Goal: Information Seeking & Learning: Learn about a topic

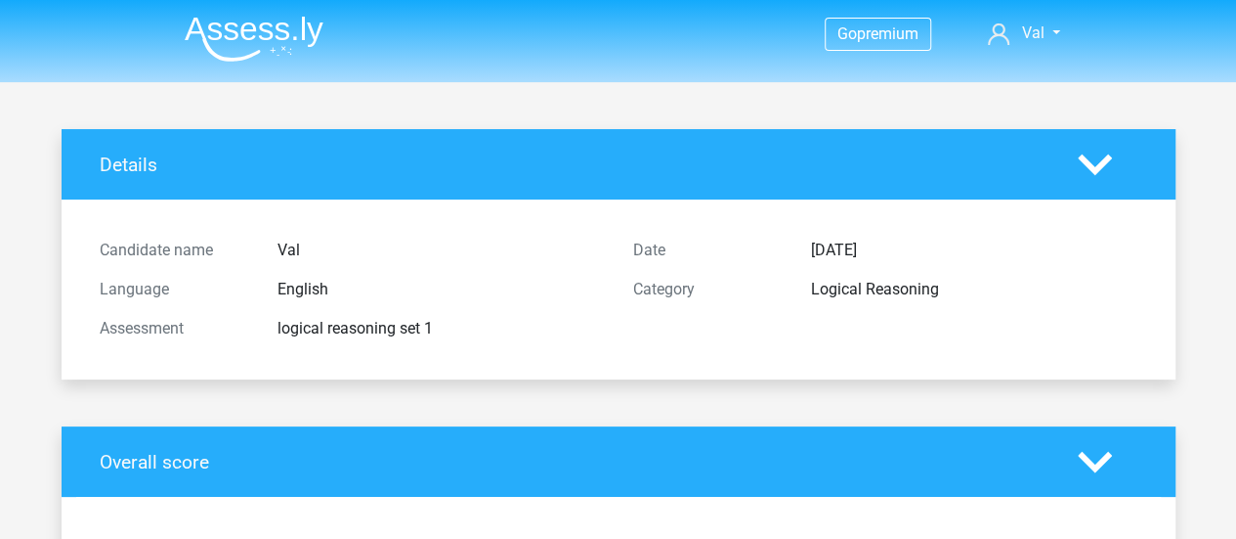
click at [276, 42] on img at bounding box center [254, 39] width 139 height 46
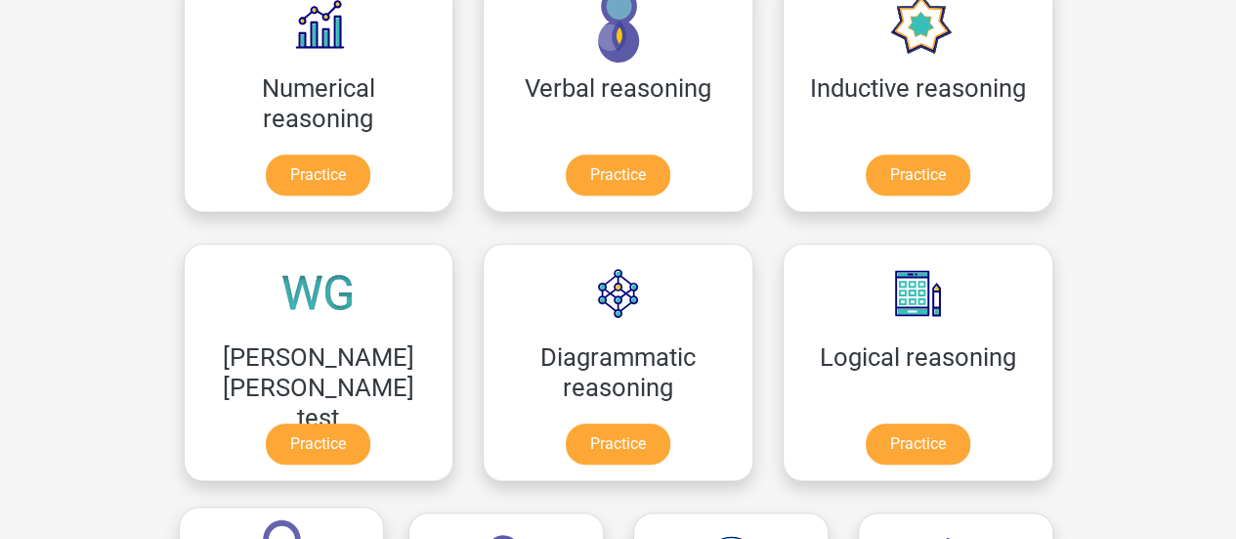
scroll to position [293, 0]
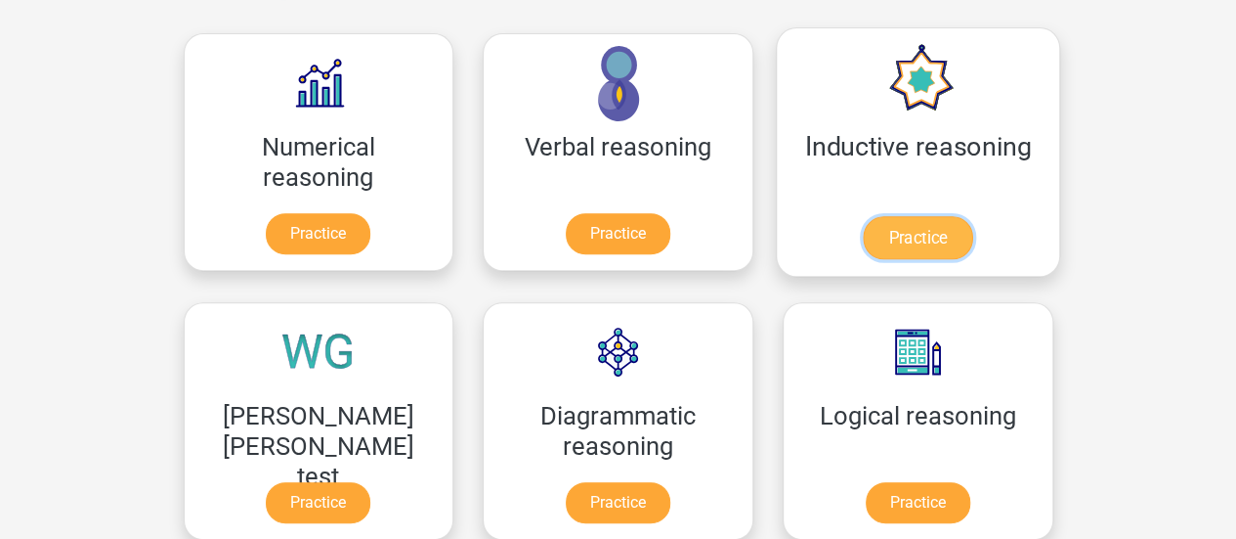
click at [863, 238] on link "Practice" at bounding box center [917, 237] width 109 height 43
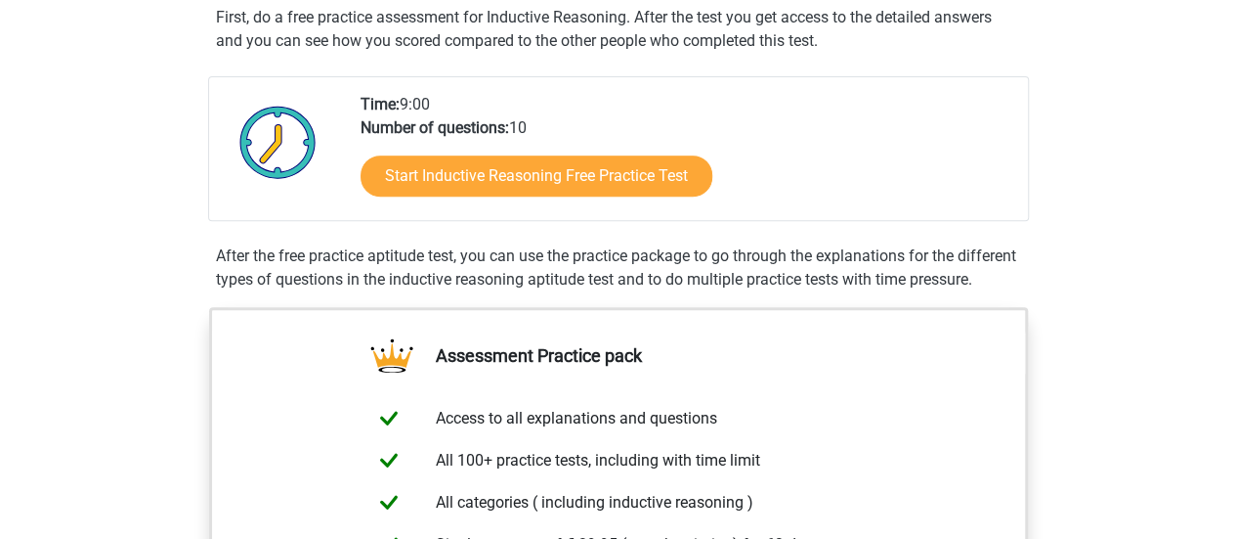
scroll to position [391, 0]
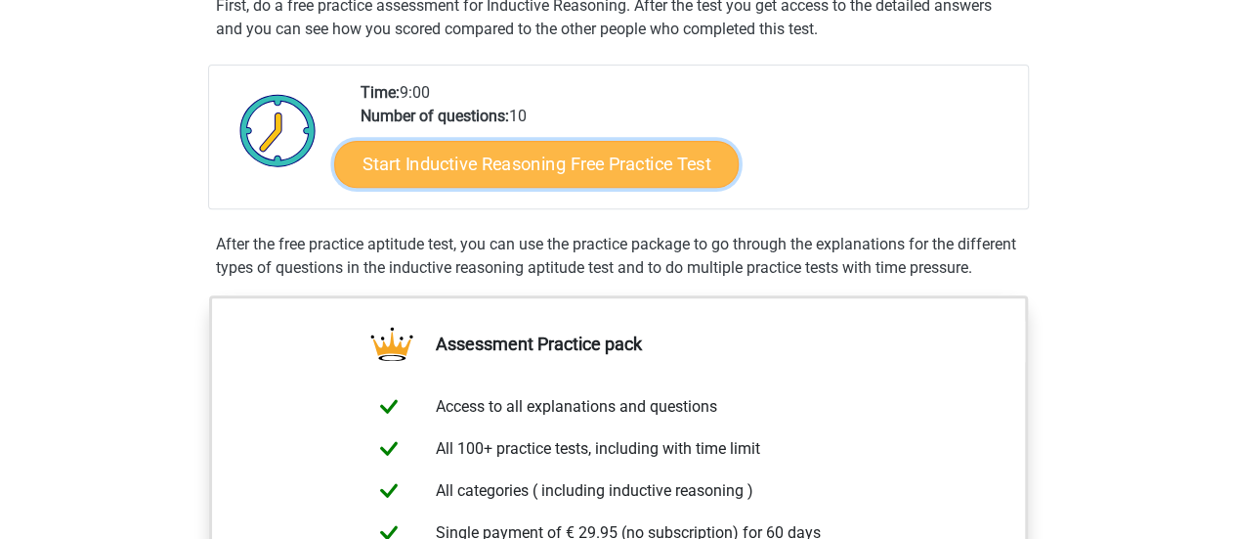
click at [633, 178] on link "Start Inductive Reasoning Free Practice Test" at bounding box center [536, 163] width 405 height 47
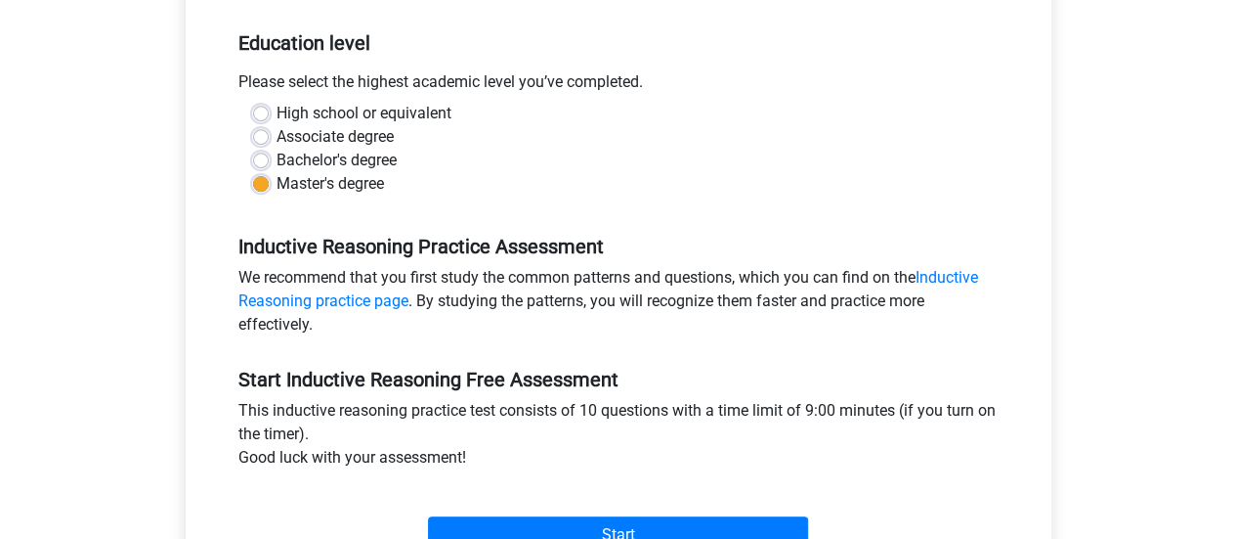
scroll to position [391, 0]
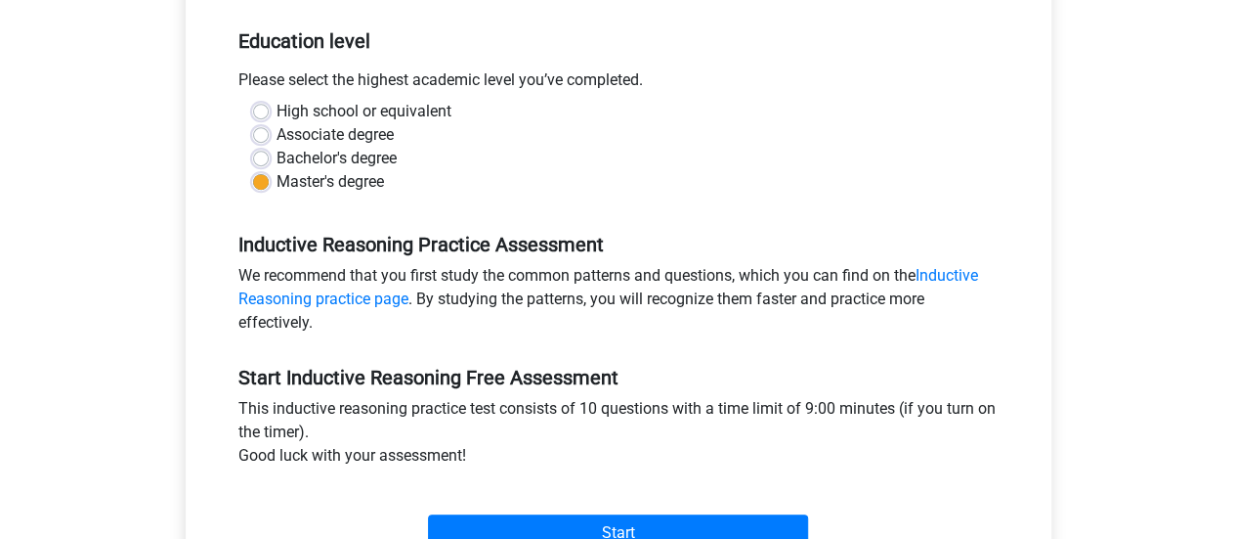
click at [321, 182] on label "Master's degree" at bounding box center [331, 181] width 108 height 23
click at [269, 182] on input "Master's degree" at bounding box center [261, 180] width 16 height 20
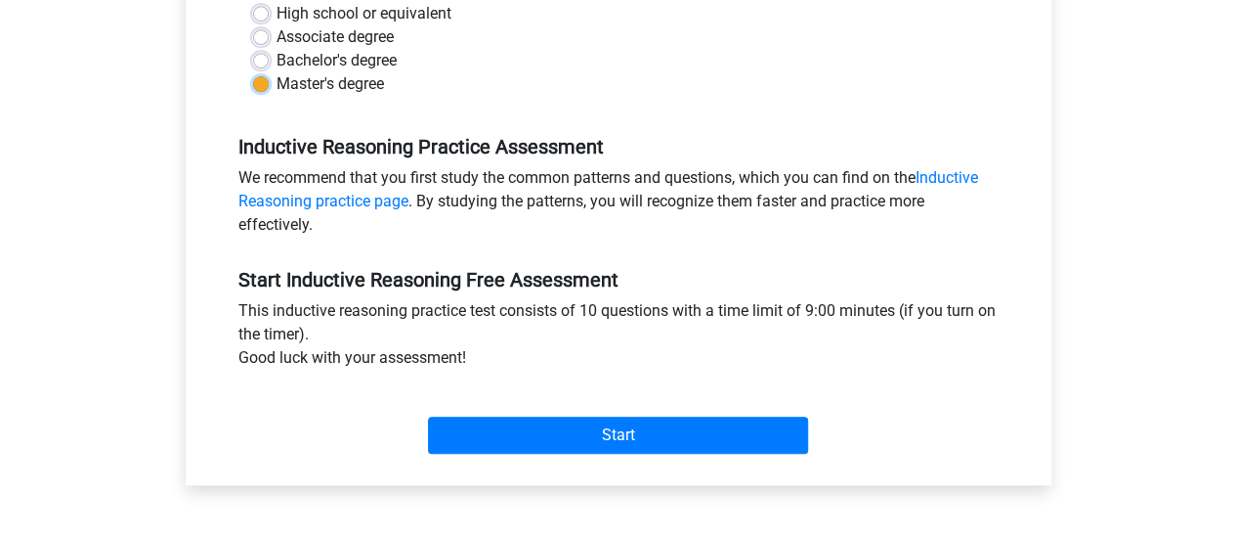
scroll to position [684, 0]
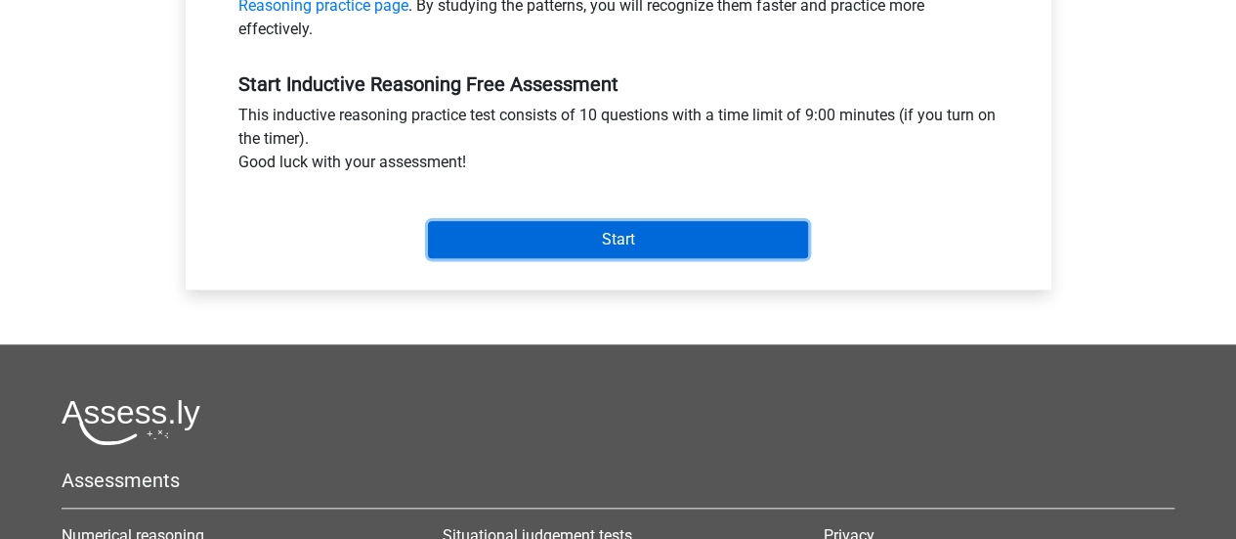
click at [553, 228] on input "Start" at bounding box center [618, 239] width 380 height 37
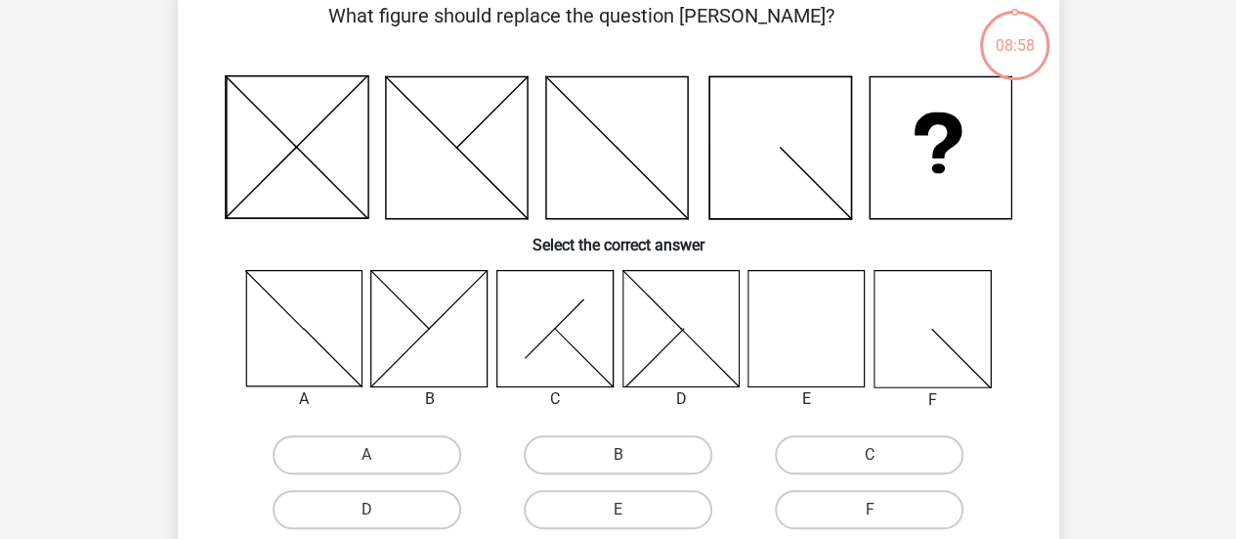
scroll to position [98, 0]
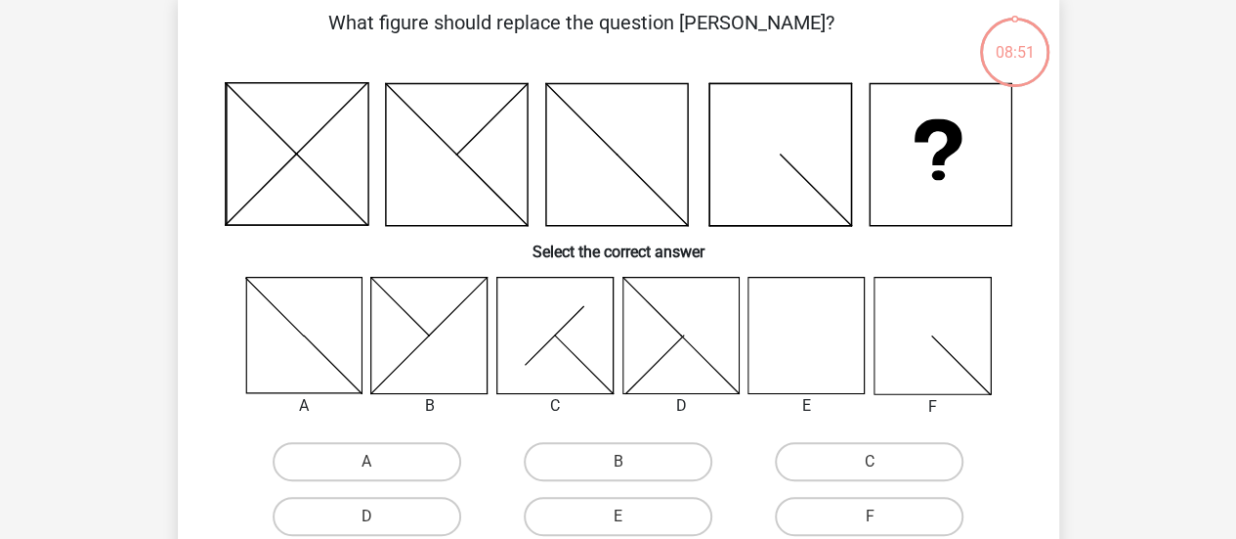
click at [799, 346] on icon at bounding box center [807, 335] width 116 height 116
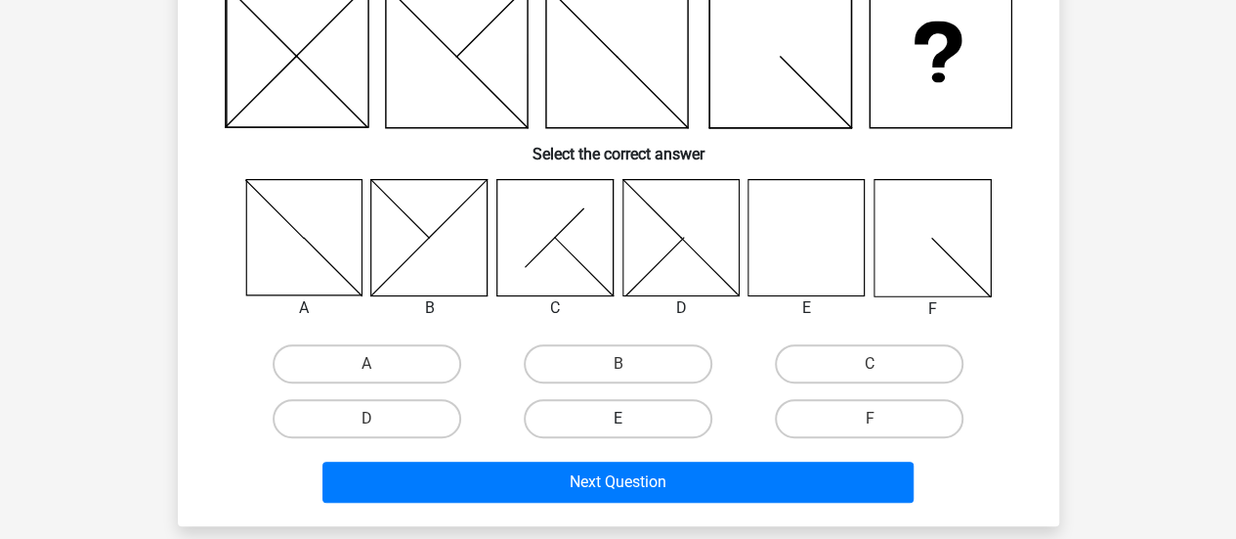
click at [596, 413] on label "E" at bounding box center [618, 418] width 189 height 39
click at [618, 418] on input "E" at bounding box center [624, 424] width 13 height 13
radio input "true"
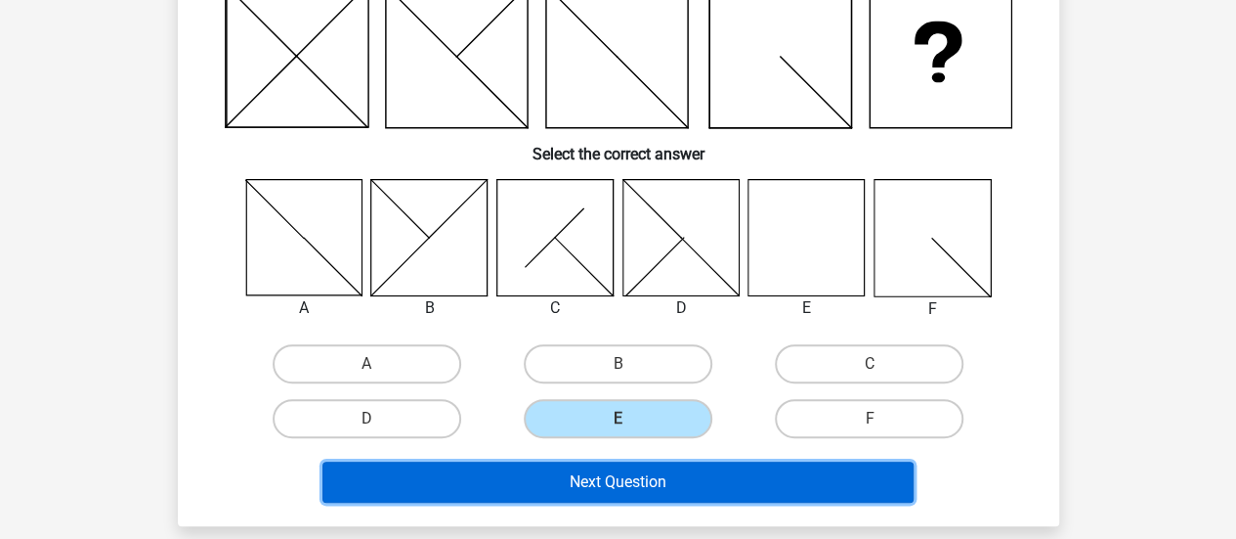
click at [626, 490] on button "Next Question" at bounding box center [618, 481] width 591 height 41
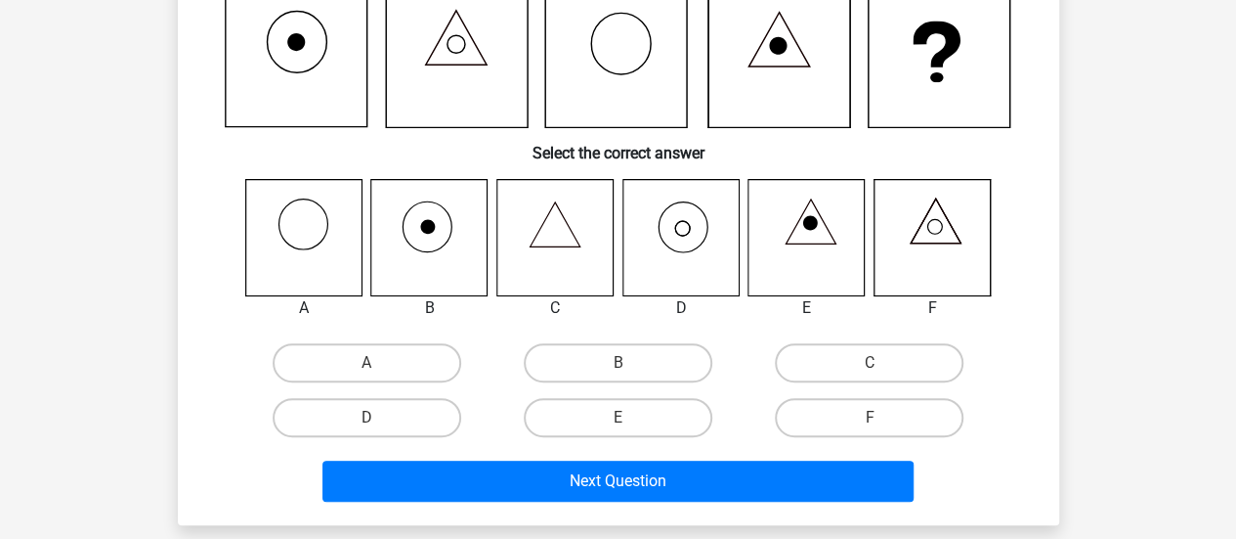
scroll to position [90, 0]
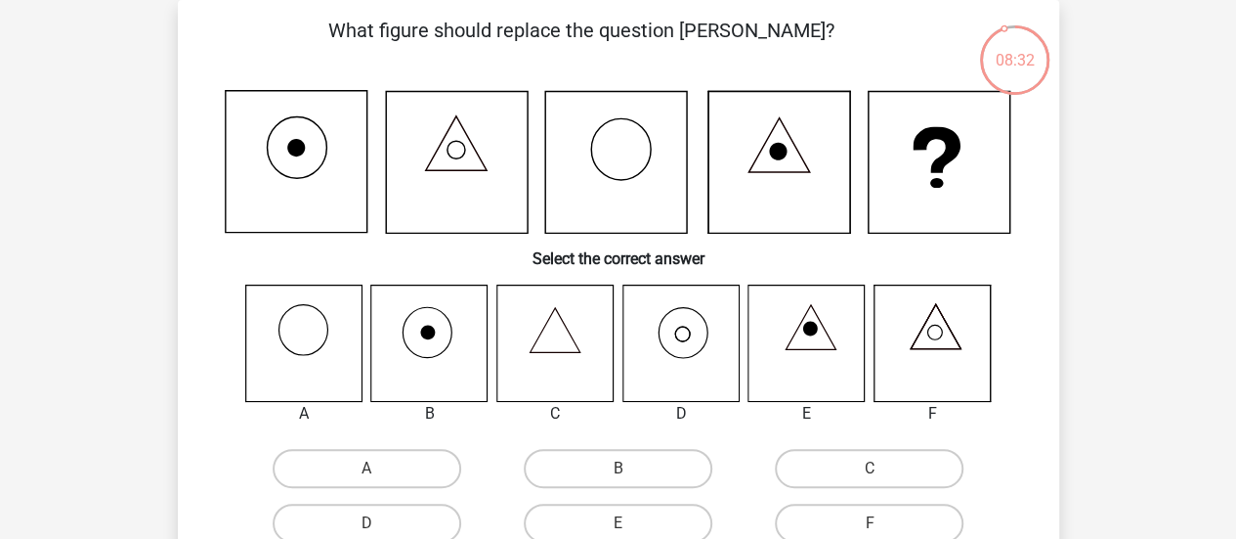
click at [1041, 359] on div "What figure should replace the question mark? Select the correct answer A B C" at bounding box center [619, 315] width 866 height 599
click at [392, 517] on label "D" at bounding box center [367, 522] width 189 height 39
click at [379, 523] on input "D" at bounding box center [373, 529] width 13 height 13
radio input "true"
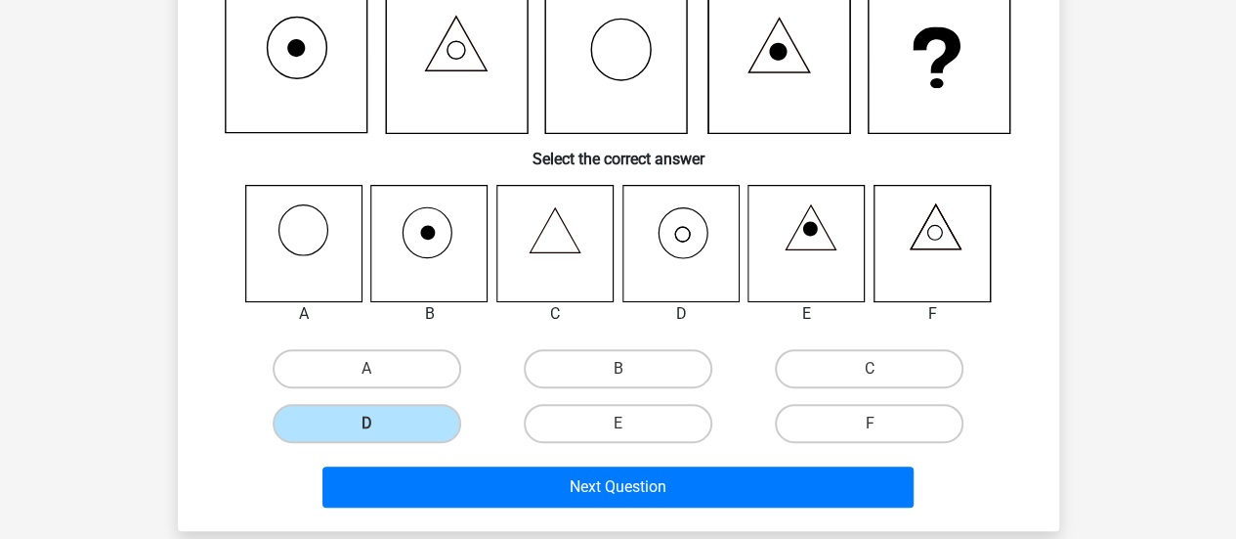
scroll to position [285, 0]
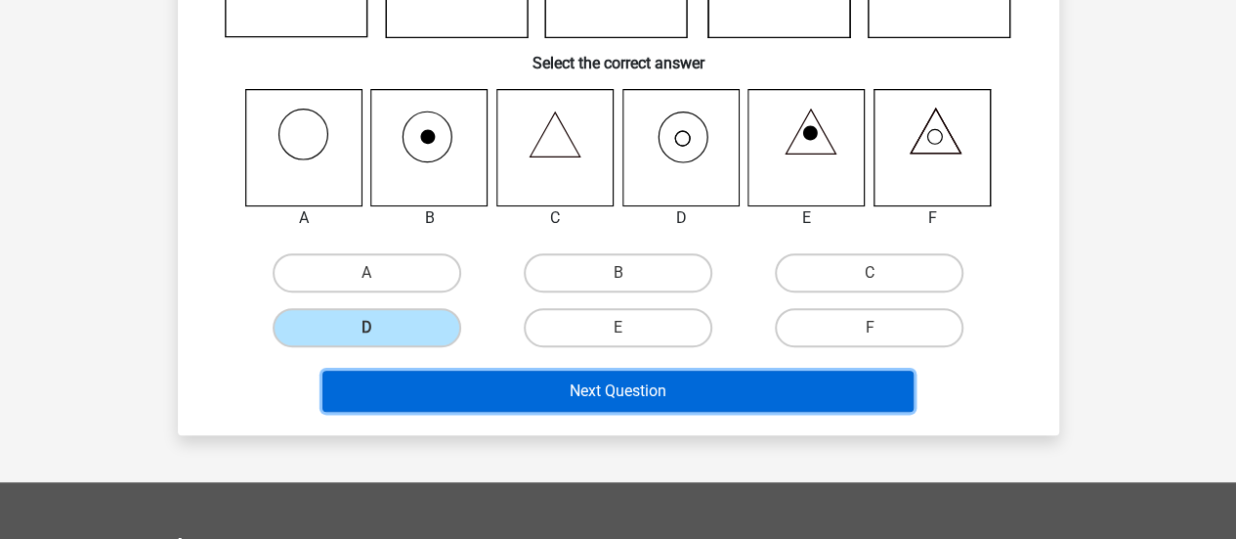
click at [612, 386] on button "Next Question" at bounding box center [618, 390] width 591 height 41
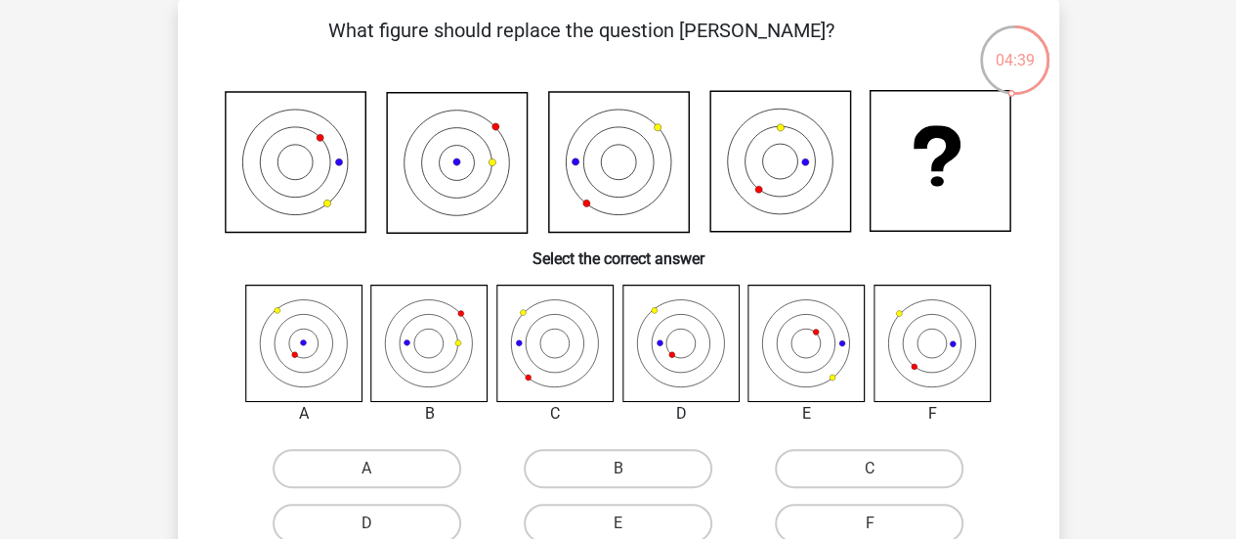
scroll to position [188, 0]
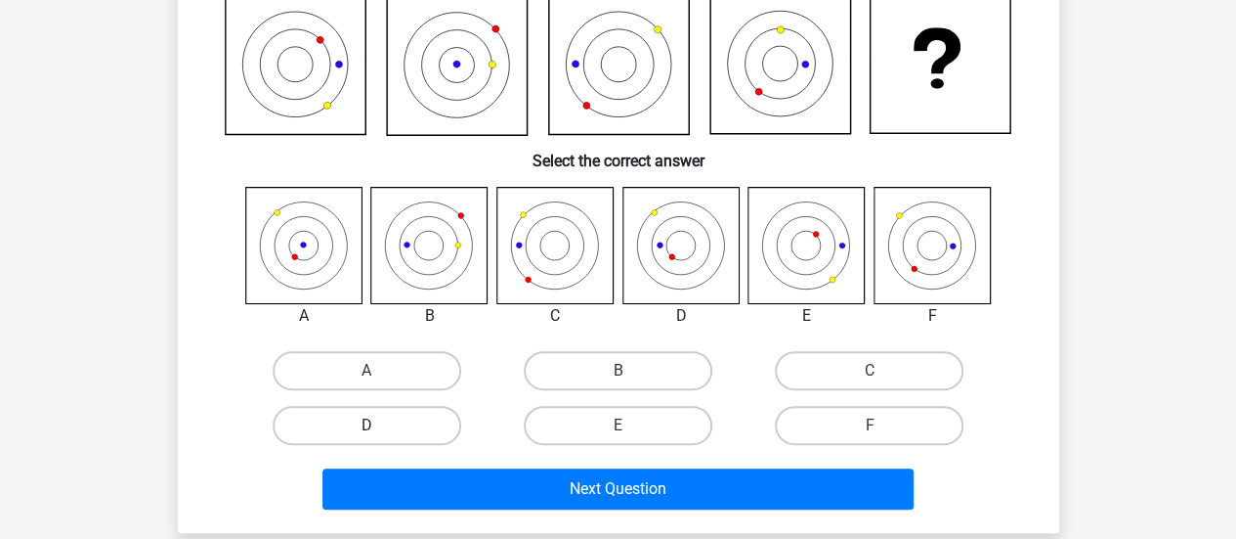
click at [344, 431] on label "D" at bounding box center [367, 425] width 189 height 39
click at [367, 431] on input "D" at bounding box center [373, 431] width 13 height 13
radio input "true"
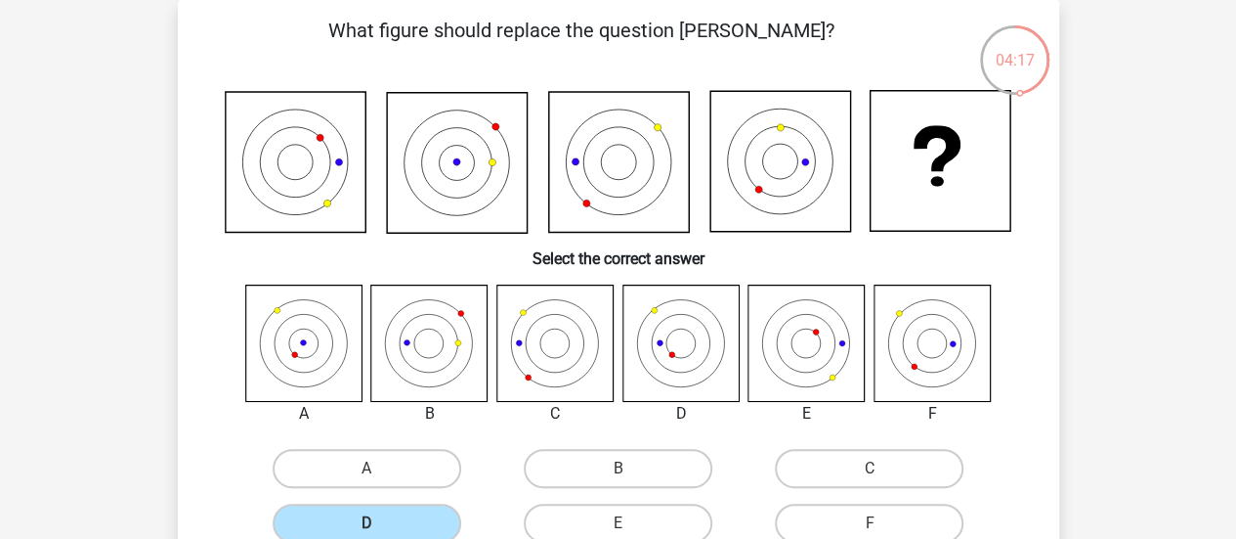
scroll to position [383, 0]
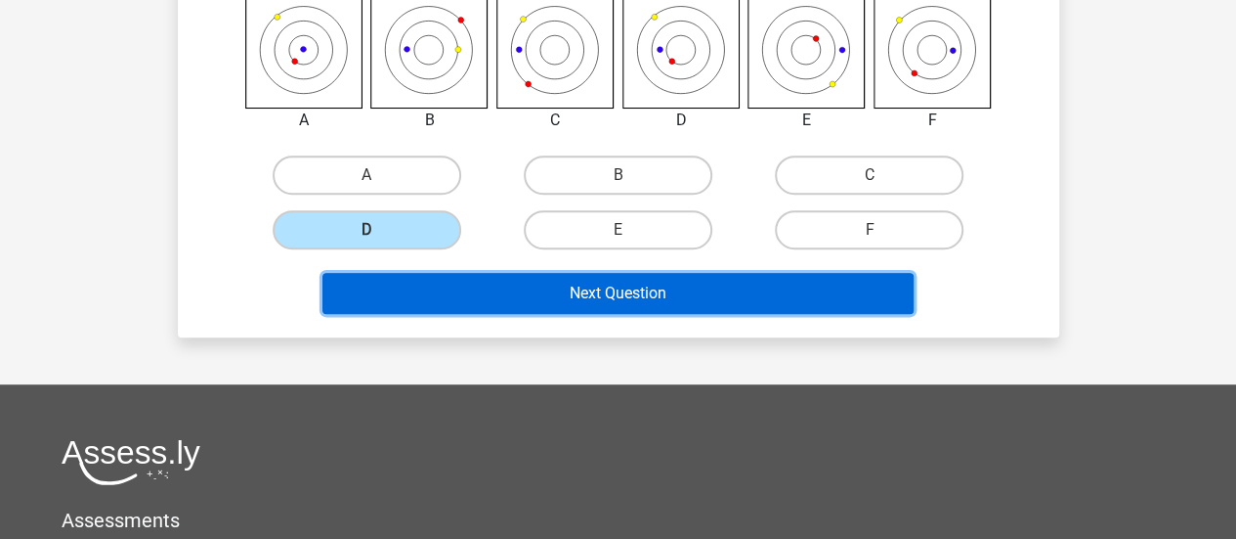
click at [739, 287] on button "Next Question" at bounding box center [618, 293] width 591 height 41
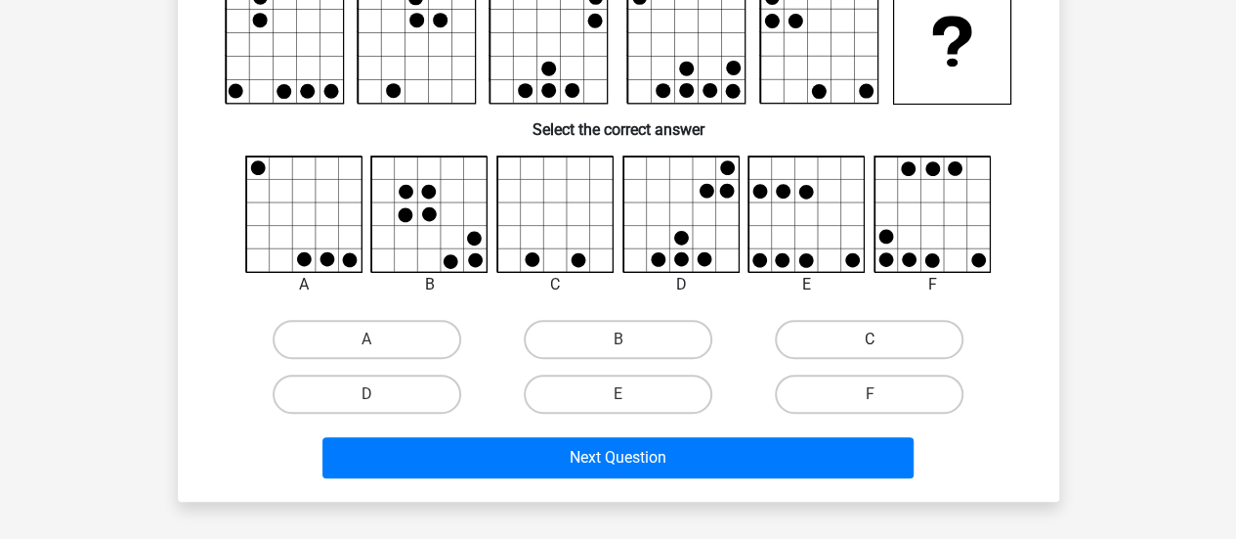
scroll to position [98, 0]
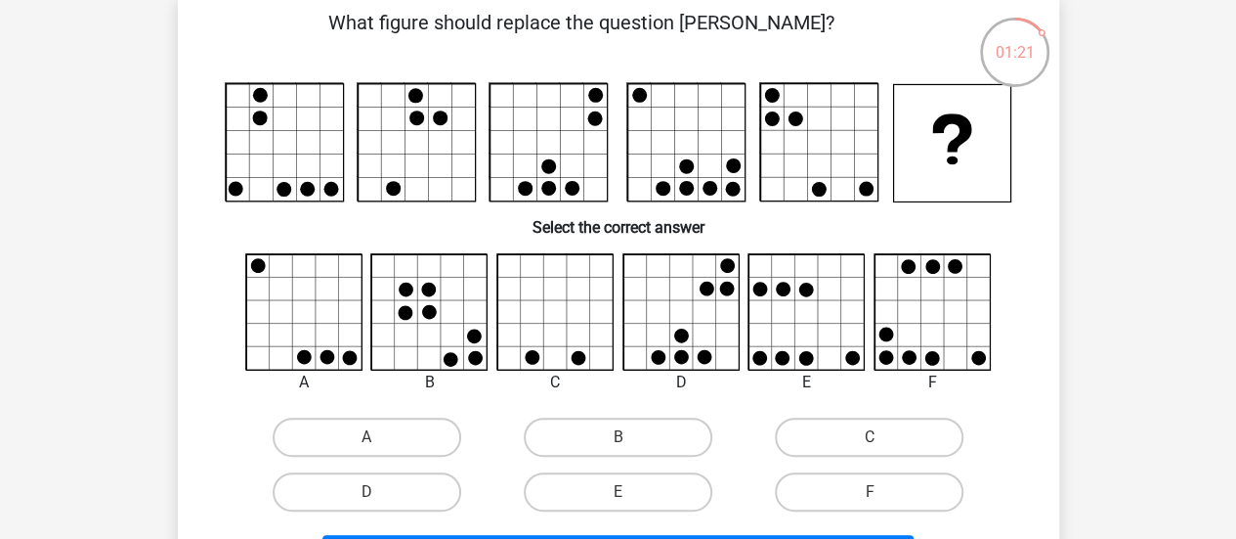
drag, startPoint x: 938, startPoint y: 455, endPoint x: 1141, endPoint y: 412, distance: 206.7
click at [1141, 412] on div "Go premium Val [EMAIL_ADDRESS][DOMAIN_NAME]" at bounding box center [618, 532] width 1236 height 1260
click at [825, 428] on label "C" at bounding box center [869, 436] width 189 height 39
click at [870, 437] on input "C" at bounding box center [876, 443] width 13 height 13
radio input "true"
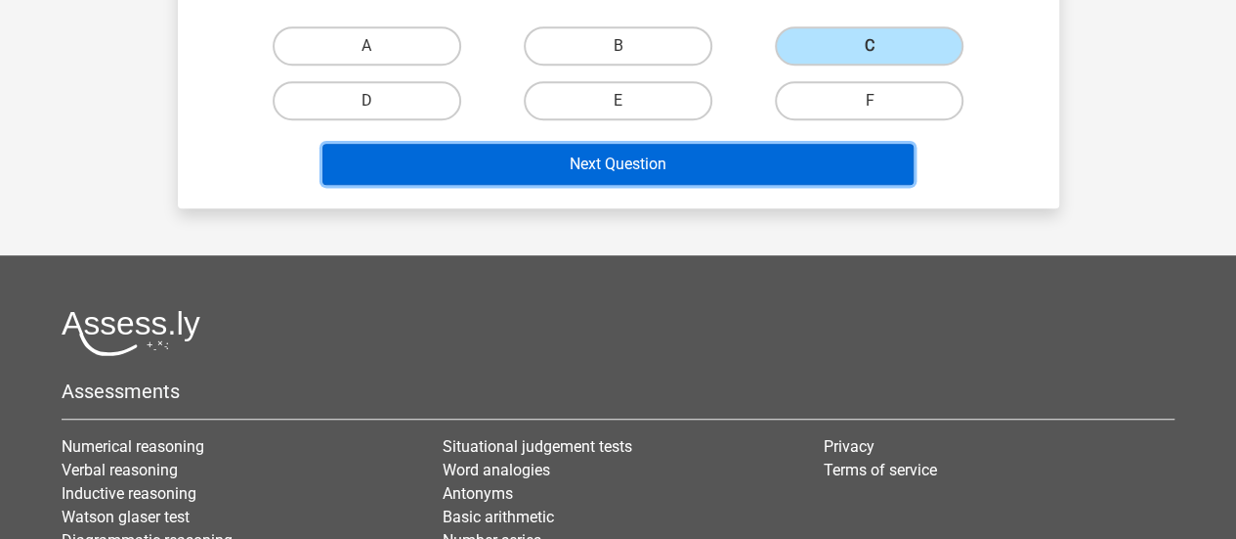
click at [660, 175] on button "Next Question" at bounding box center [618, 164] width 591 height 41
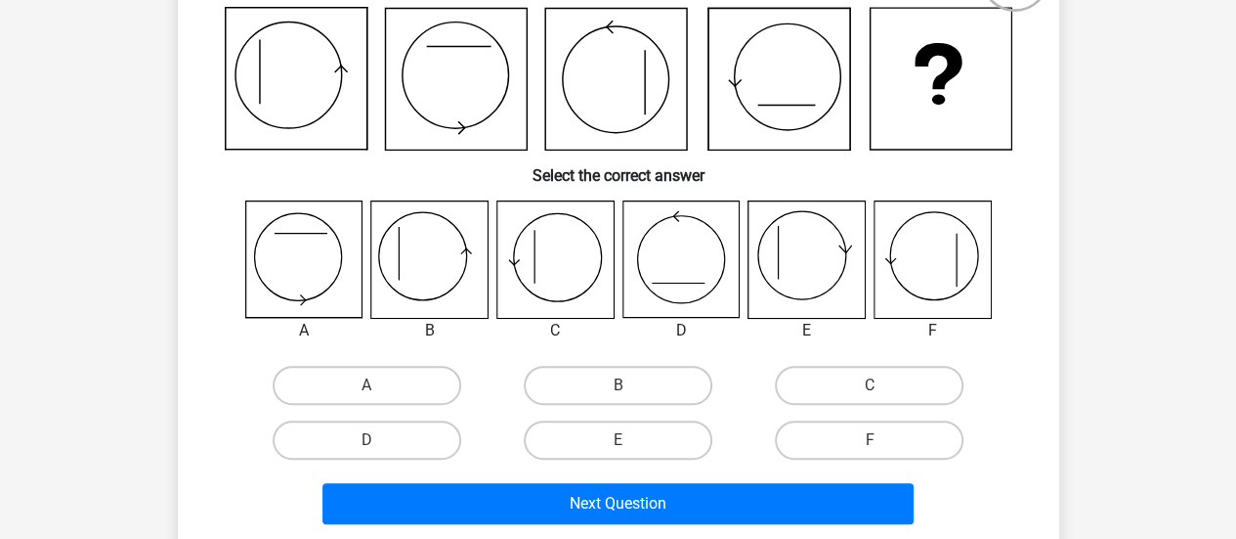
scroll to position [188, 0]
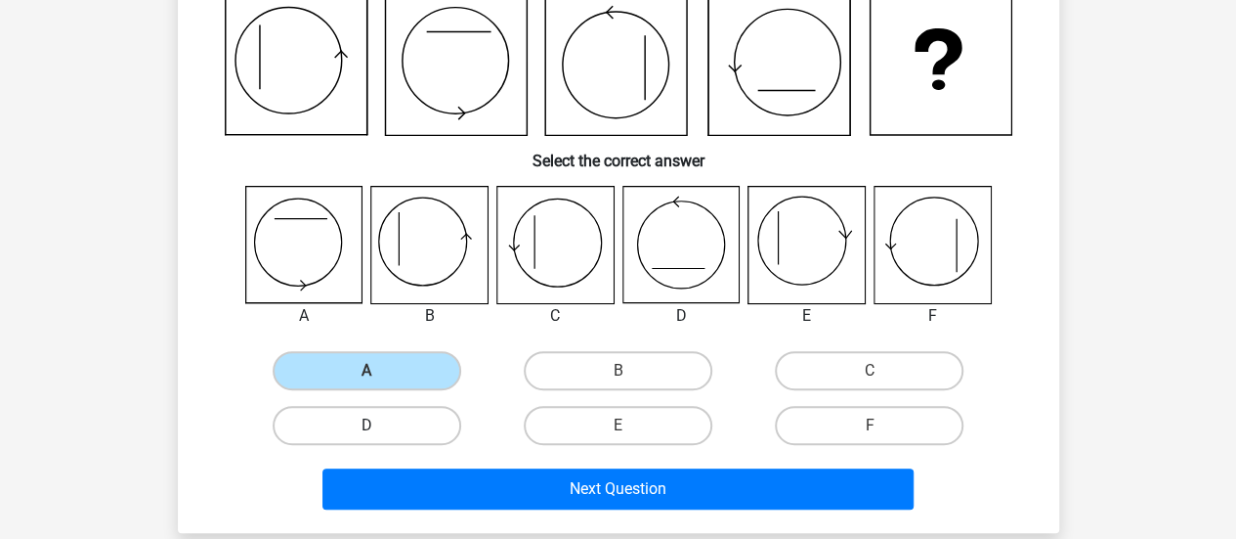
scroll to position [188, 0]
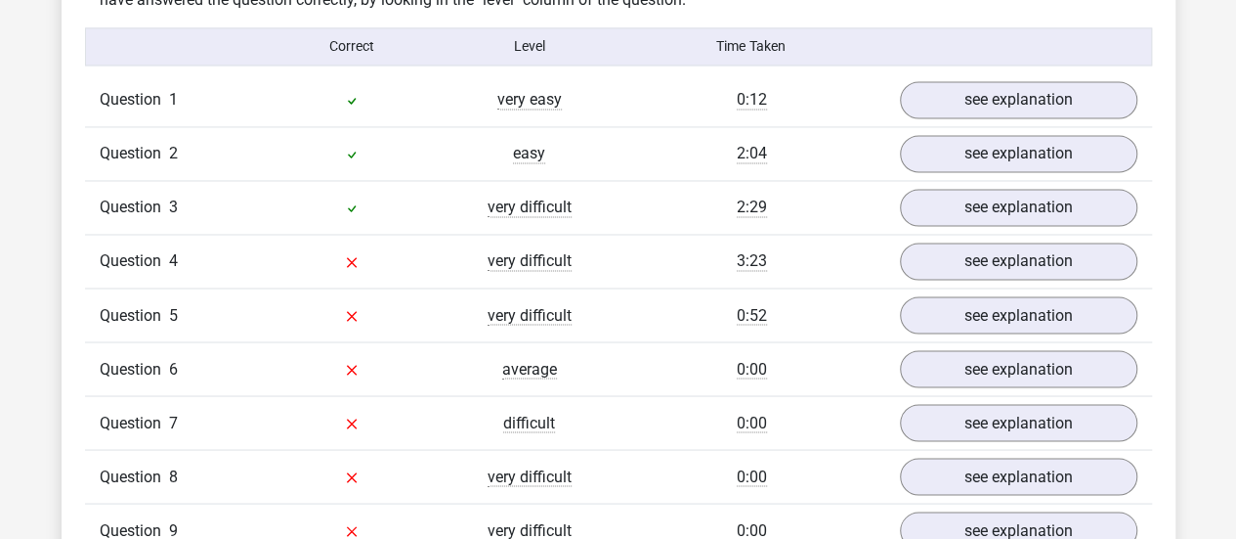
scroll to position [1466, 0]
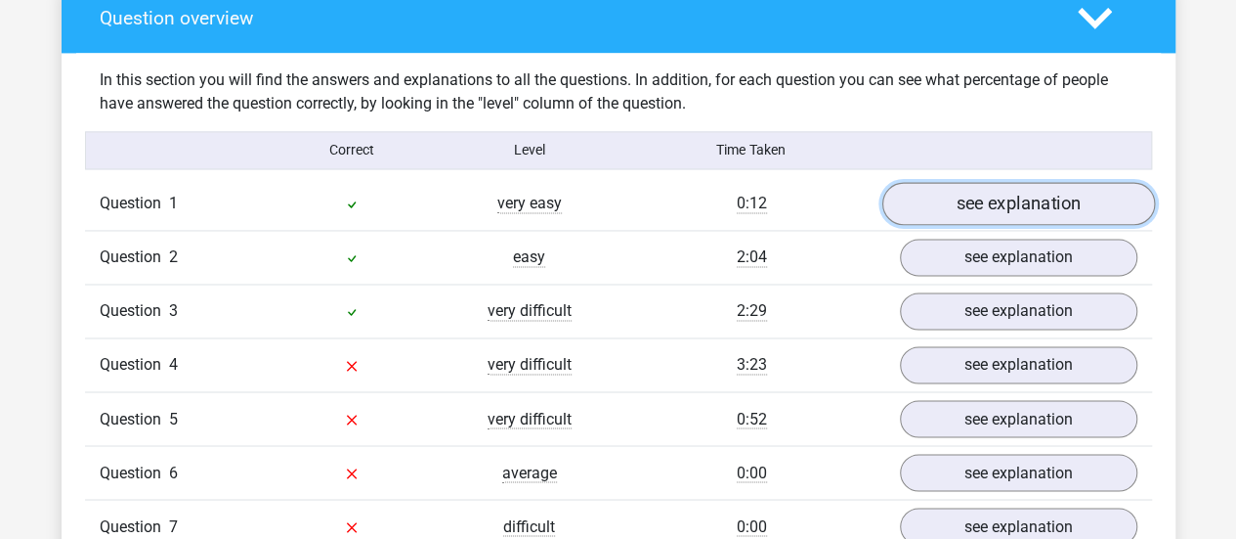
click at [966, 206] on link "see explanation" at bounding box center [1018, 203] width 273 height 43
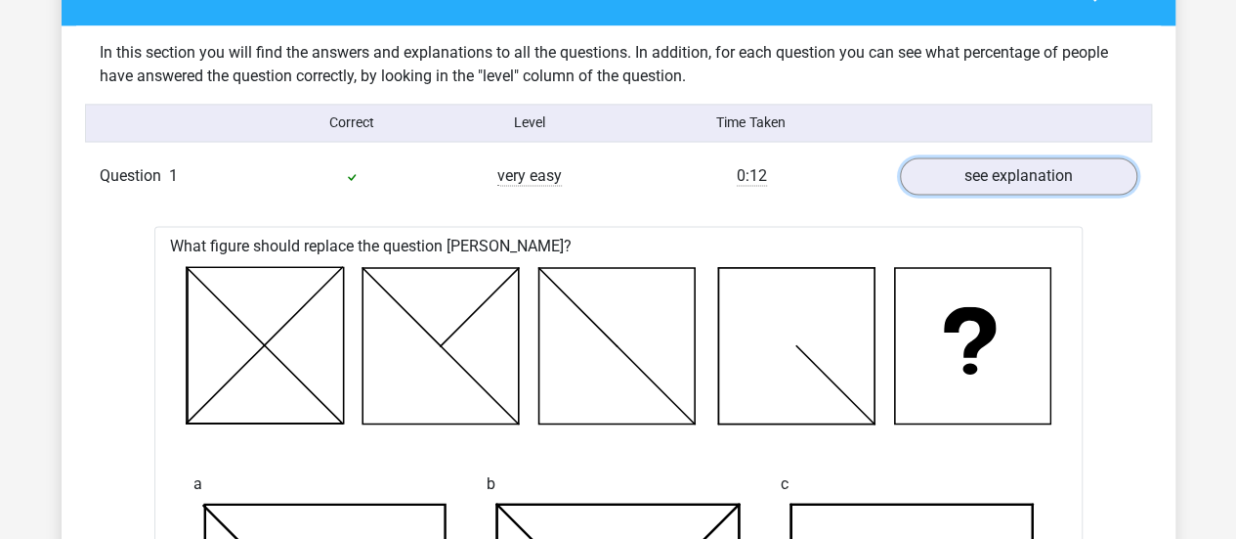
scroll to position [1368, 0]
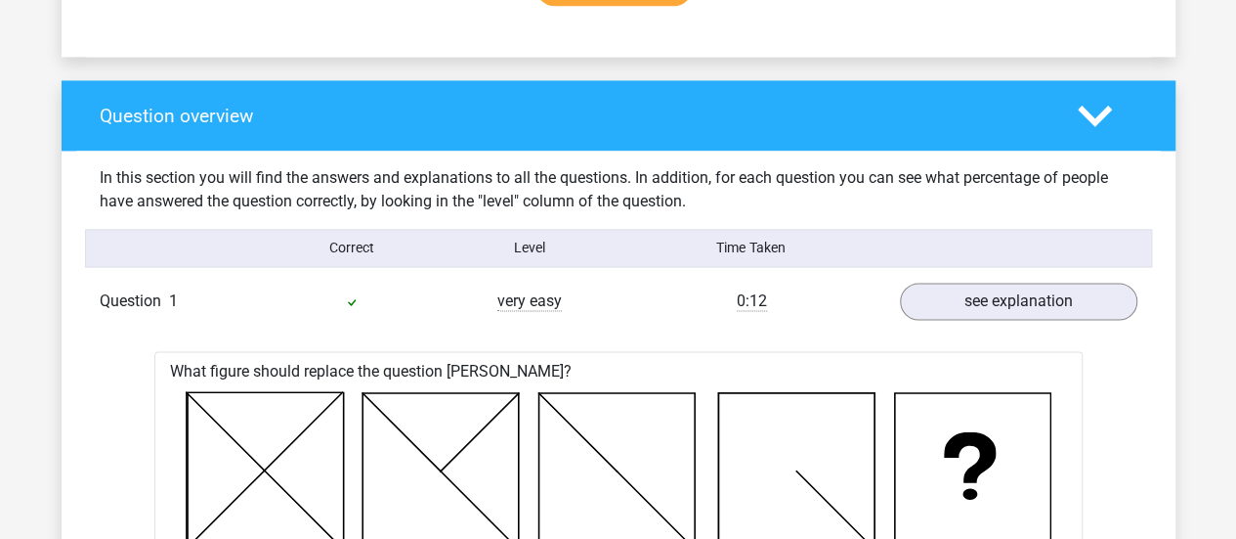
click at [977, 306] on link "see explanation" at bounding box center [1018, 301] width 273 height 43
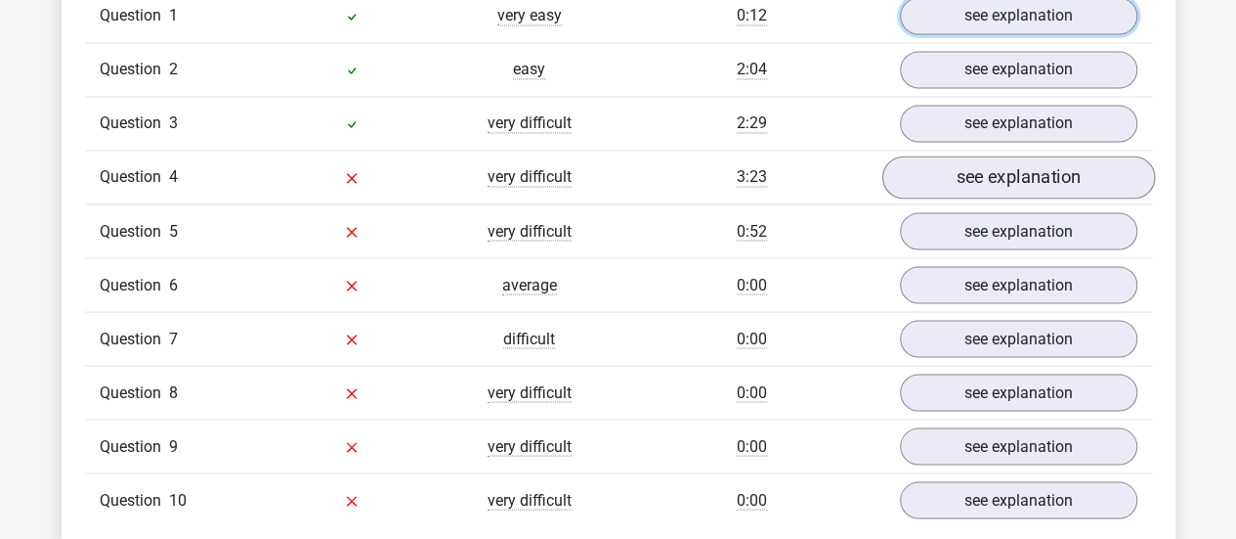
scroll to position [1662, 0]
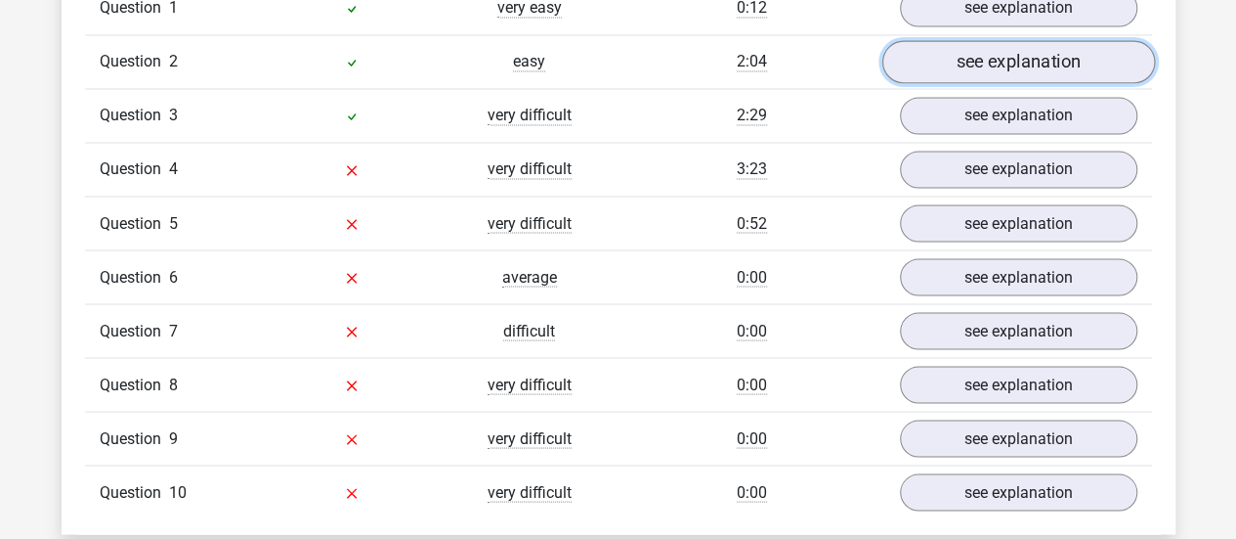
click at [972, 69] on link "see explanation" at bounding box center [1018, 61] width 273 height 43
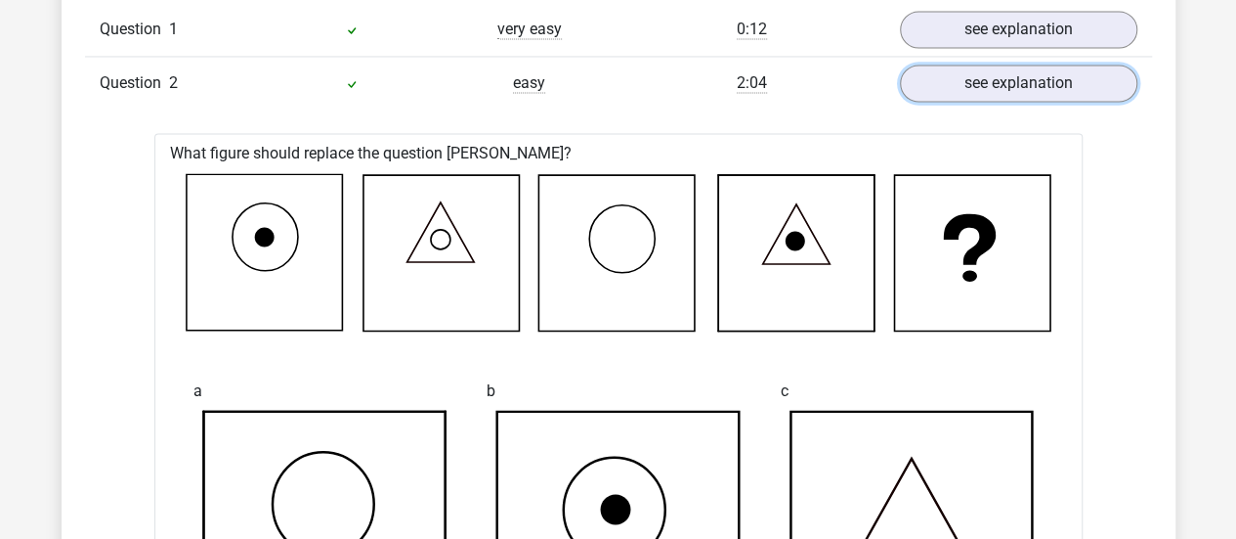
scroll to position [1466, 0]
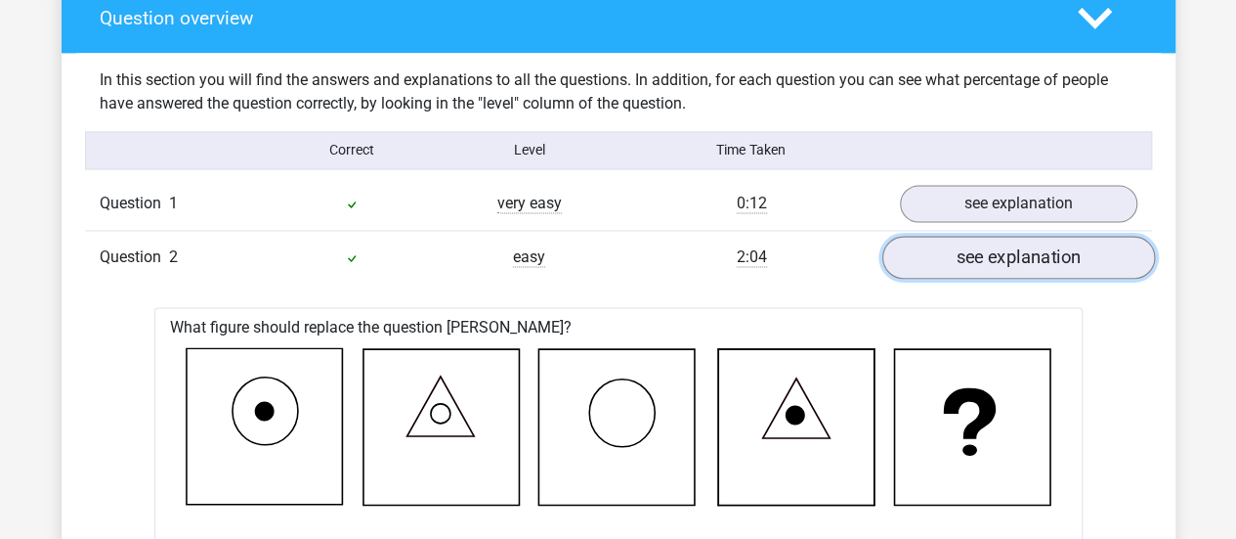
click at [1021, 257] on link "see explanation" at bounding box center [1018, 257] width 273 height 43
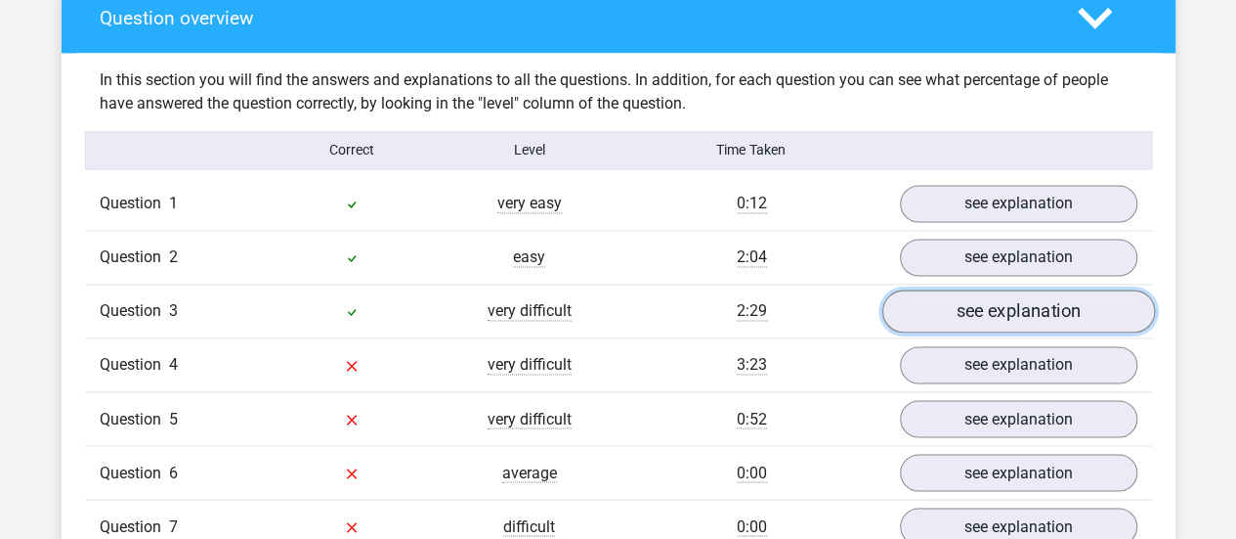
click at [1001, 298] on link "see explanation" at bounding box center [1018, 310] width 273 height 43
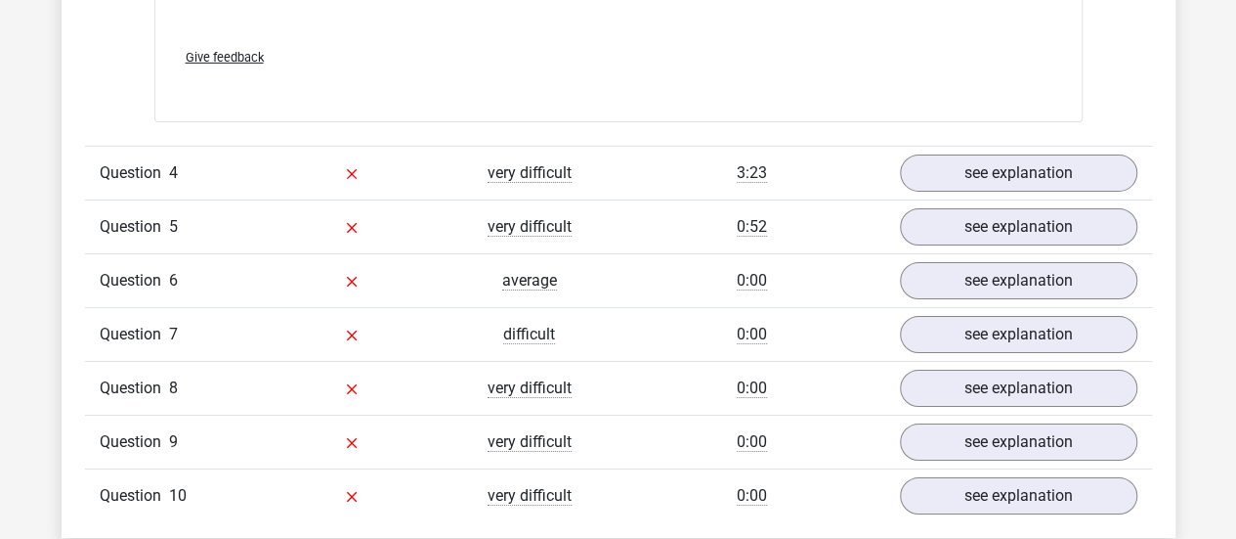
scroll to position [3323, 0]
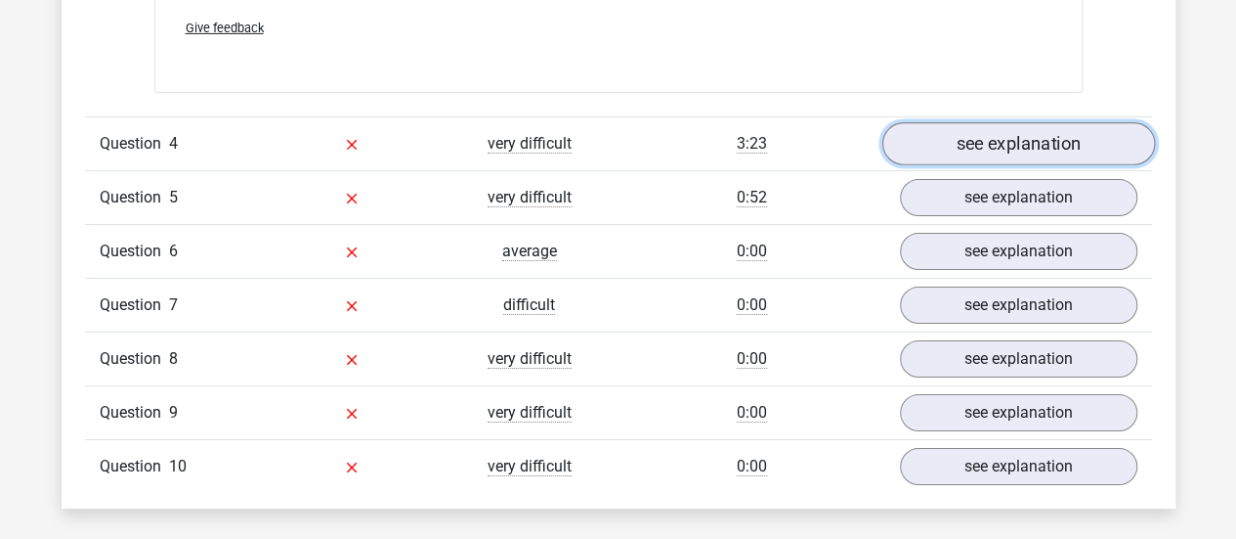
drag, startPoint x: 998, startPoint y: 290, endPoint x: 1007, endPoint y: 124, distance: 166.4
click at [1007, 124] on link "see explanation" at bounding box center [1018, 143] width 273 height 43
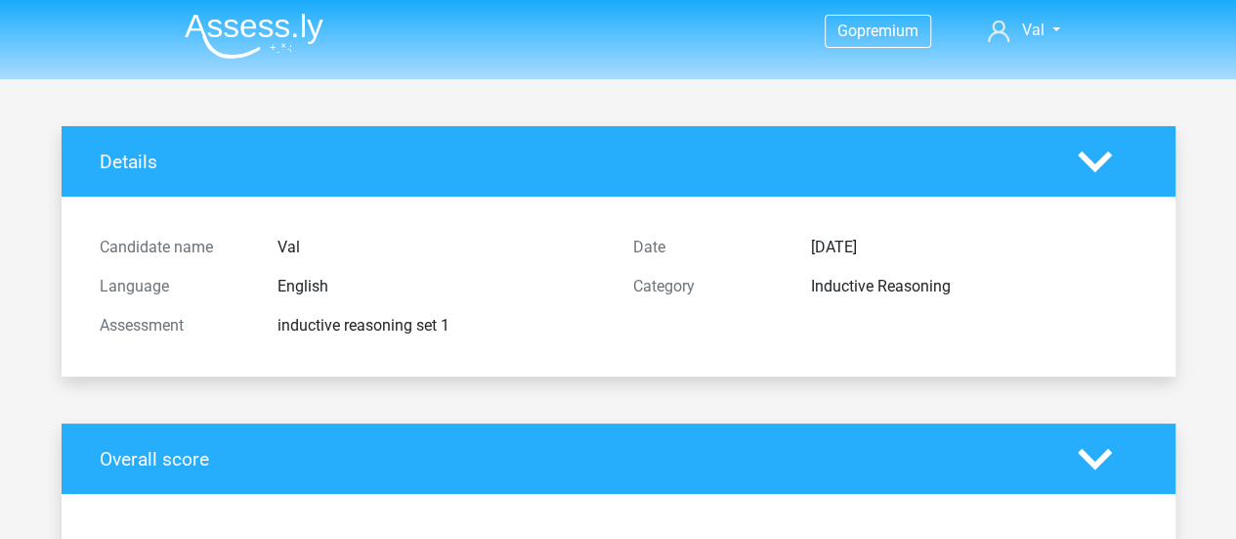
scroll to position [0, 0]
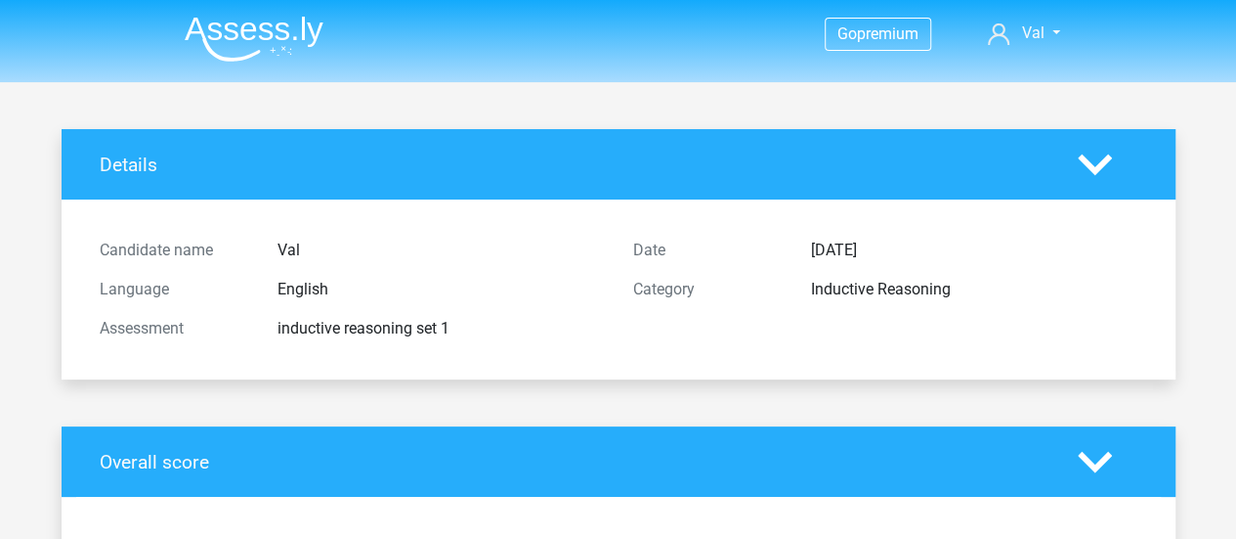
click at [276, 34] on img at bounding box center [254, 39] width 139 height 46
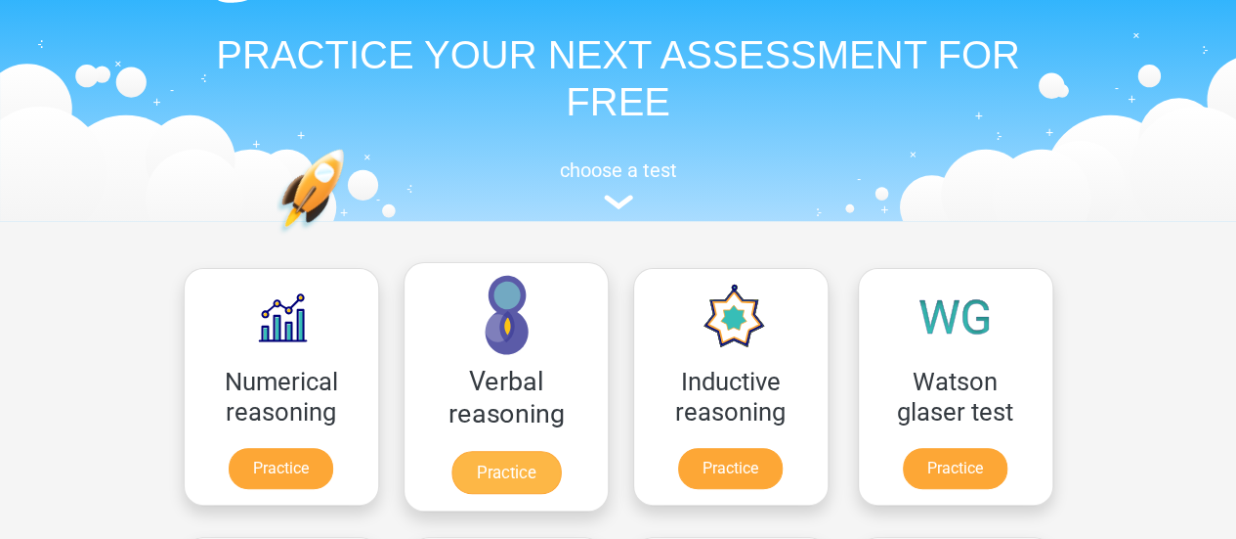
scroll to position [195, 0]
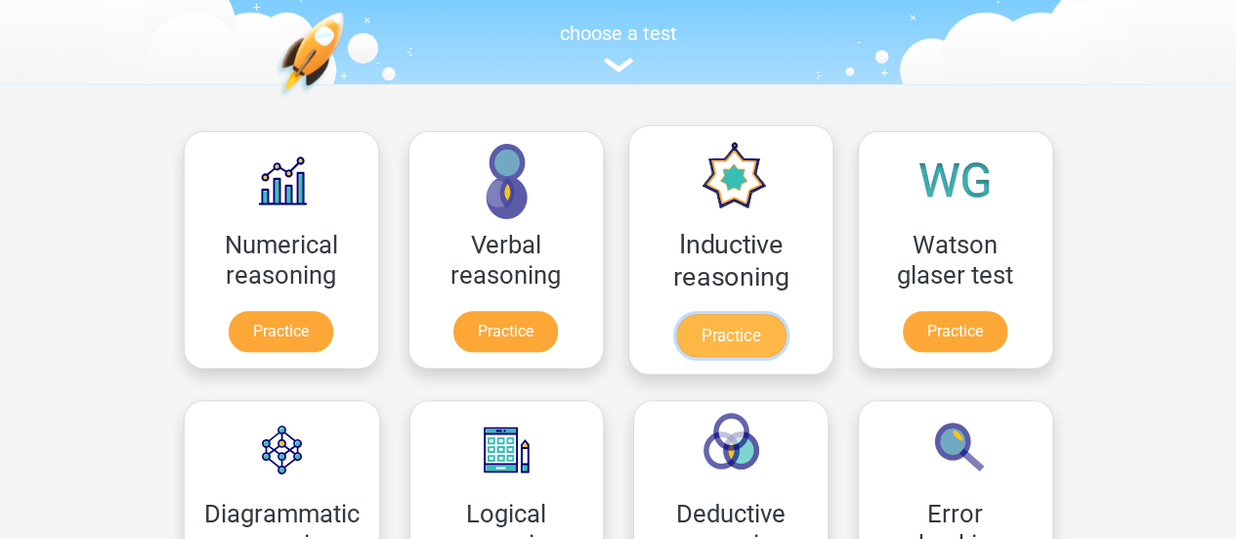
click at [763, 314] on link "Practice" at bounding box center [729, 335] width 109 height 43
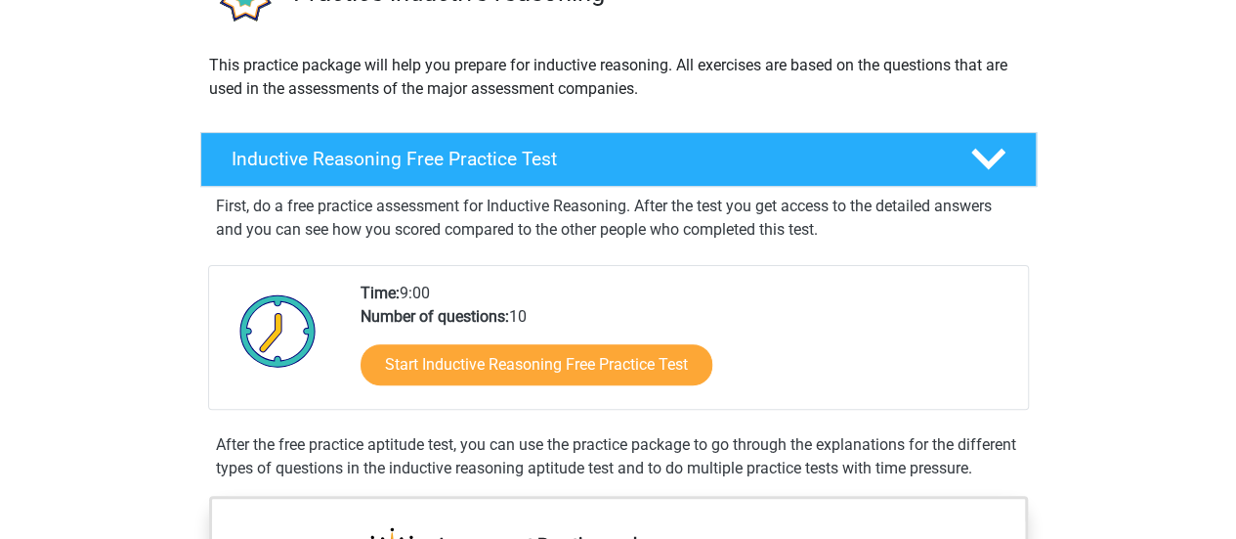
scroll to position [195, 0]
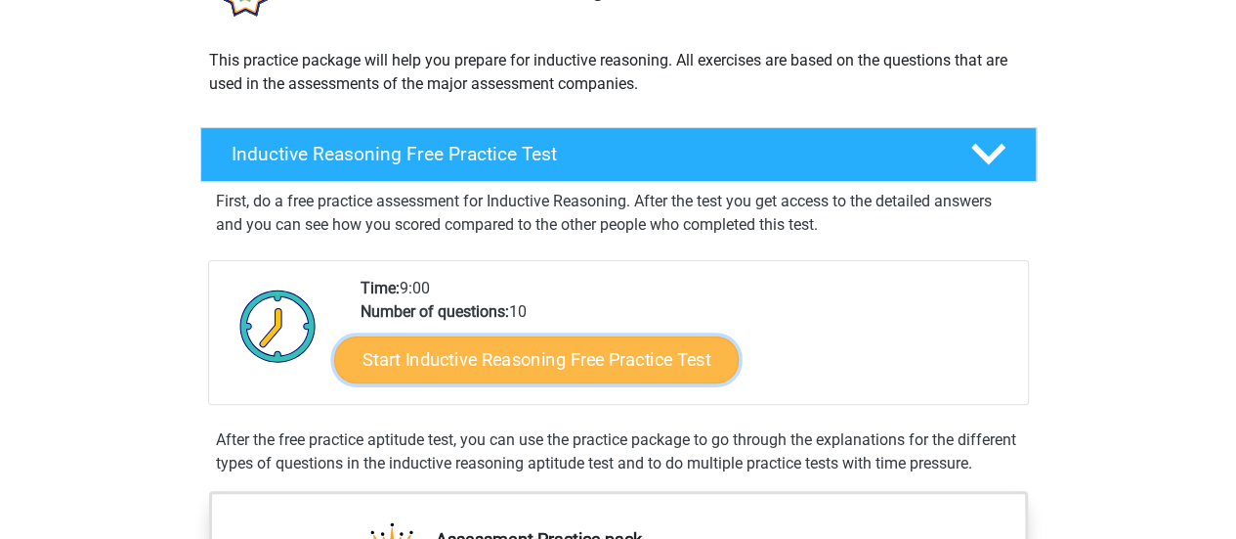
click at [673, 357] on link "Start Inductive Reasoning Free Practice Test" at bounding box center [536, 358] width 405 height 47
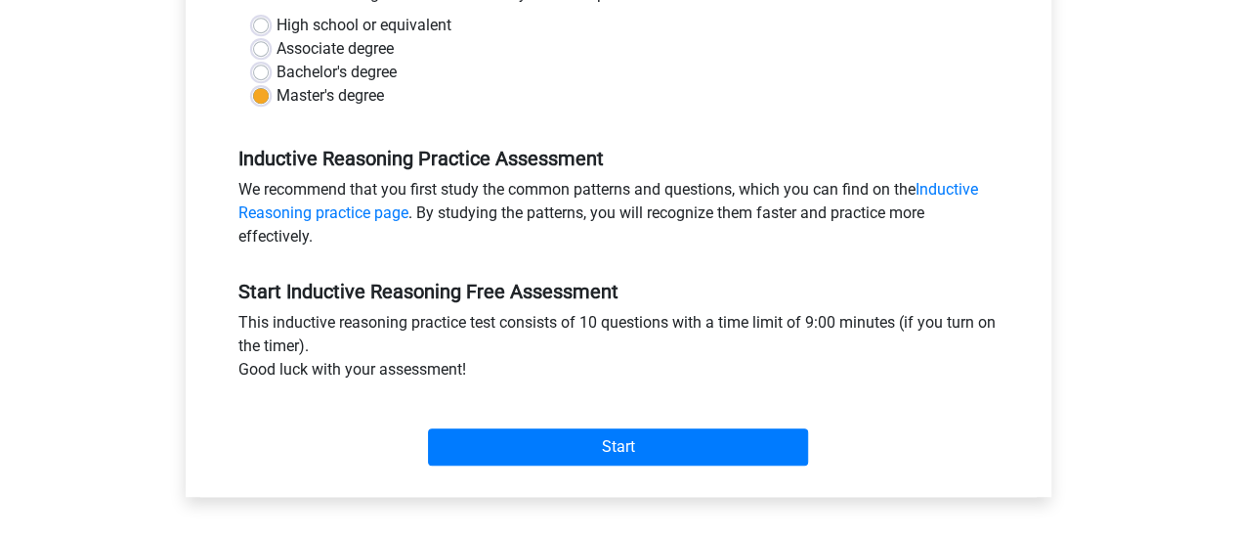
scroll to position [586, 0]
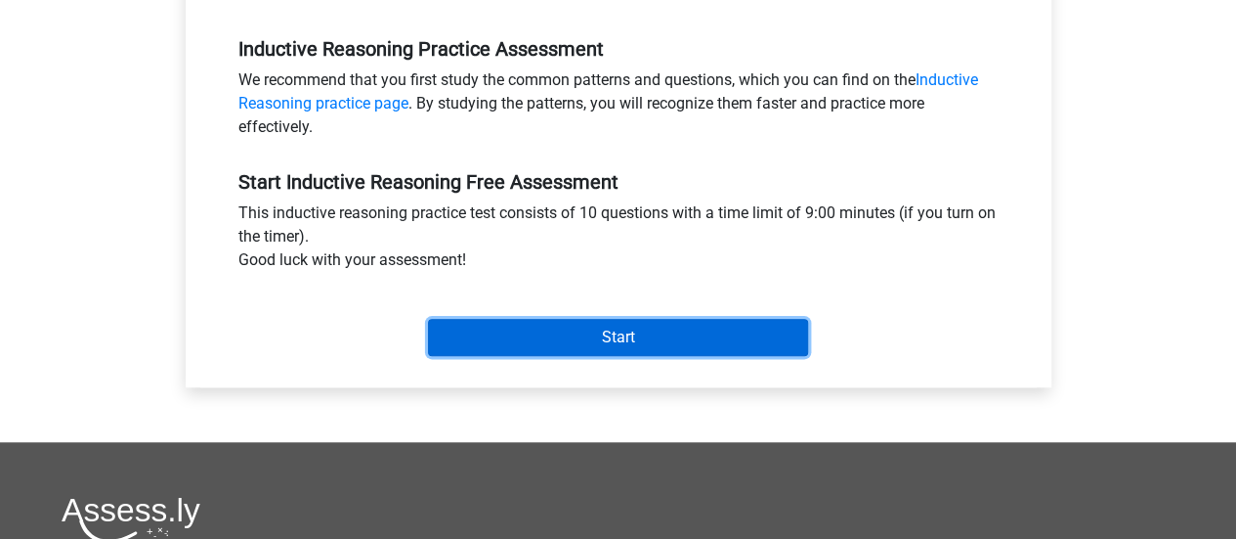
click at [675, 337] on input "Start" at bounding box center [618, 337] width 380 height 37
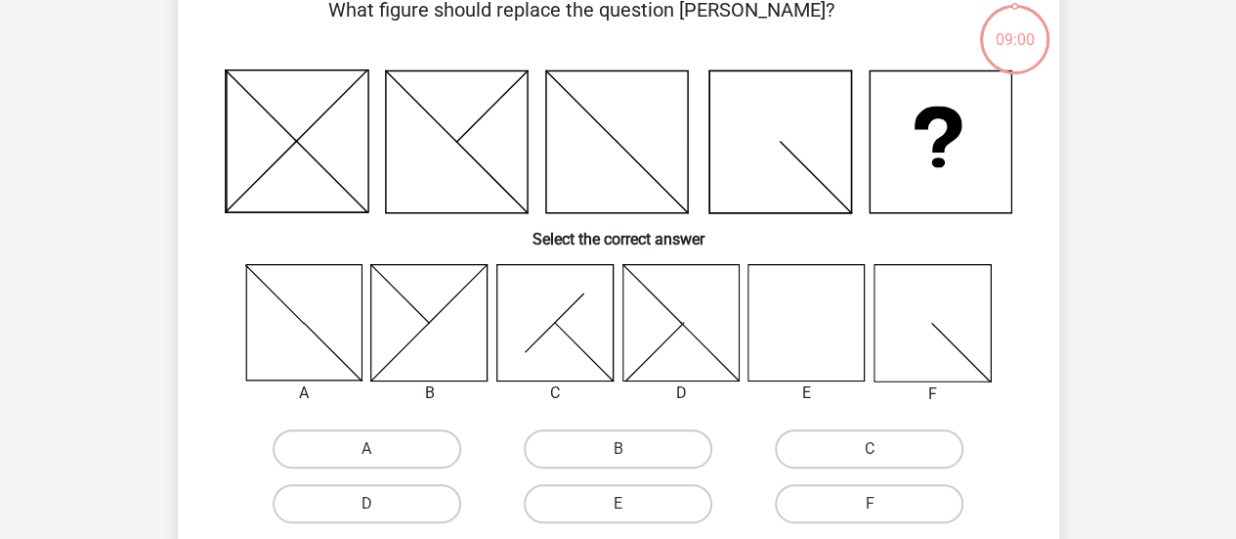
scroll to position [195, 0]
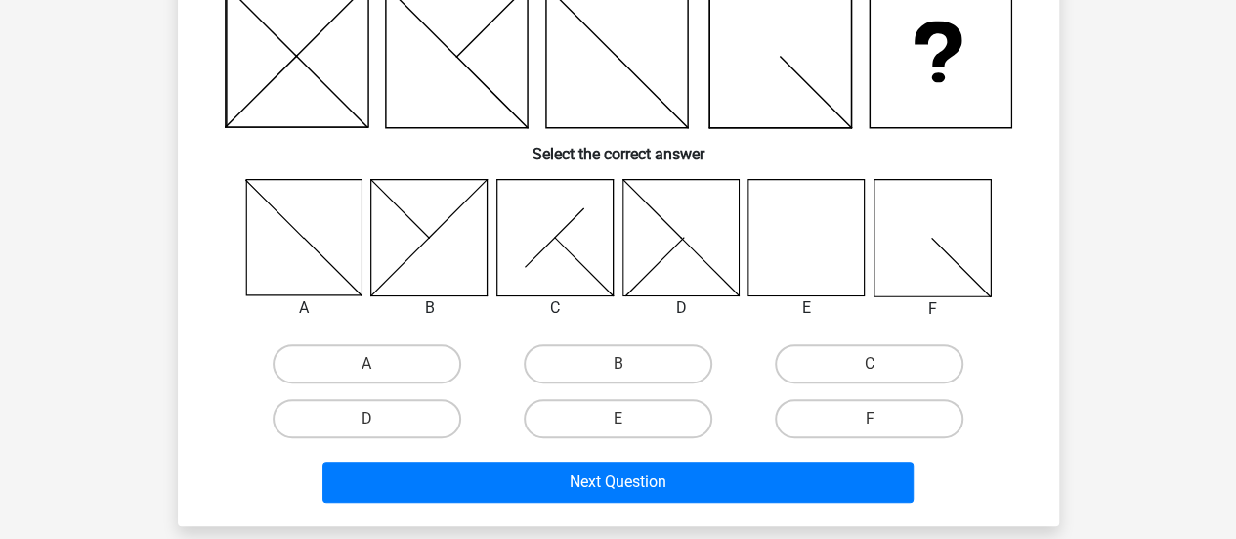
click at [803, 236] on icon at bounding box center [807, 237] width 116 height 116
click at [739, 423] on div "E" at bounding box center [618, 418] width 251 height 55
click at [684, 423] on label "E" at bounding box center [618, 418] width 189 height 39
click at [630, 423] on input "E" at bounding box center [624, 424] width 13 height 13
radio input "true"
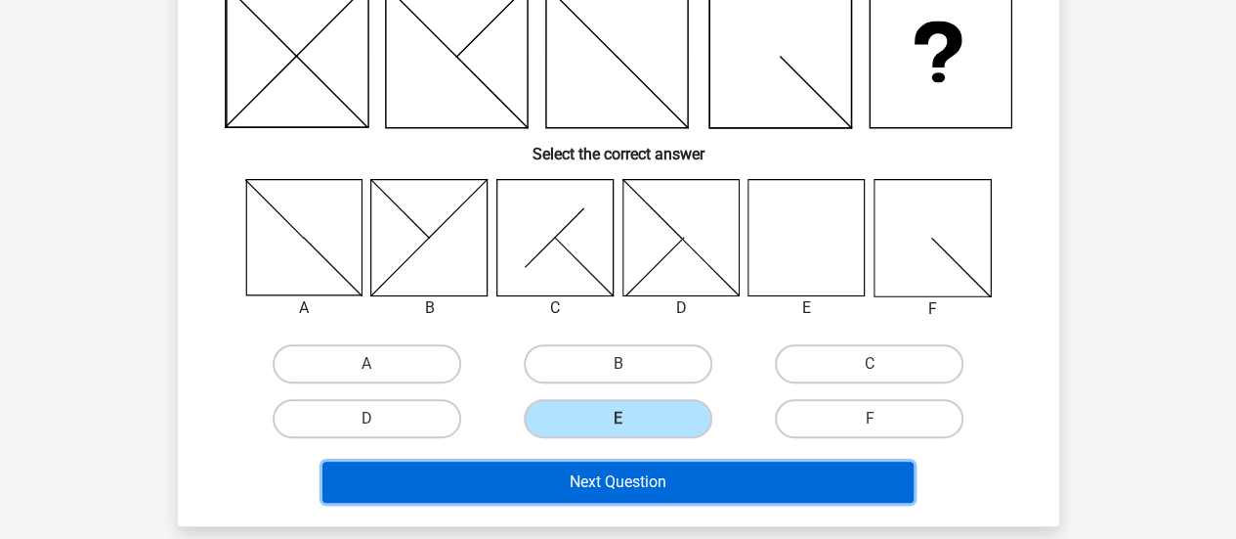
click at [685, 476] on button "Next Question" at bounding box center [618, 481] width 591 height 41
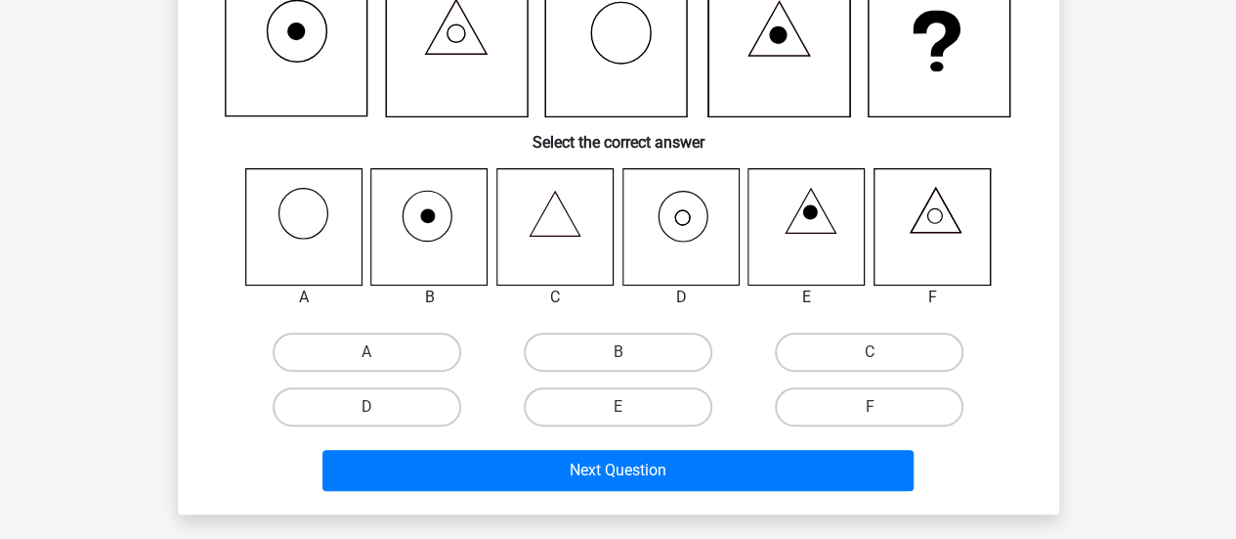
scroll to position [188, 0]
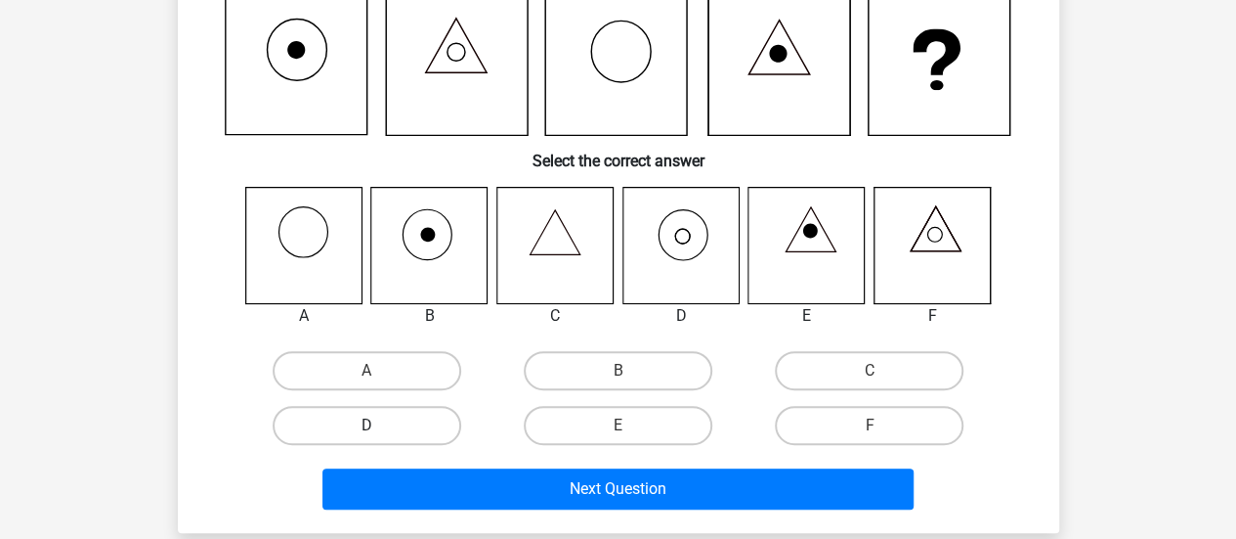
click at [411, 425] on label "D" at bounding box center [367, 425] width 189 height 39
click at [379, 425] on input "D" at bounding box center [373, 431] width 13 height 13
radio input "true"
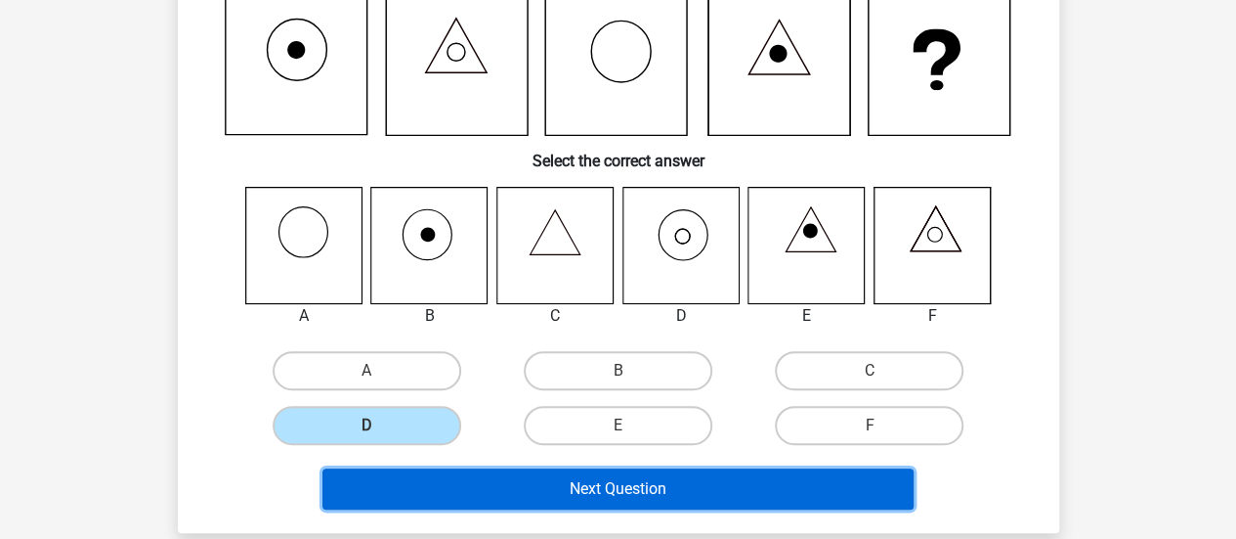
click at [475, 479] on button "Next Question" at bounding box center [618, 488] width 591 height 41
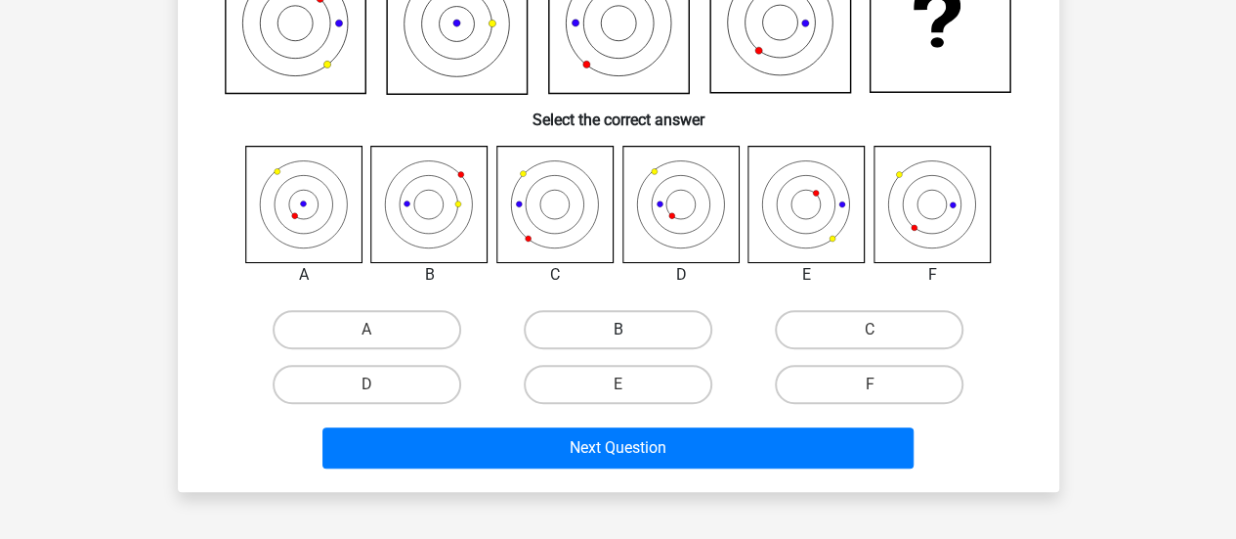
scroll to position [285, 0]
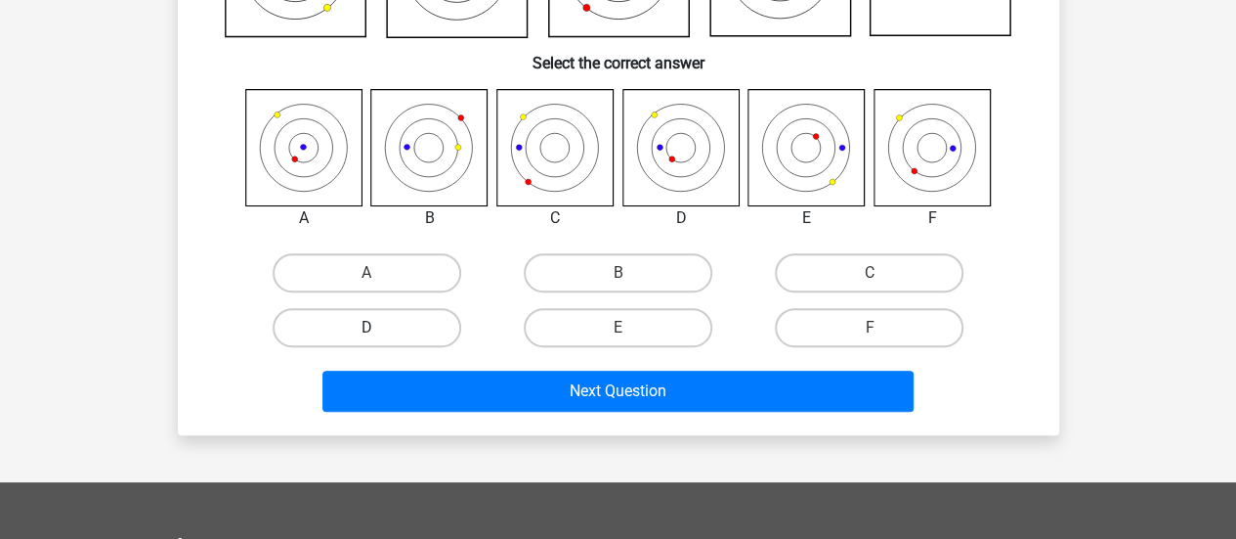
click at [434, 314] on label "D" at bounding box center [367, 327] width 189 height 39
click at [379, 327] on input "D" at bounding box center [373, 333] width 13 height 13
radio input "true"
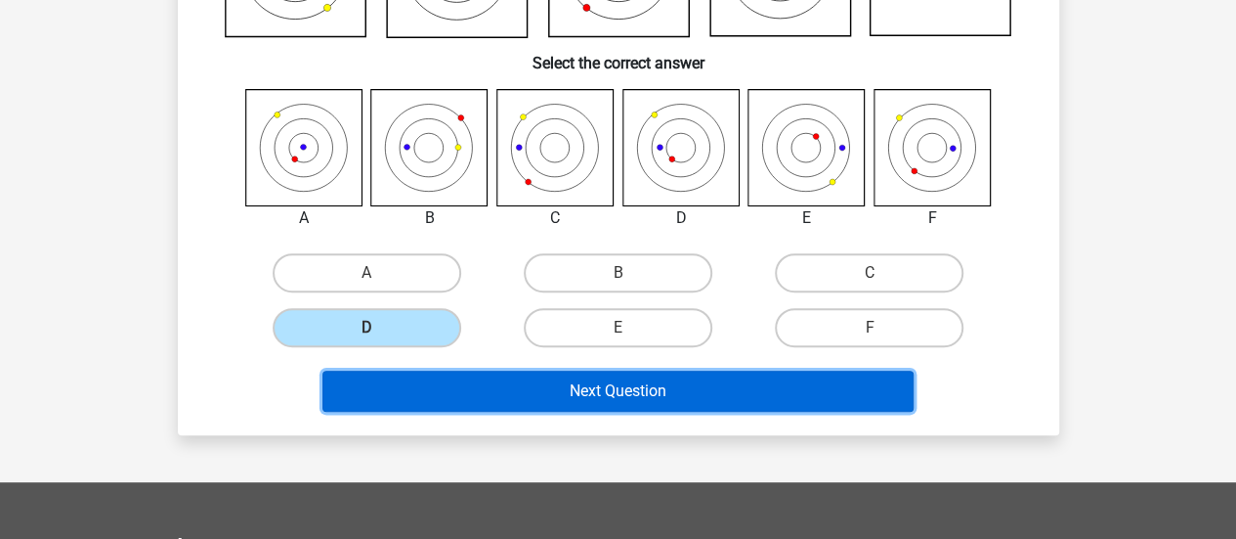
click at [525, 404] on button "Next Question" at bounding box center [618, 390] width 591 height 41
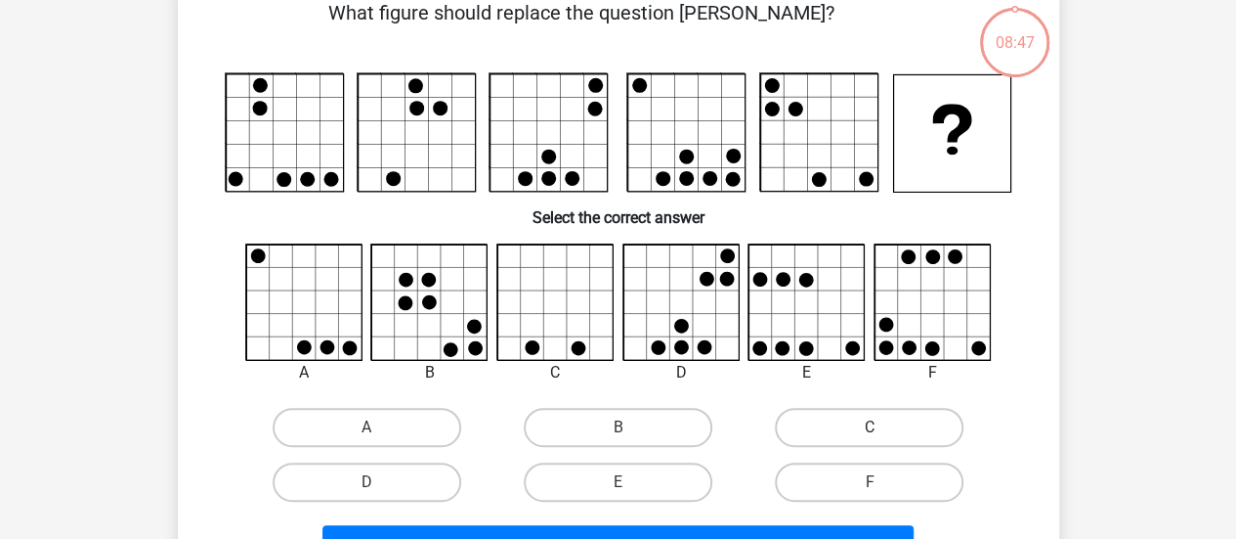
scroll to position [90, 0]
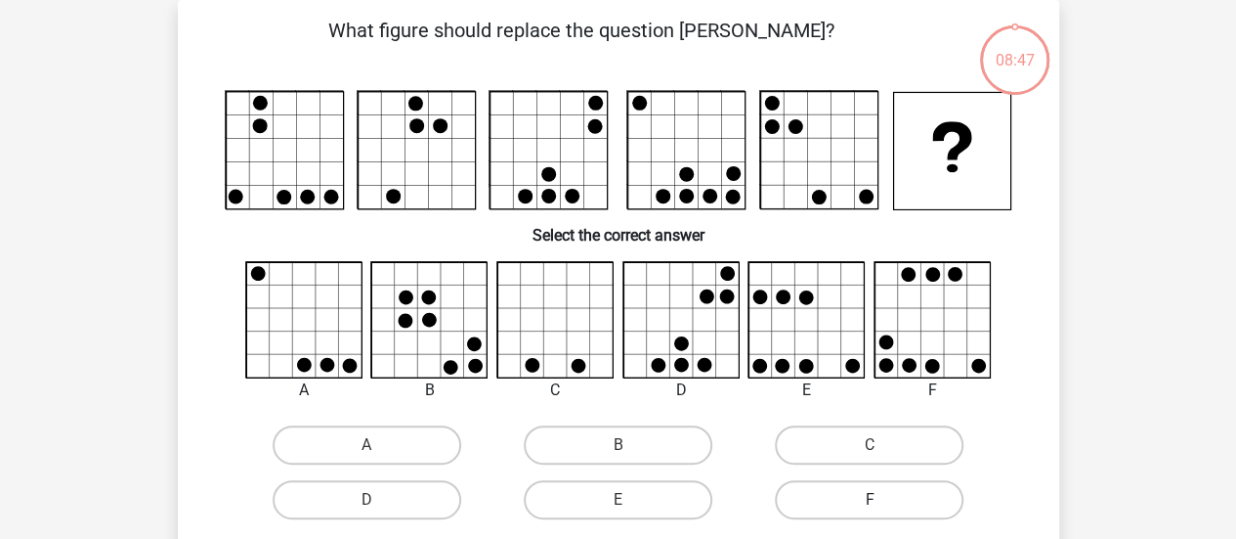
click at [846, 498] on label "F" at bounding box center [869, 499] width 189 height 39
click at [870, 499] on input "F" at bounding box center [876, 505] width 13 height 13
radio input "true"
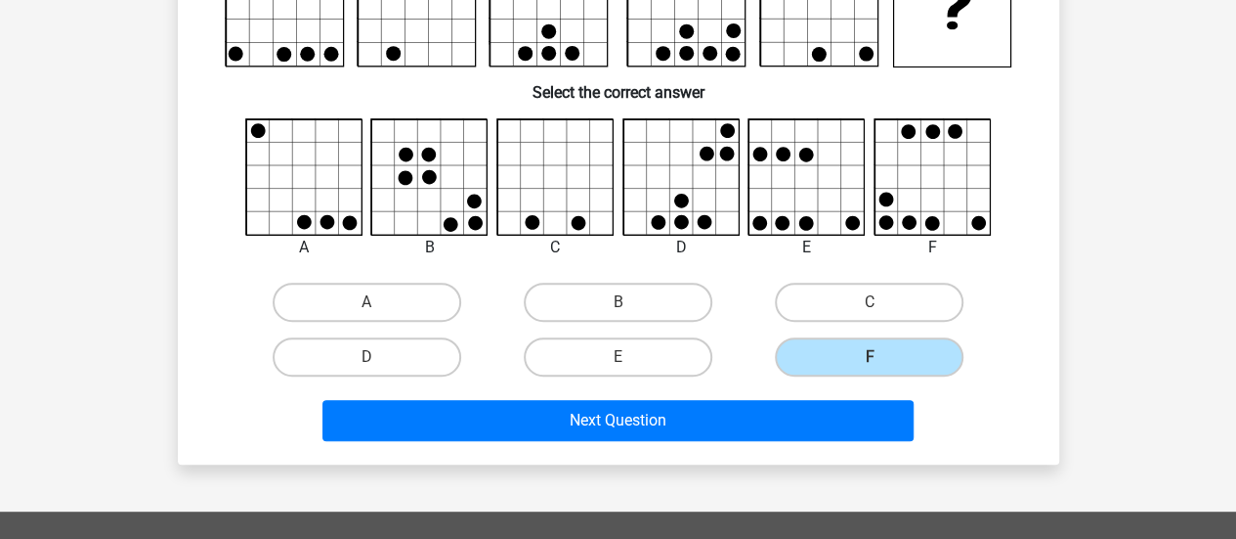
scroll to position [285, 0]
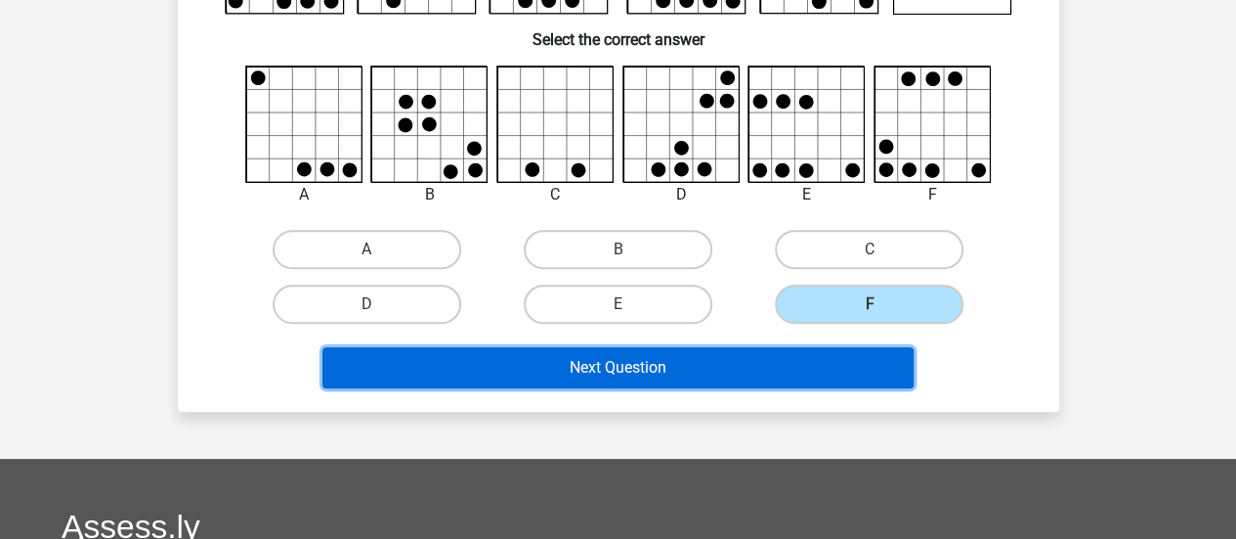
click at [802, 378] on button "Next Question" at bounding box center [618, 367] width 591 height 41
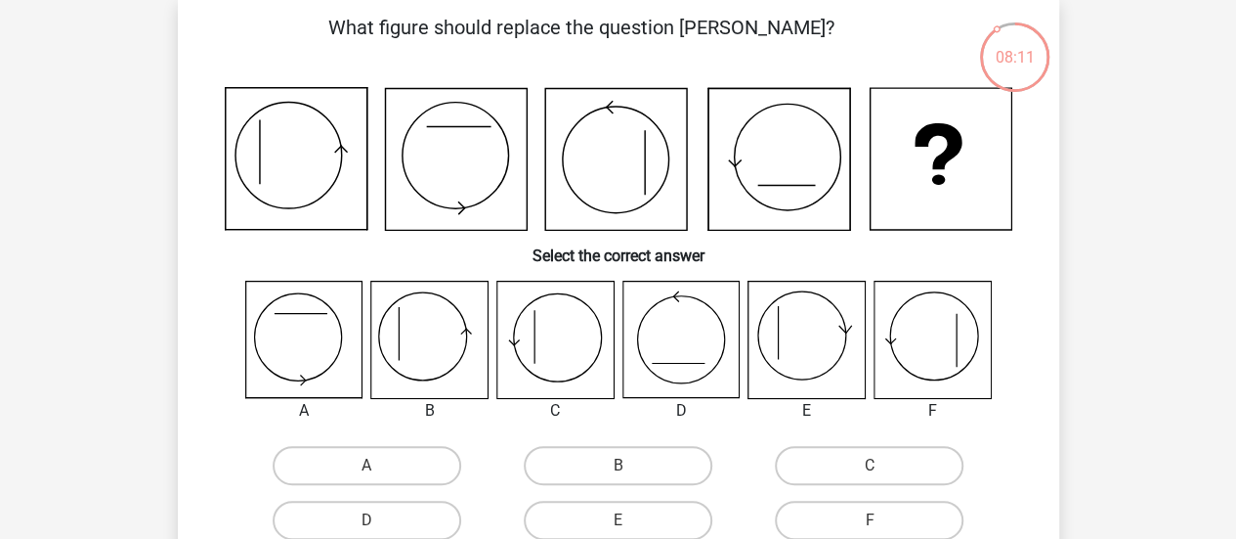
scroll to position [90, 0]
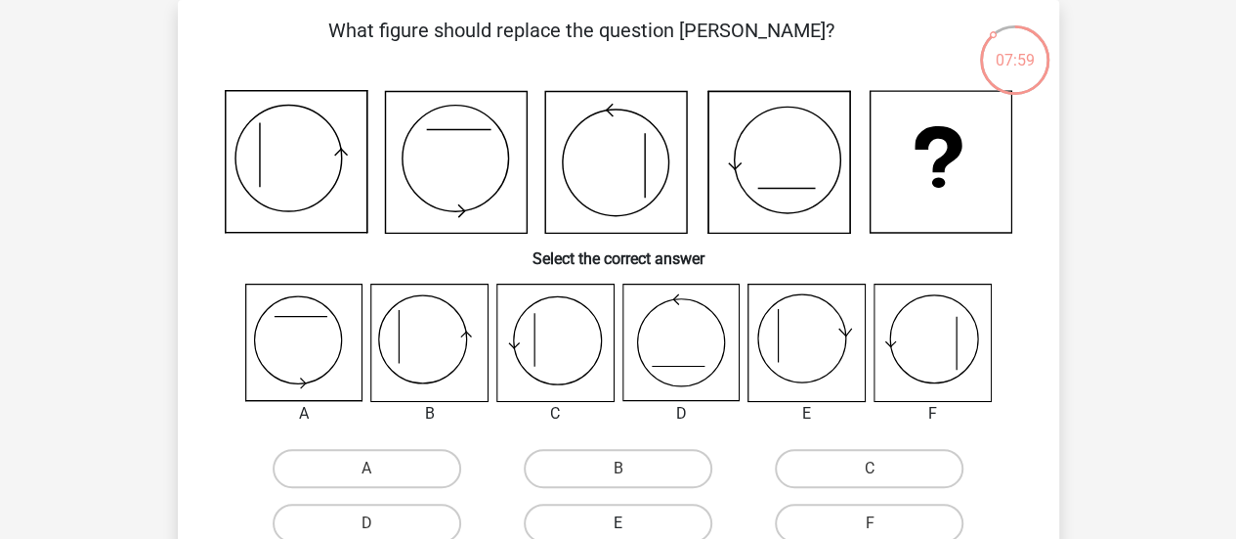
click at [575, 527] on label "E" at bounding box center [618, 522] width 189 height 39
click at [618, 527] on input "E" at bounding box center [624, 529] width 13 height 13
radio input "true"
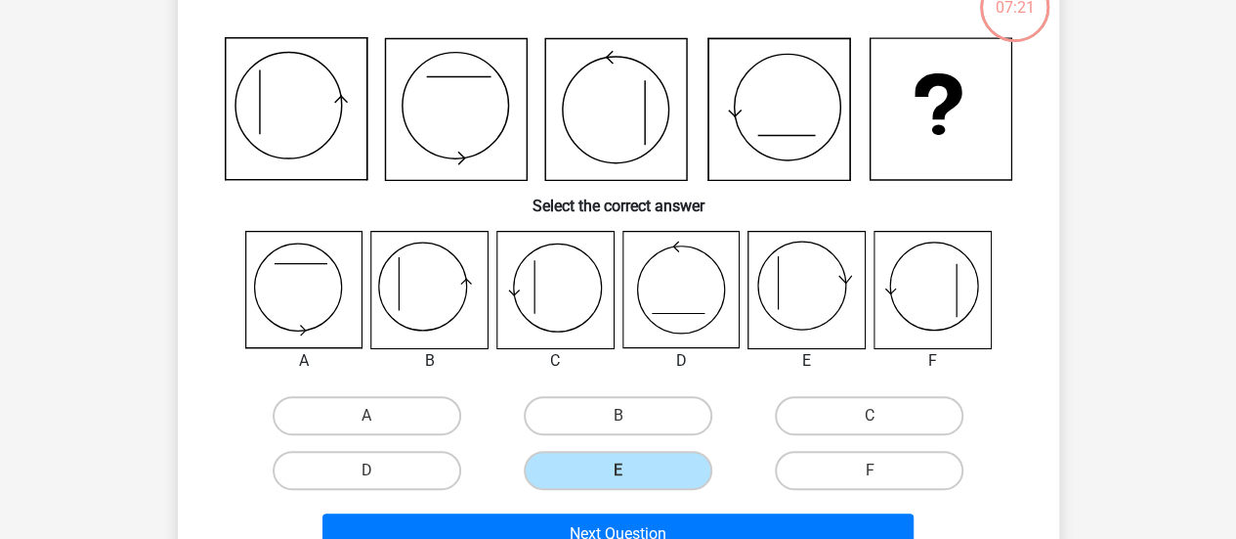
scroll to position [188, 0]
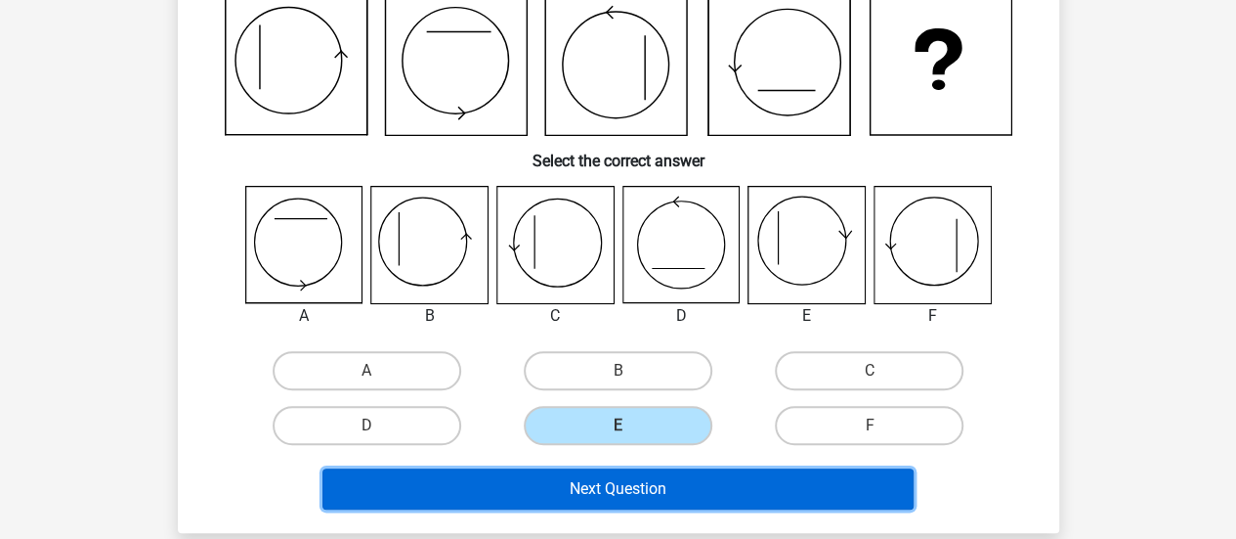
click at [809, 480] on button "Next Question" at bounding box center [618, 488] width 591 height 41
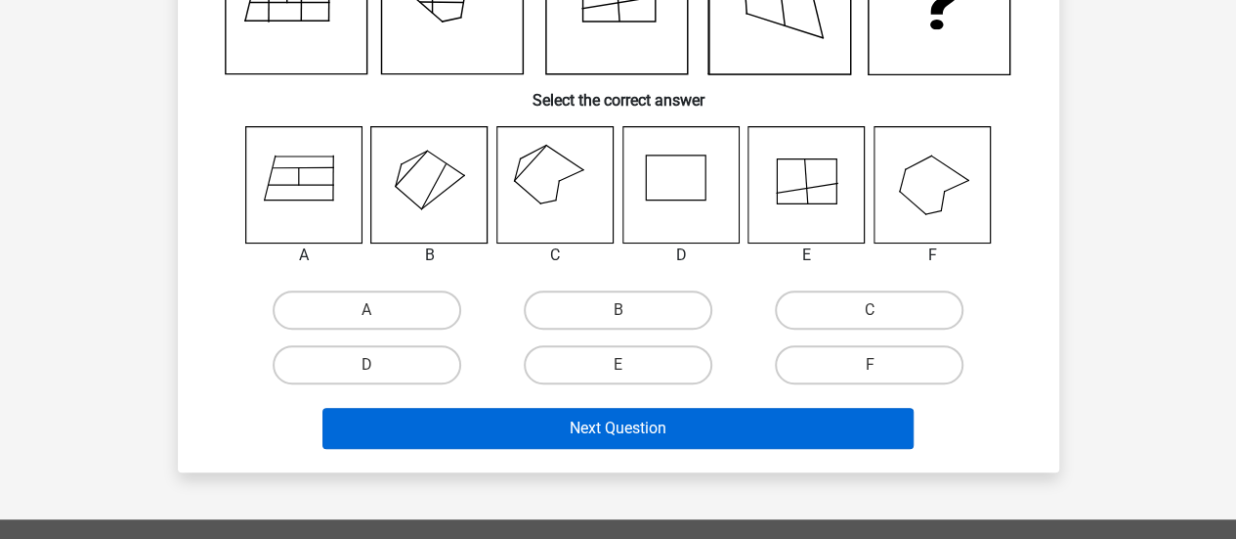
scroll to position [285, 0]
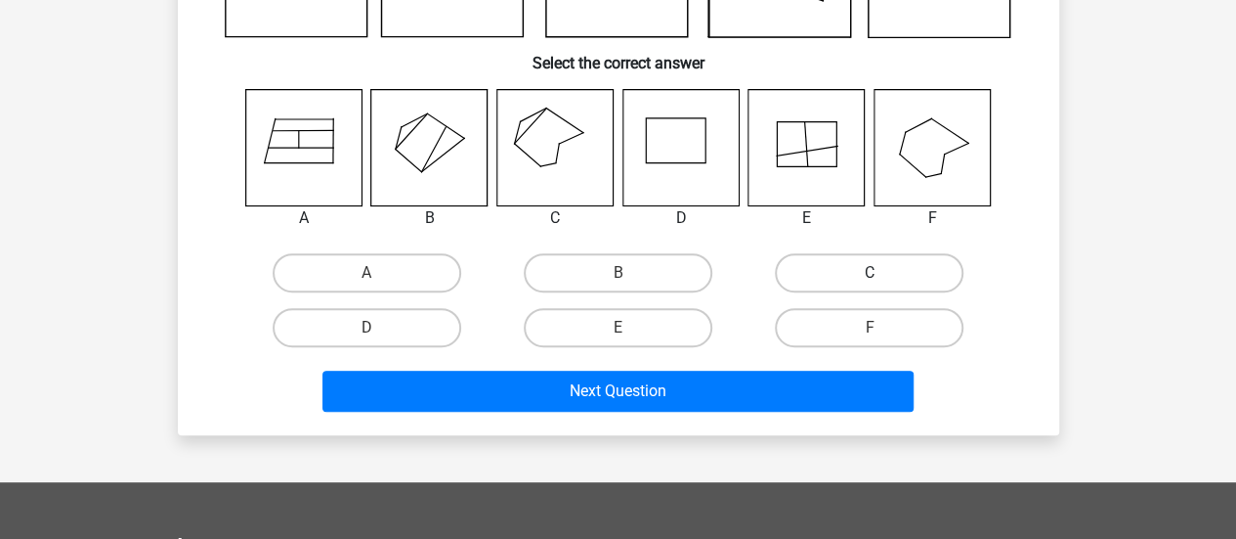
click at [914, 257] on label "C" at bounding box center [869, 272] width 189 height 39
click at [883, 273] on input "C" at bounding box center [876, 279] width 13 height 13
radio input "true"
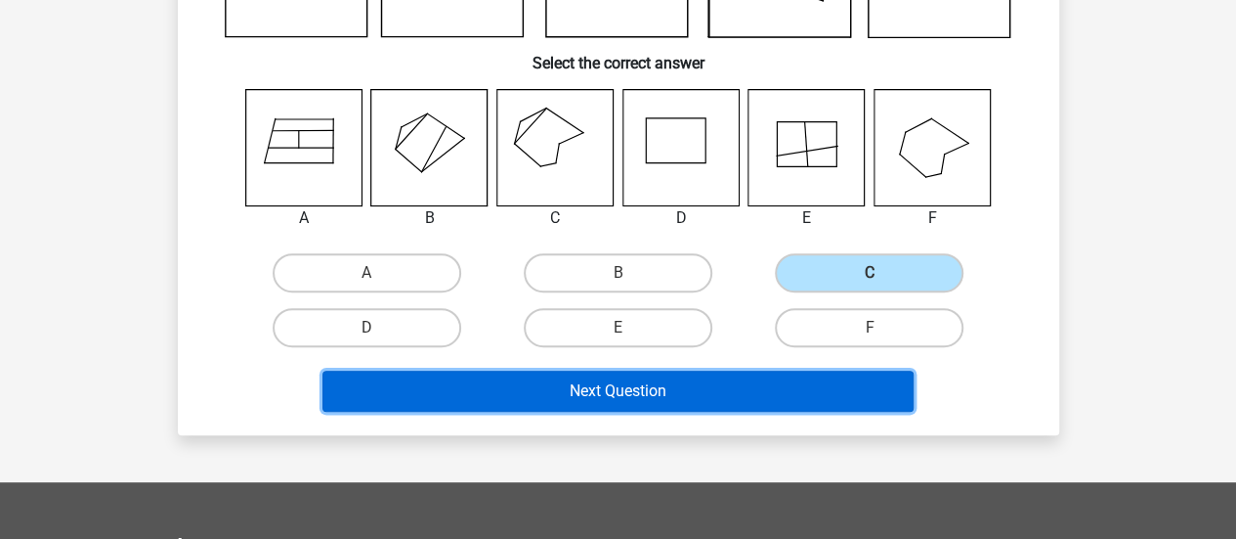
click at [818, 372] on button "Next Question" at bounding box center [618, 390] width 591 height 41
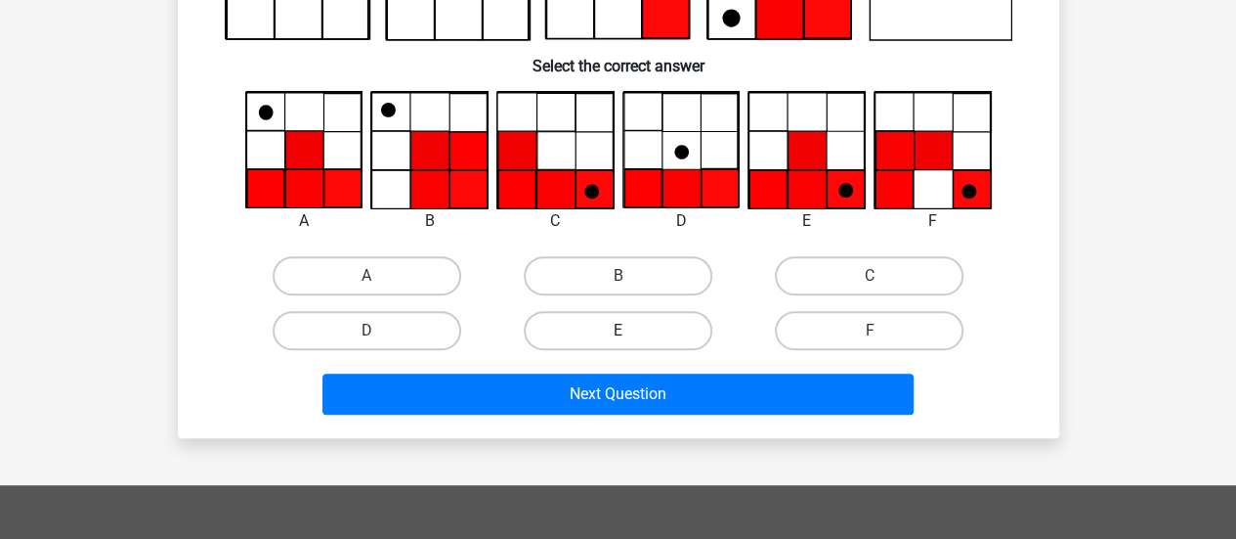
click at [616, 325] on label "E" at bounding box center [618, 330] width 189 height 39
click at [618, 330] on input "E" at bounding box center [624, 336] width 13 height 13
radio input "true"
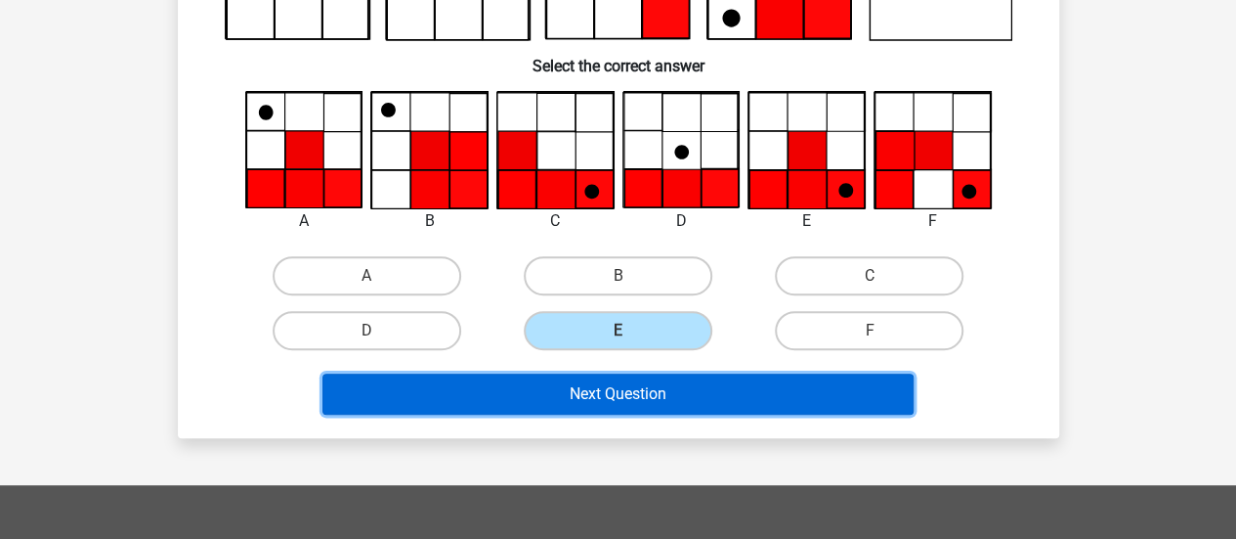
click at [782, 401] on button "Next Question" at bounding box center [618, 393] width 591 height 41
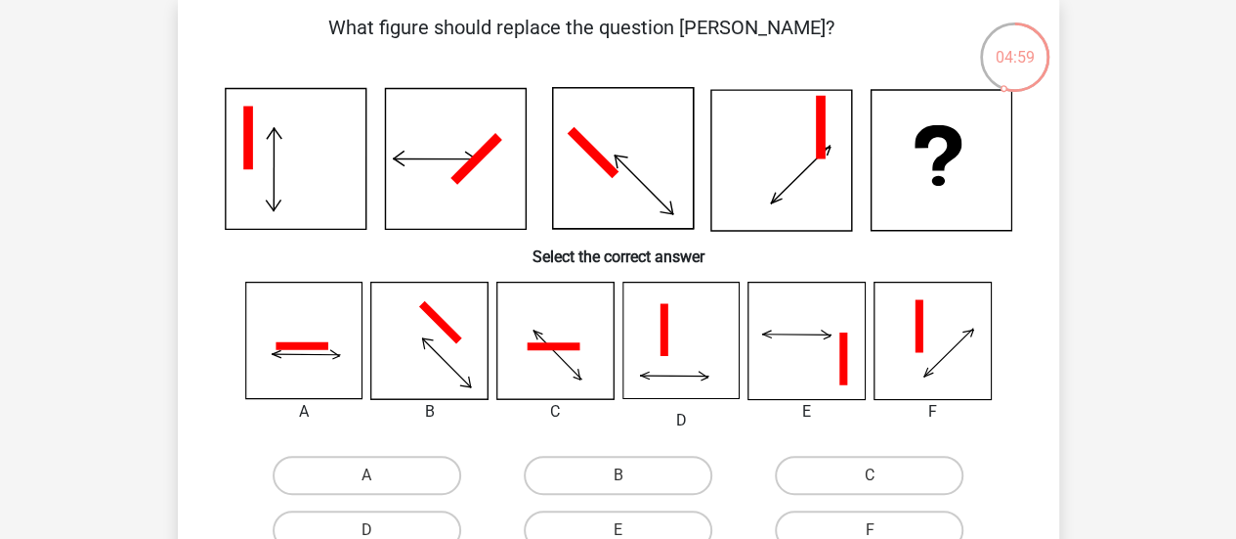
scroll to position [90, 0]
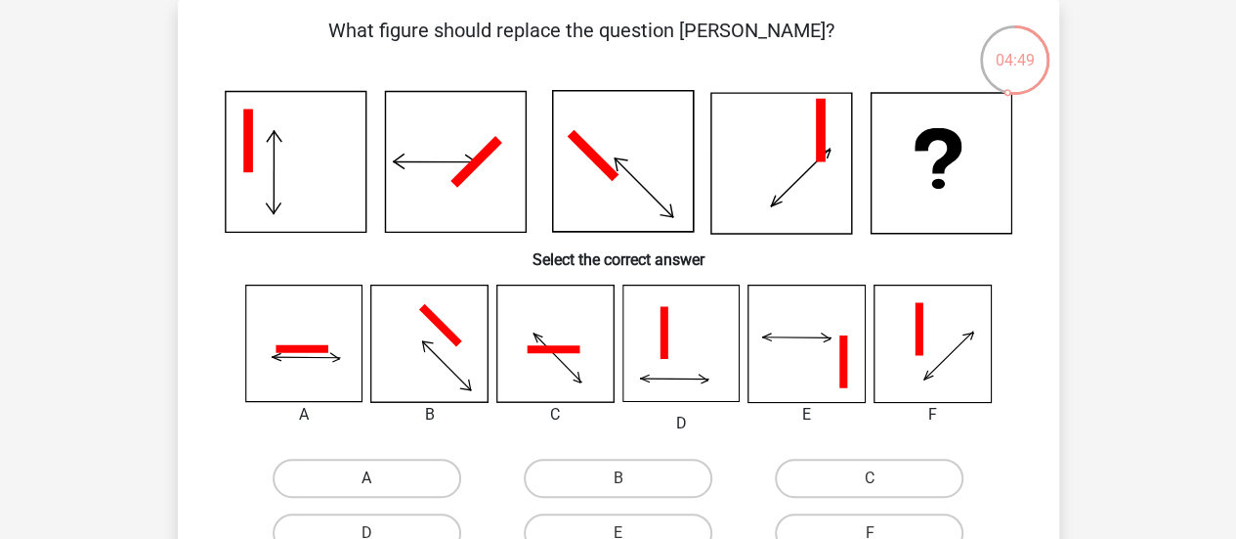
click at [349, 472] on label "A" at bounding box center [367, 477] width 189 height 39
click at [367, 478] on input "A" at bounding box center [373, 484] width 13 height 13
radio input "true"
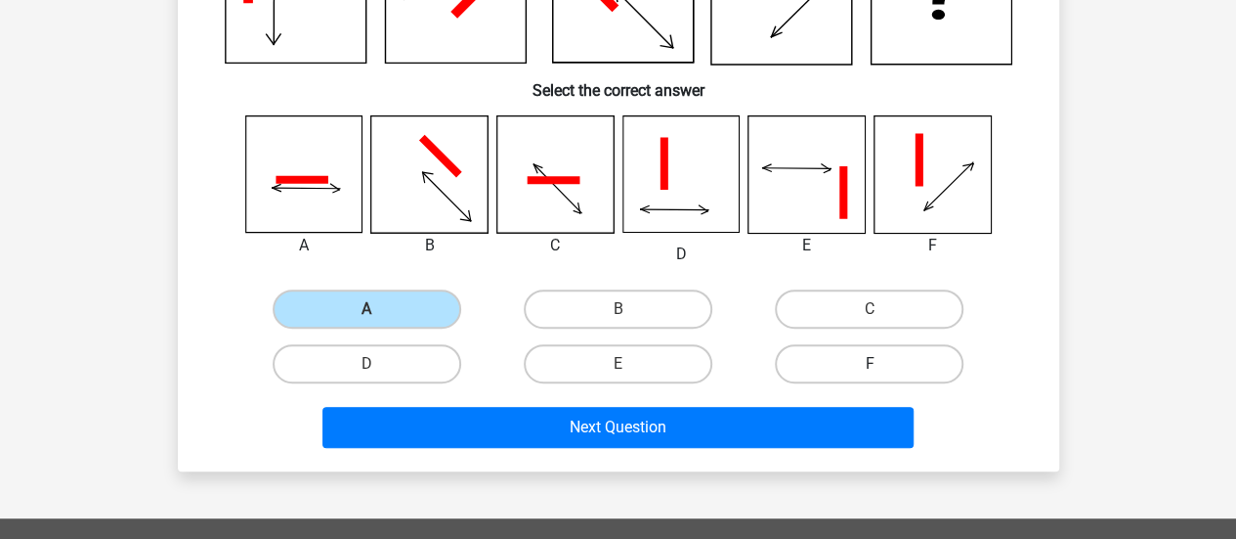
scroll to position [285, 0]
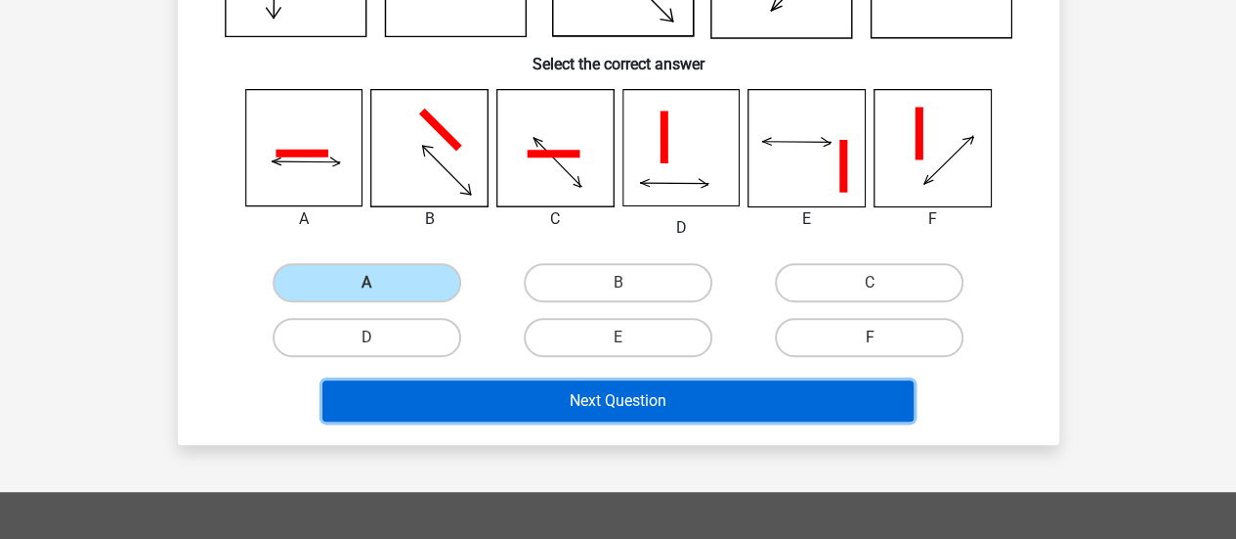
click at [897, 411] on button "Next Question" at bounding box center [618, 400] width 591 height 41
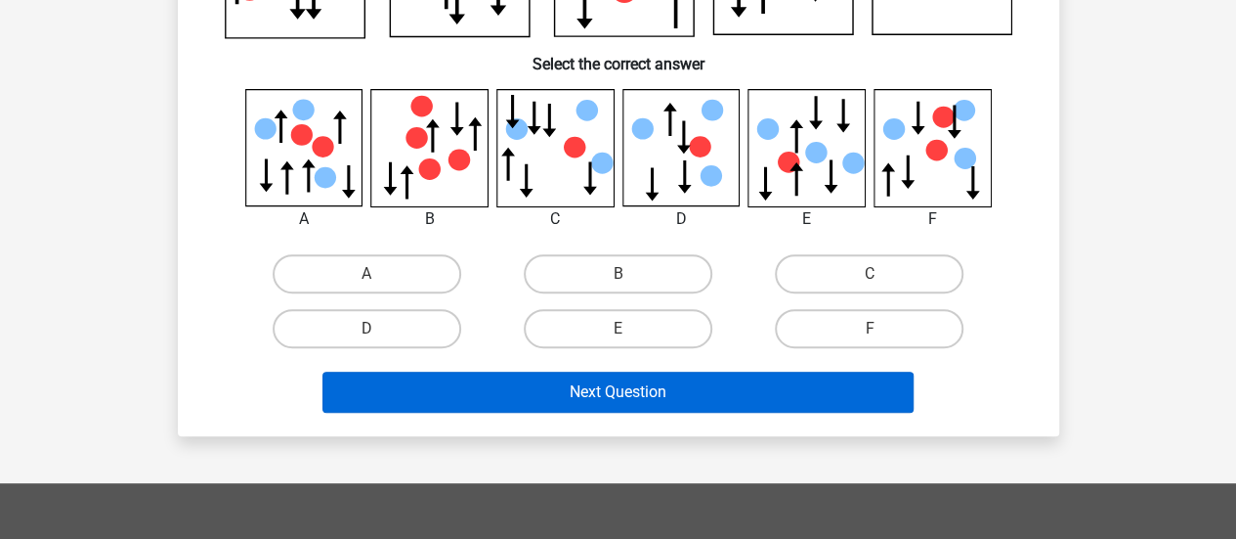
scroll to position [293, 0]
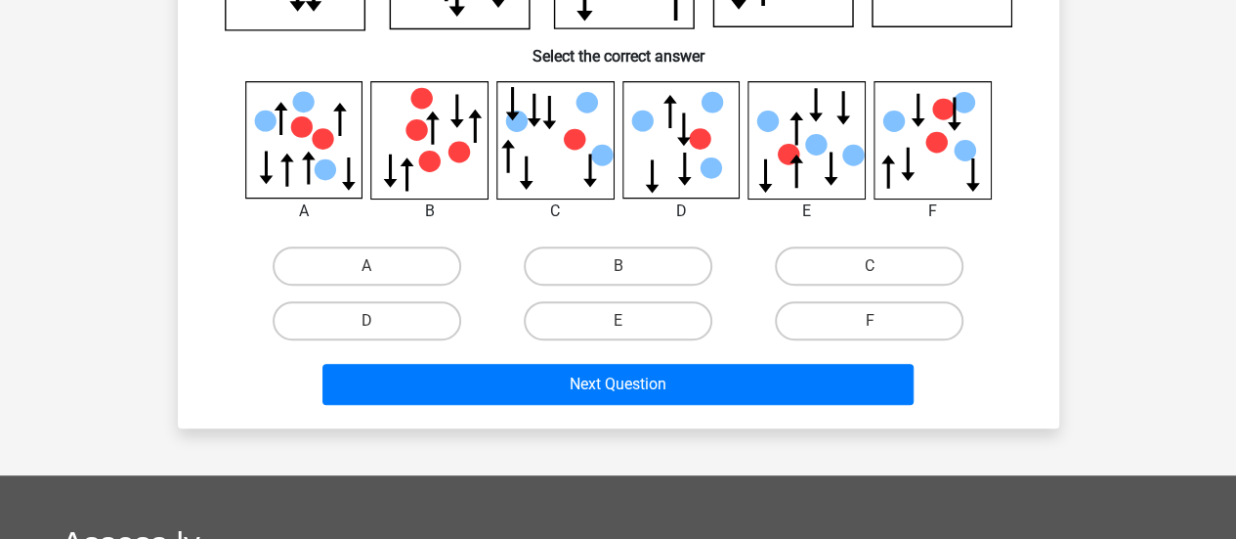
click at [654, 345] on div "E" at bounding box center [618, 320] width 251 height 55
click at [653, 331] on label "E" at bounding box center [618, 320] width 189 height 39
click at [630, 331] on input "E" at bounding box center [624, 327] width 13 height 13
radio input "true"
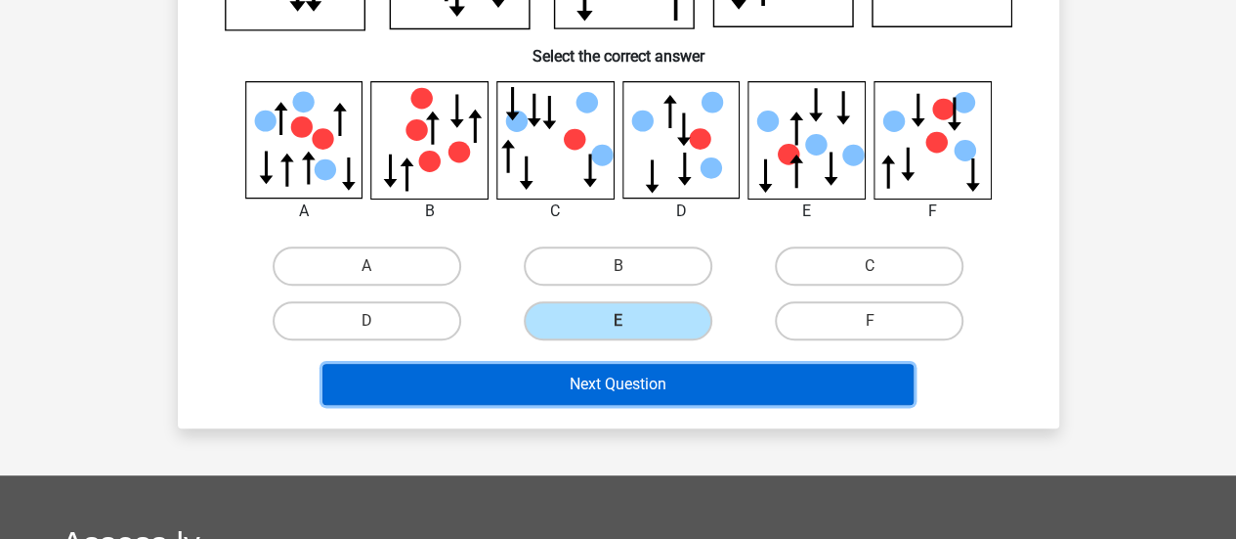
click at [645, 380] on button "Next Question" at bounding box center [618, 384] width 591 height 41
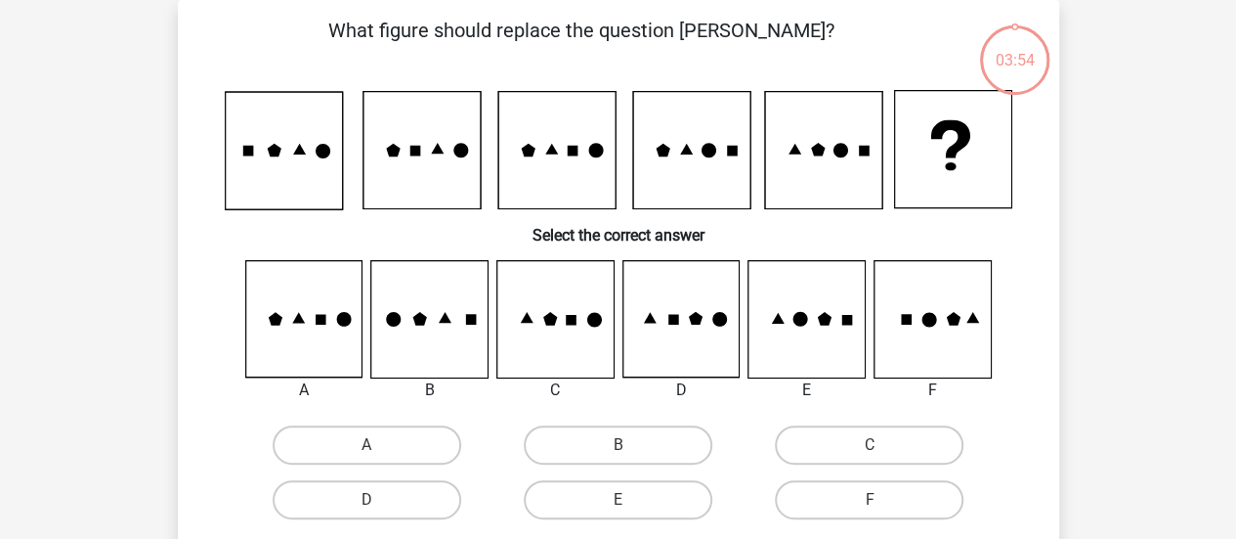
scroll to position [90, 0]
click at [386, 448] on label "A" at bounding box center [367, 444] width 189 height 39
click at [379, 448] on input "A" at bounding box center [373, 451] width 13 height 13
radio input "true"
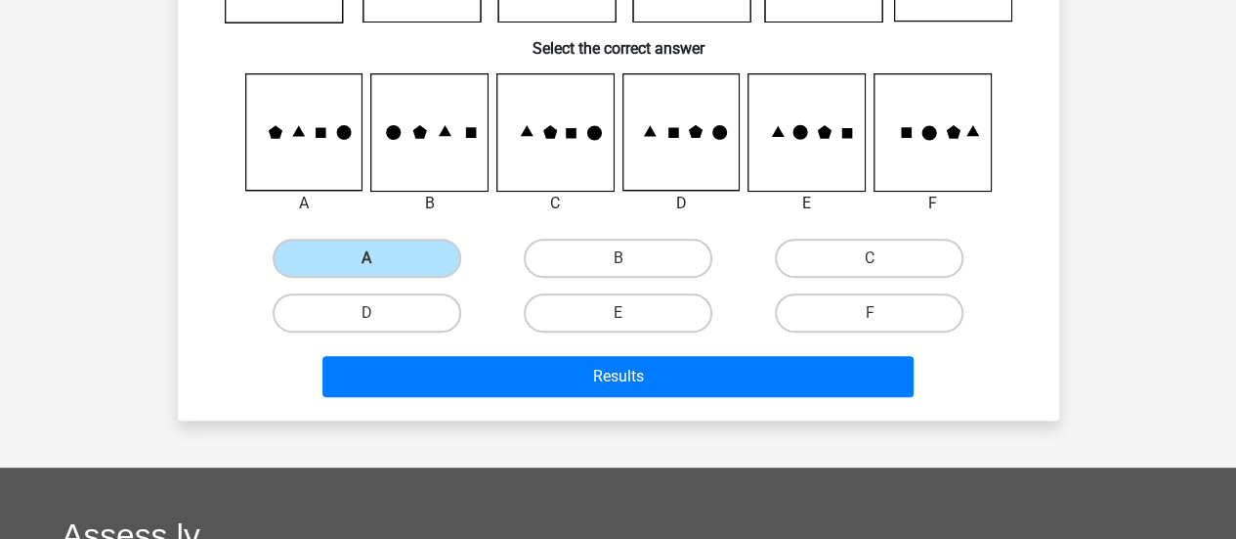
scroll to position [391, 0]
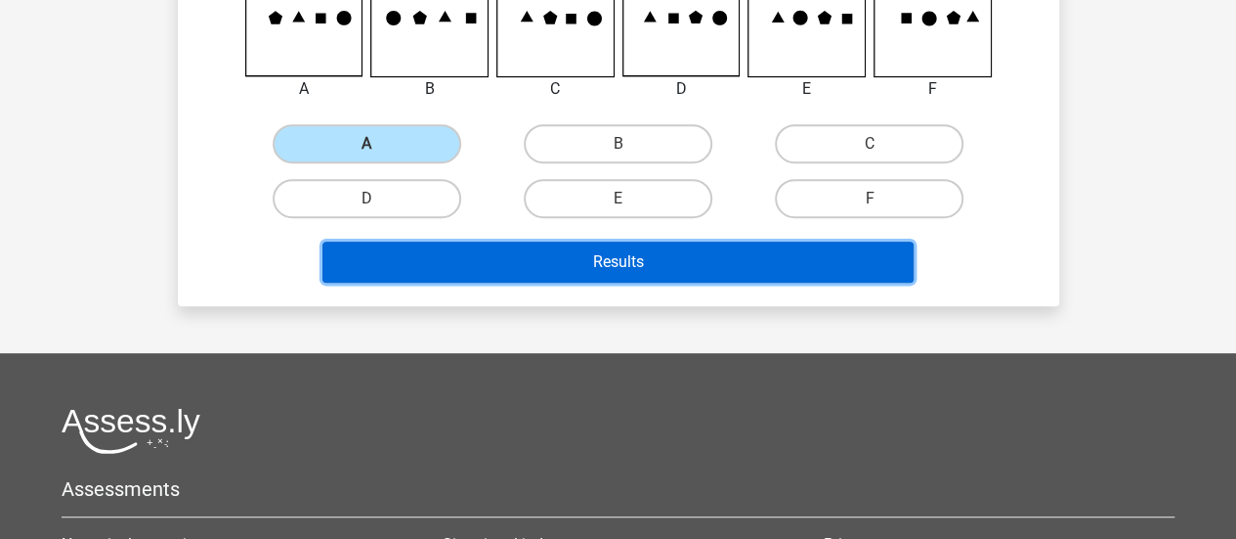
click at [770, 274] on button "Results" at bounding box center [618, 261] width 591 height 41
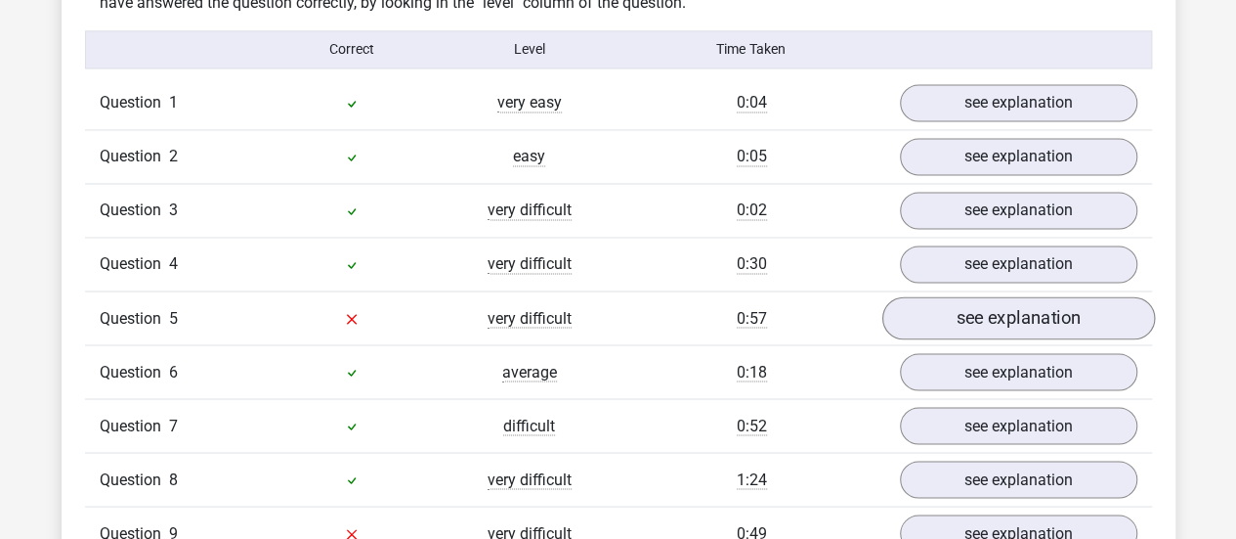
scroll to position [1564, 0]
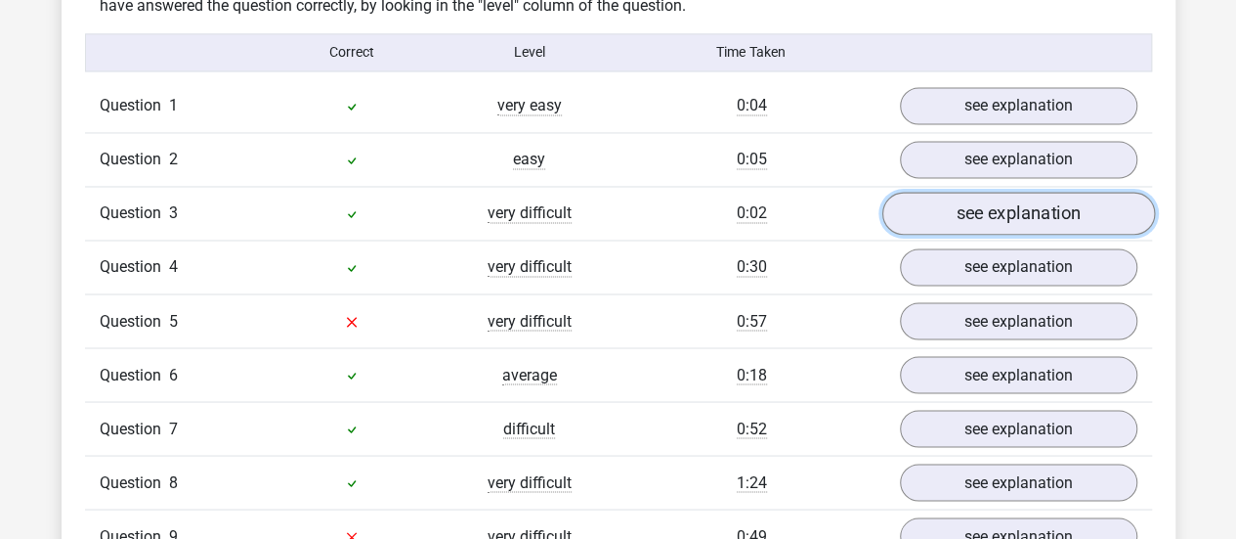
click at [1023, 213] on link "see explanation" at bounding box center [1018, 213] width 273 height 43
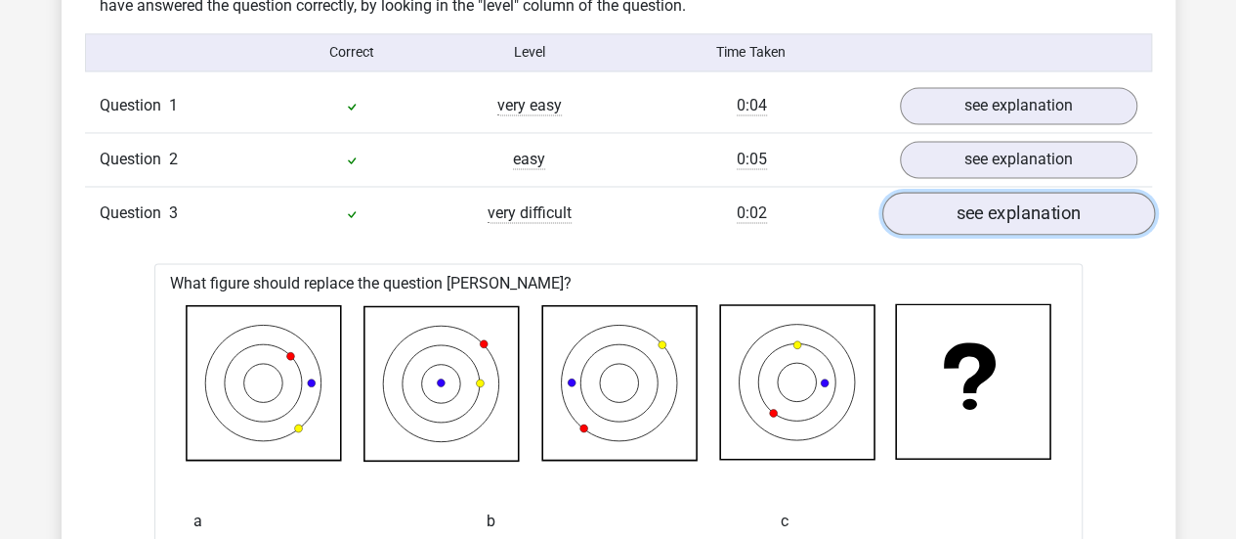
click at [1023, 213] on link "see explanation" at bounding box center [1018, 213] width 273 height 43
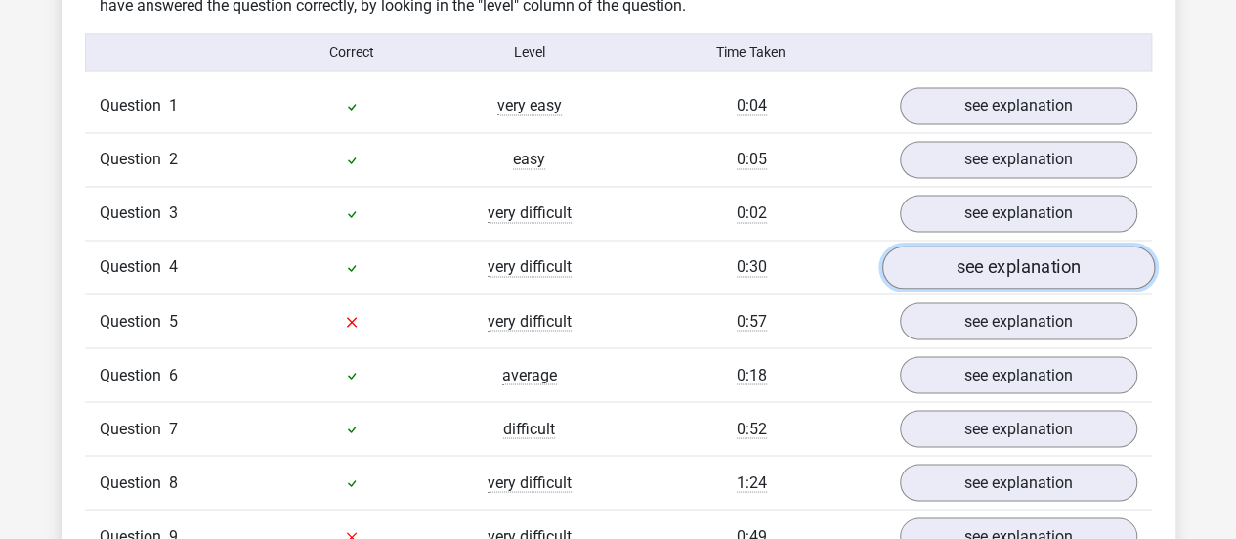
click at [1032, 265] on link "see explanation" at bounding box center [1018, 266] width 273 height 43
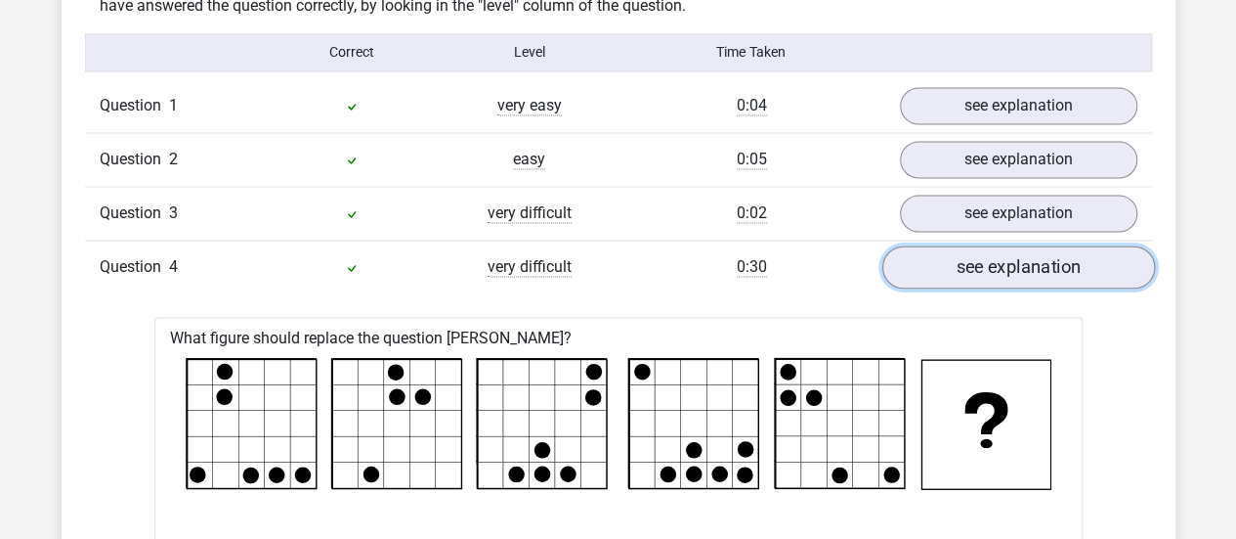
click at [1032, 265] on link "see explanation" at bounding box center [1018, 266] width 273 height 43
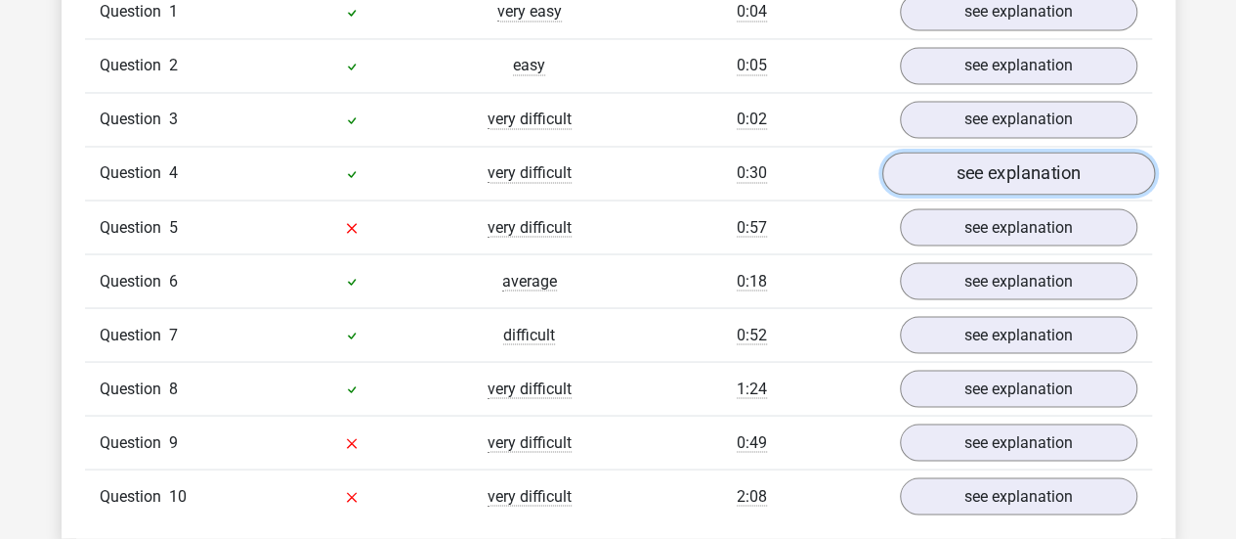
scroll to position [1662, 0]
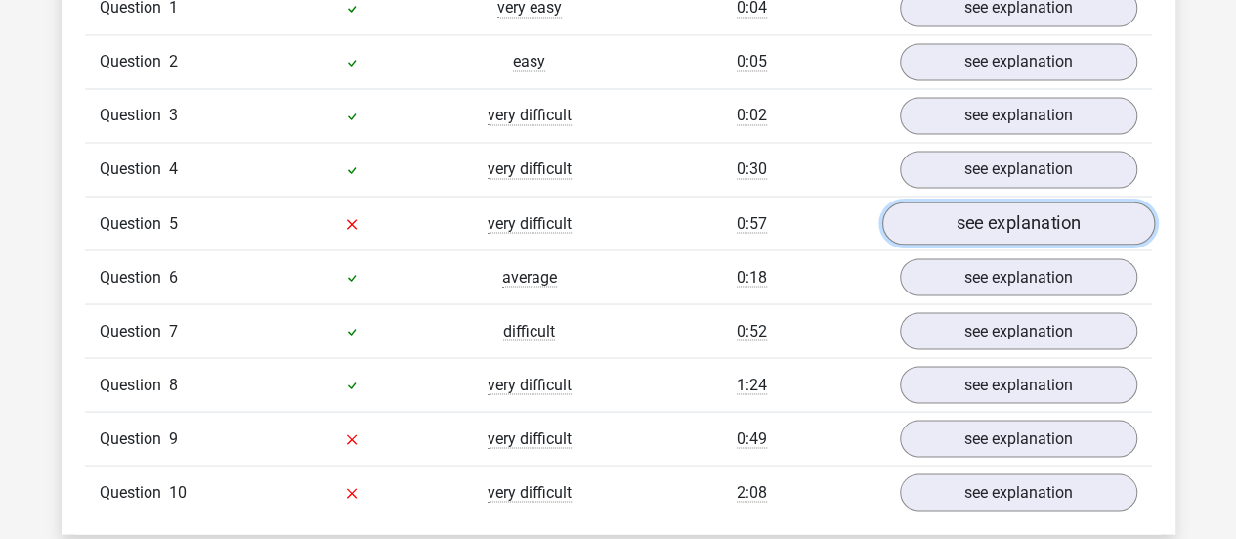
click at [1036, 217] on link "see explanation" at bounding box center [1018, 222] width 273 height 43
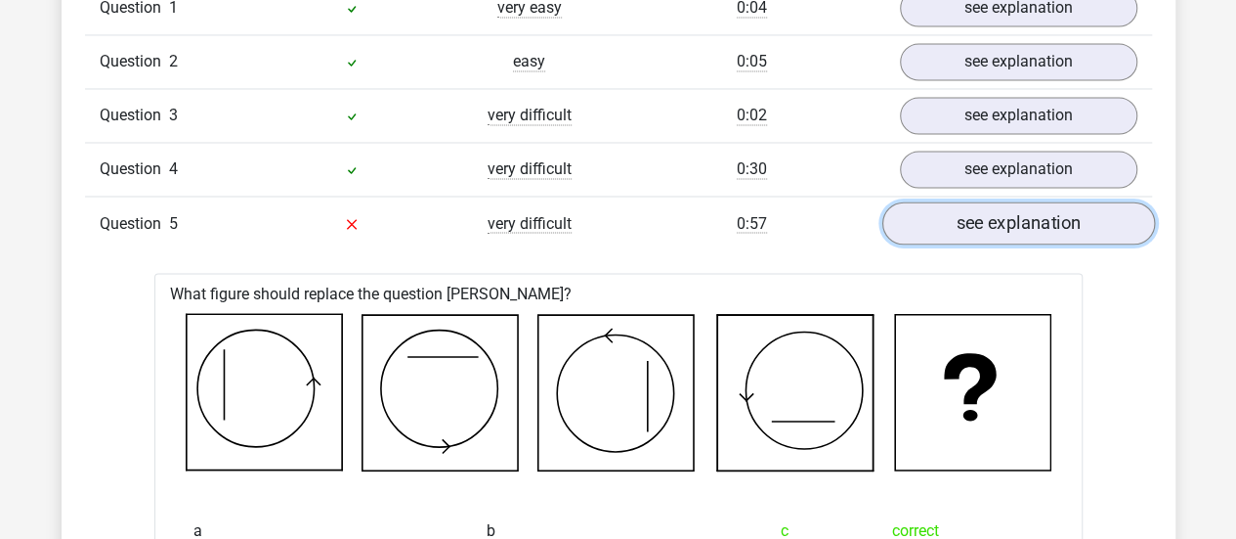
click at [1086, 218] on link "see explanation" at bounding box center [1018, 222] width 273 height 43
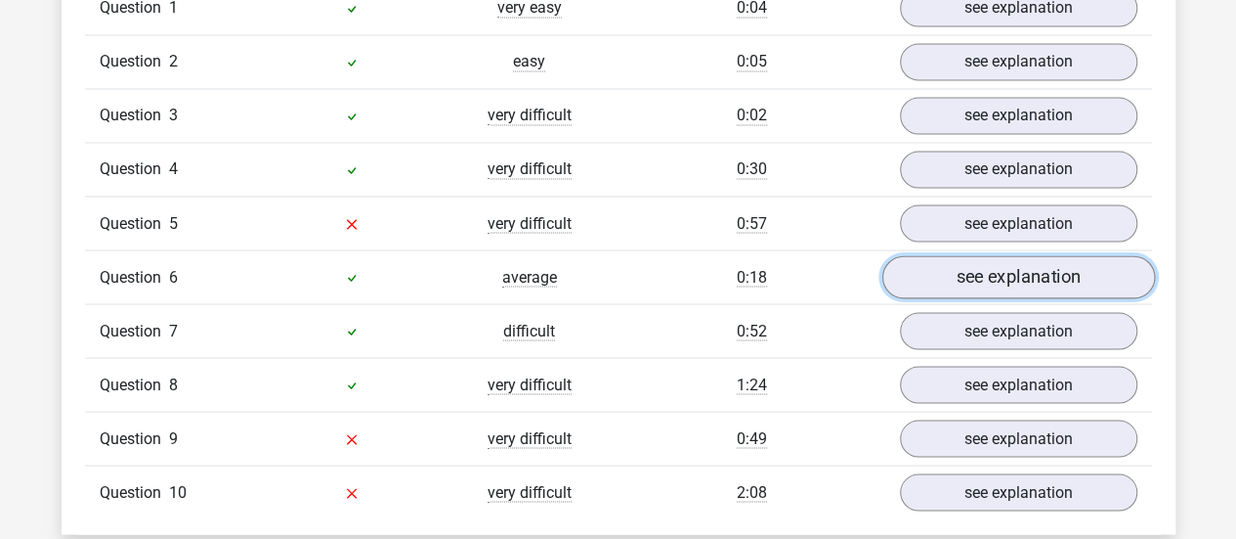
click at [1028, 281] on link "see explanation" at bounding box center [1018, 276] width 273 height 43
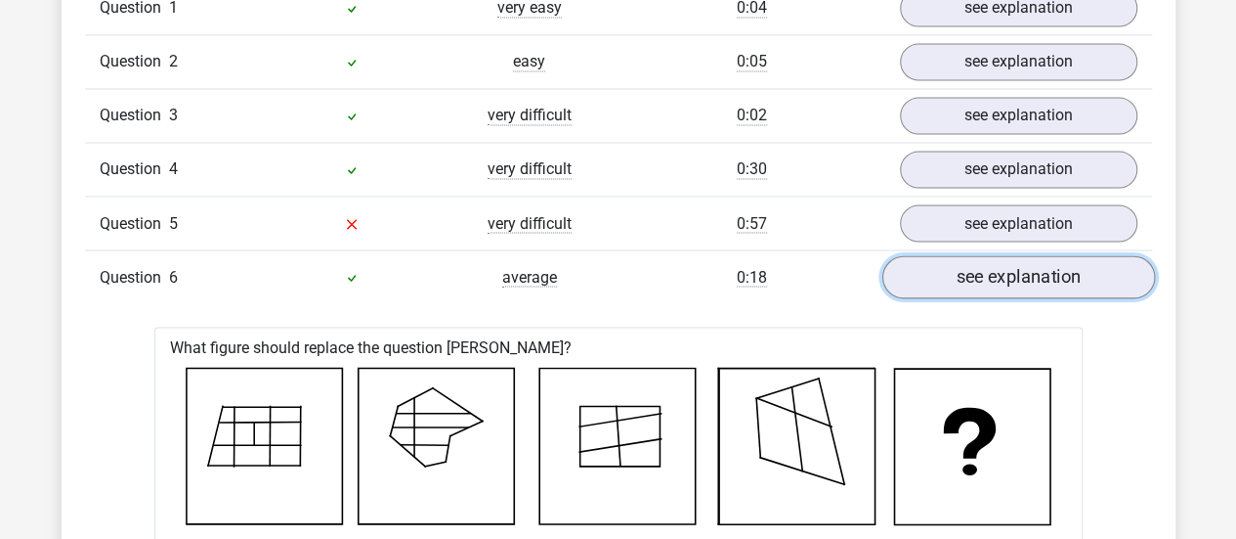
click at [1028, 281] on link "see explanation" at bounding box center [1018, 276] width 273 height 43
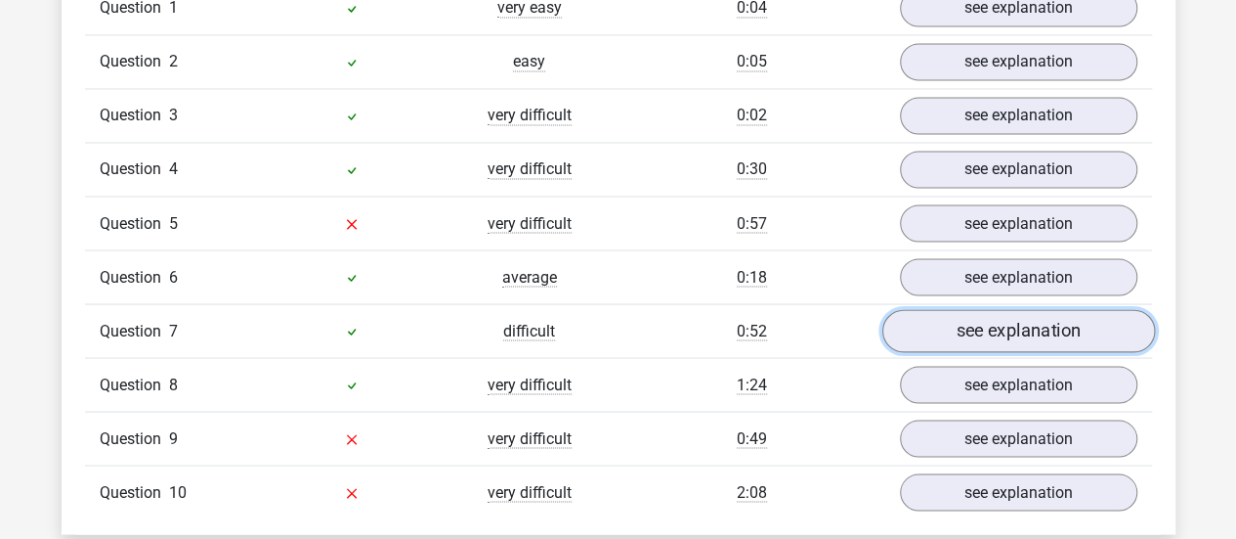
click at [1031, 318] on link "see explanation" at bounding box center [1018, 330] width 273 height 43
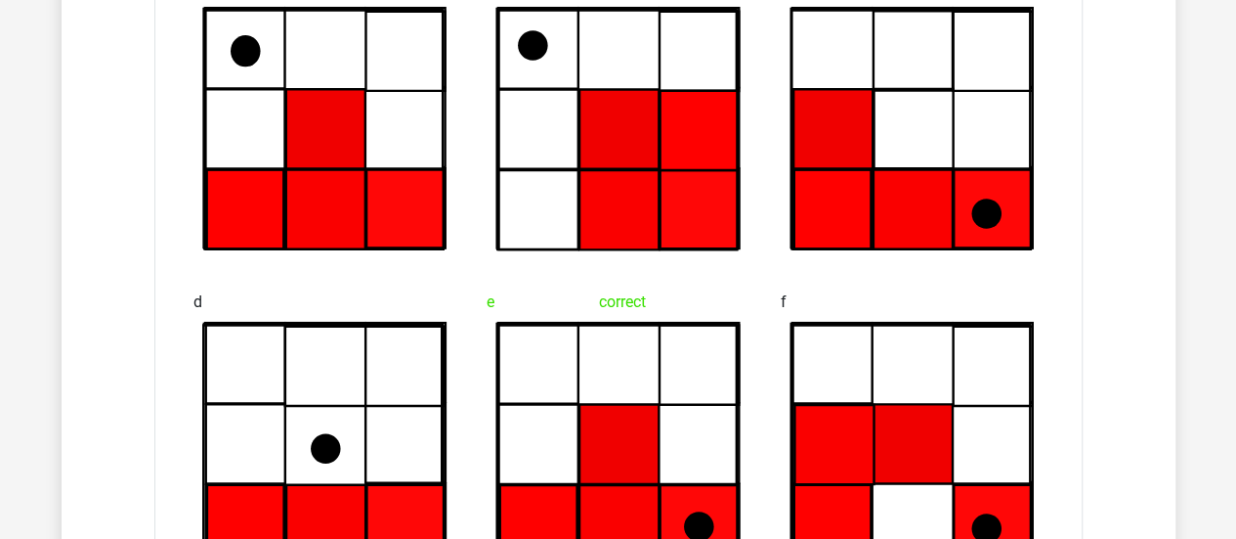
scroll to position [1857, 0]
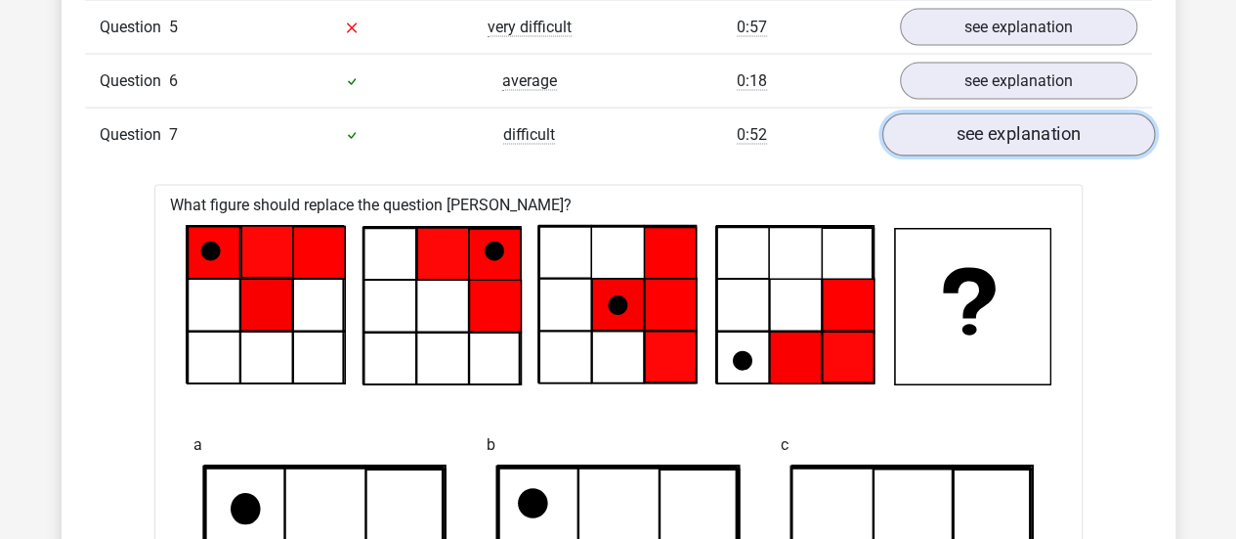
click at [1062, 128] on link "see explanation" at bounding box center [1018, 134] width 273 height 43
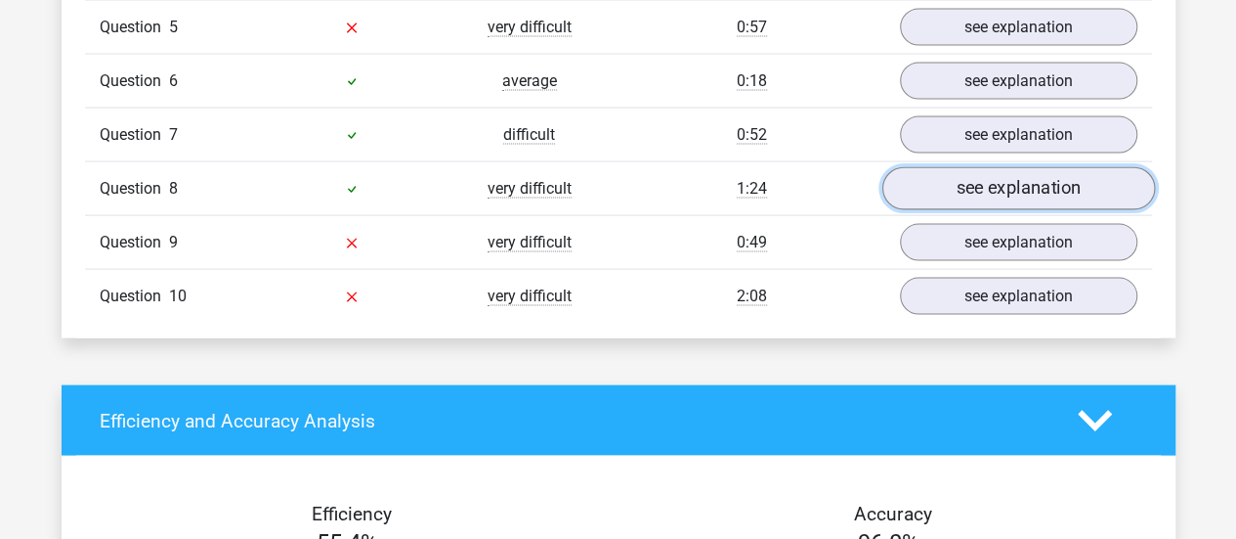
click at [1080, 191] on link "see explanation" at bounding box center [1018, 188] width 273 height 43
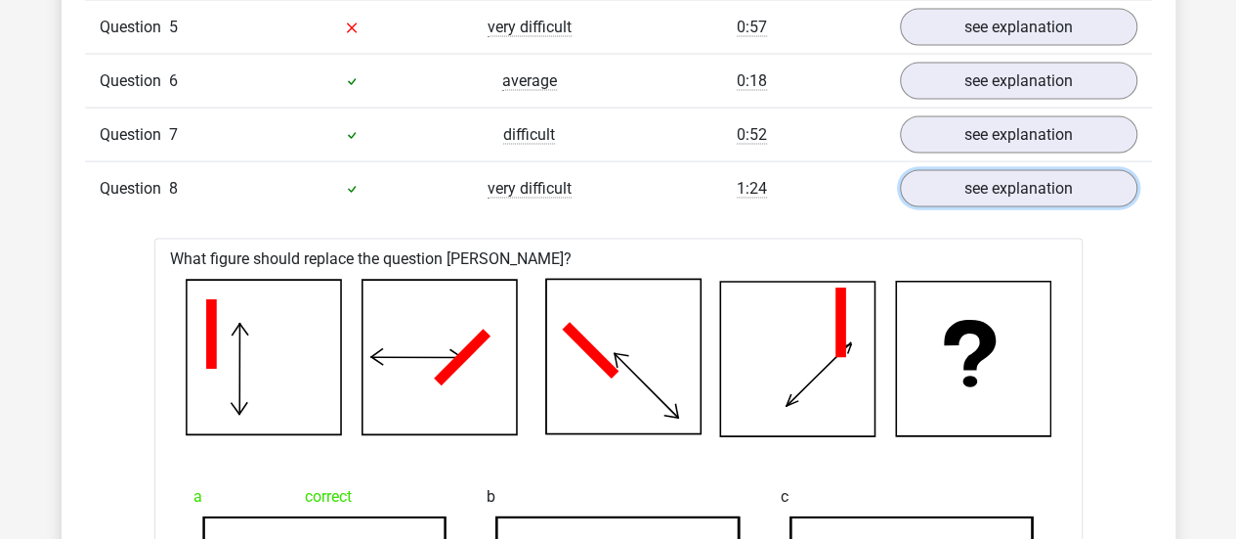
click at [1080, 195] on link "see explanation" at bounding box center [1019, 188] width 238 height 37
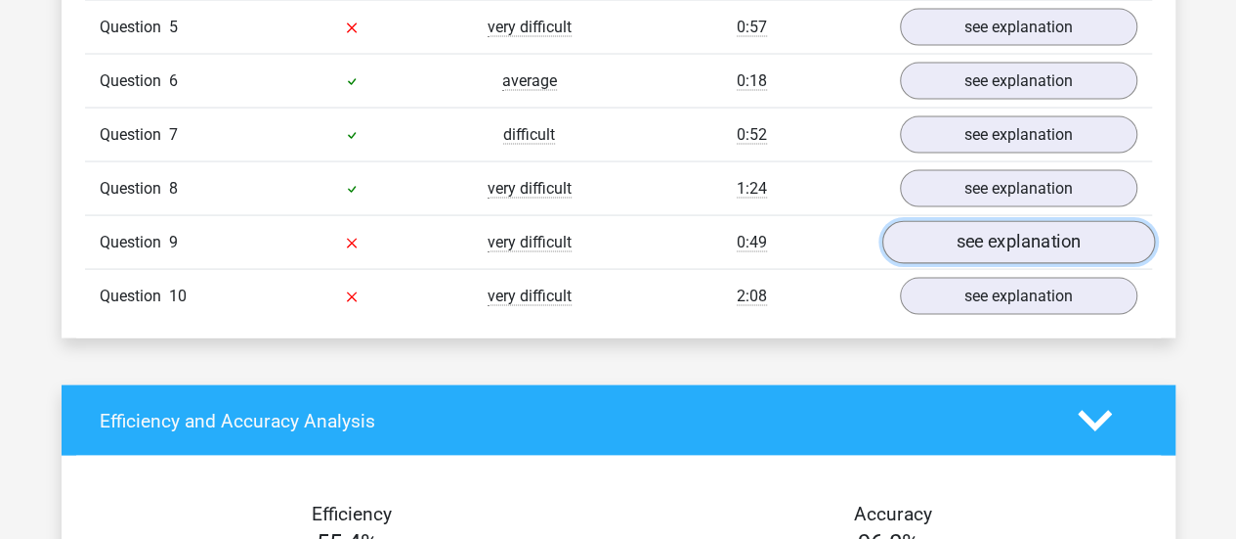
click at [1073, 229] on link "see explanation" at bounding box center [1018, 242] width 273 height 43
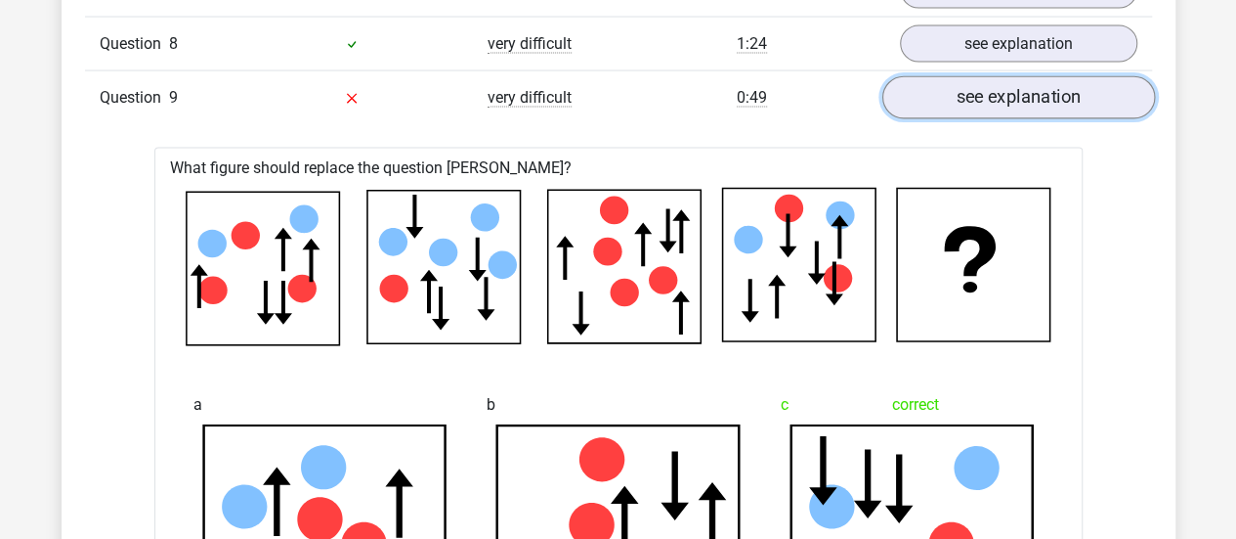
scroll to position [1955, 0]
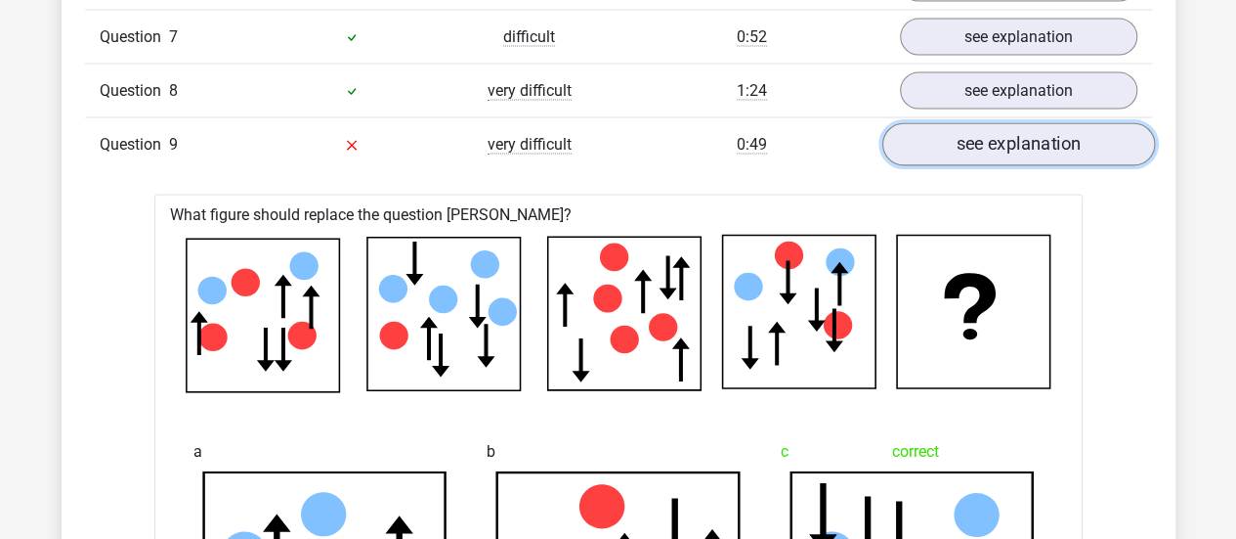
click at [1047, 148] on link "see explanation" at bounding box center [1018, 144] width 273 height 43
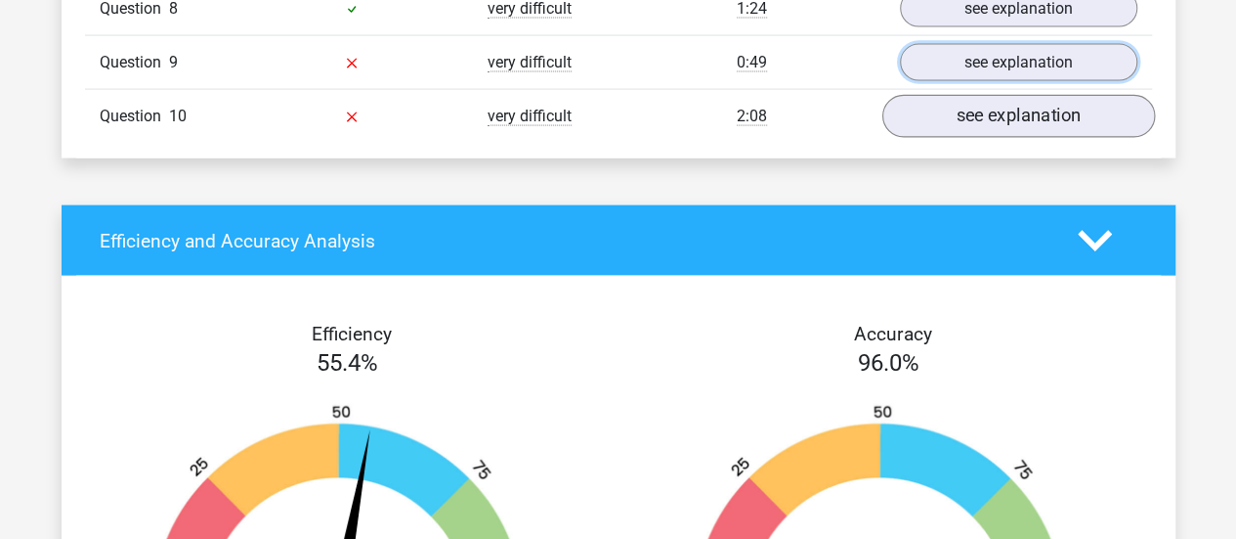
scroll to position [2053, 0]
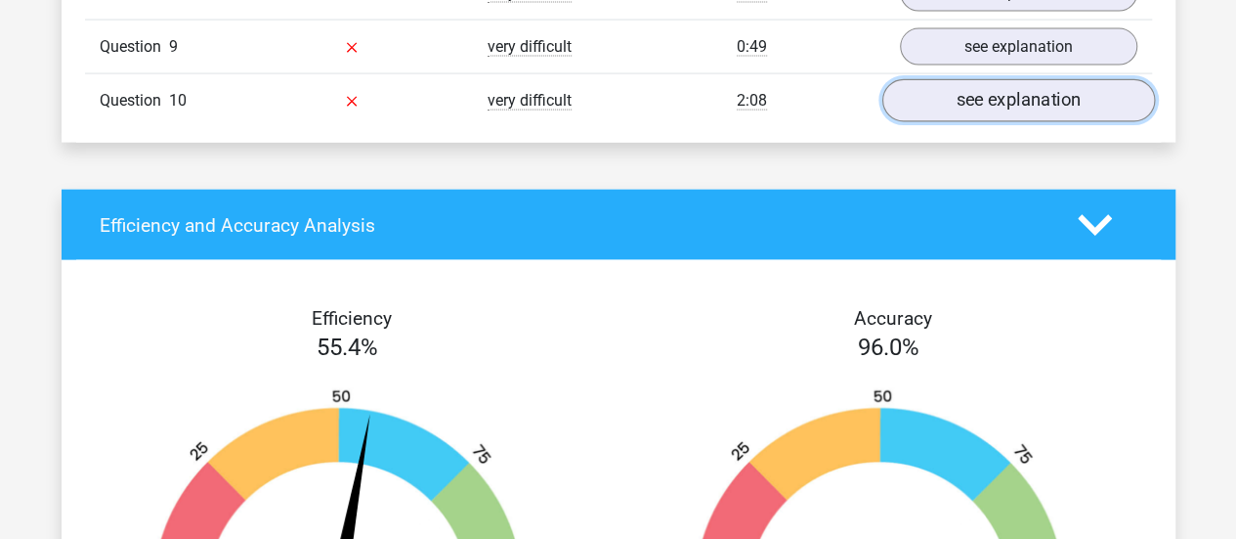
click at [1041, 97] on link "see explanation" at bounding box center [1018, 100] width 273 height 43
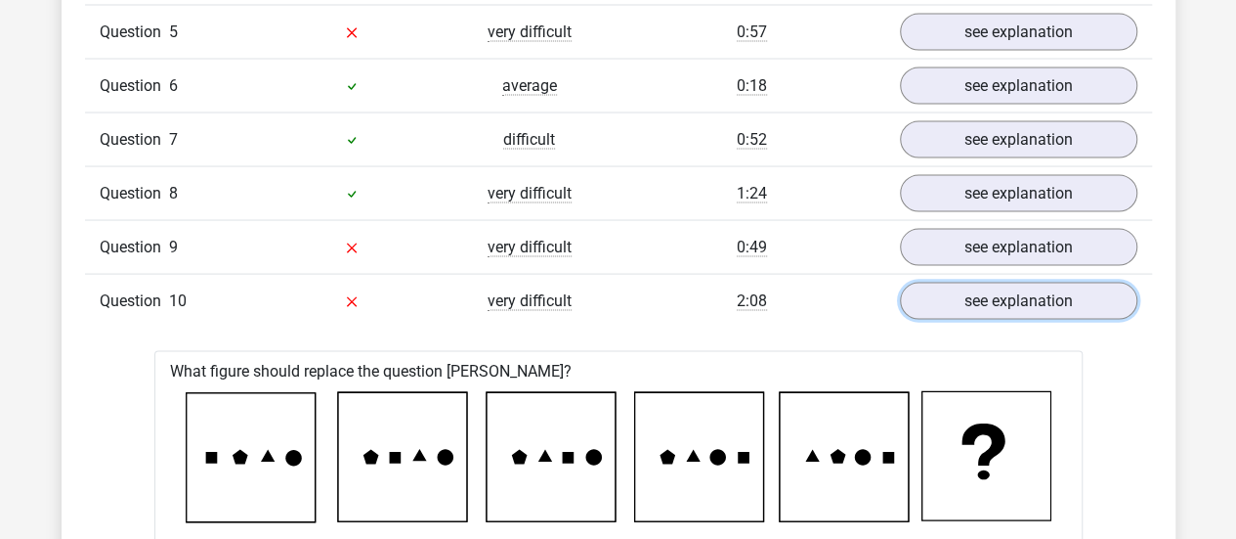
scroll to position [1857, 0]
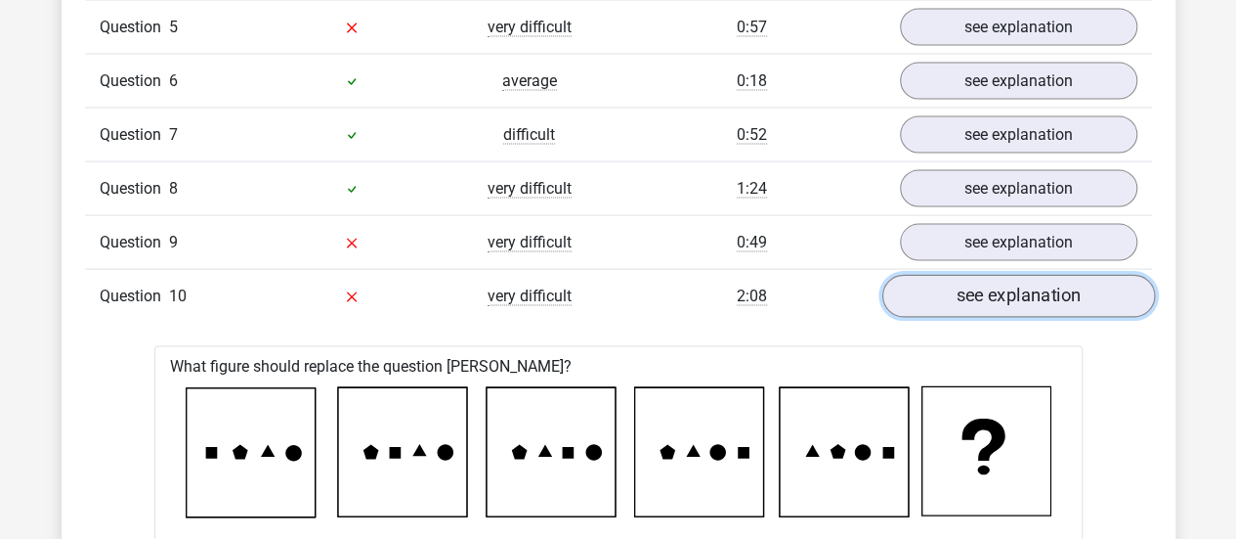
click at [975, 286] on link "see explanation" at bounding box center [1018, 296] width 273 height 43
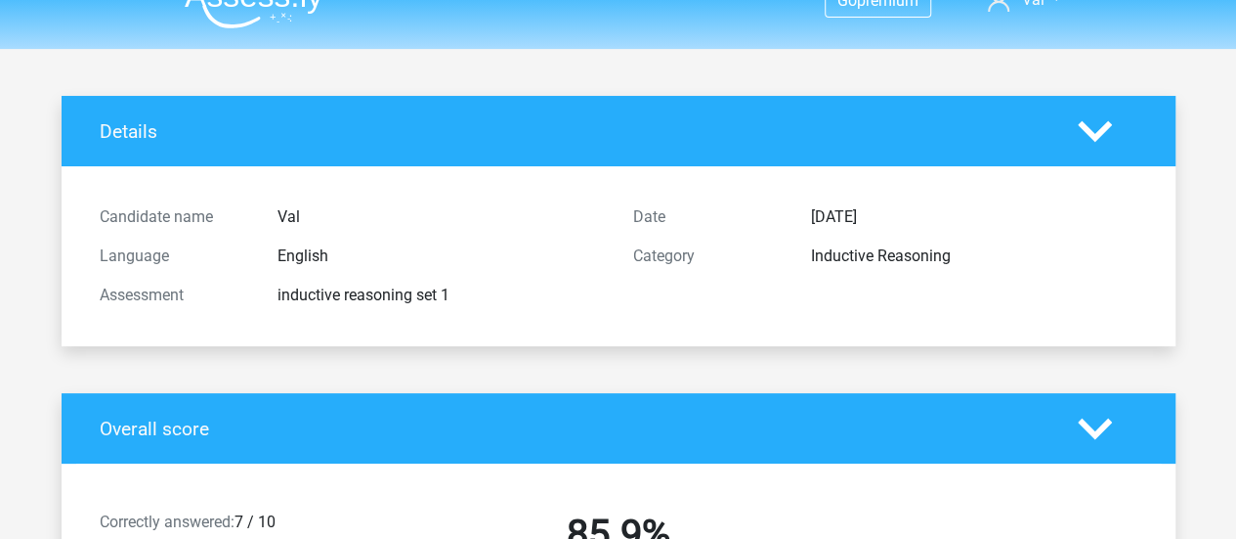
scroll to position [0, 0]
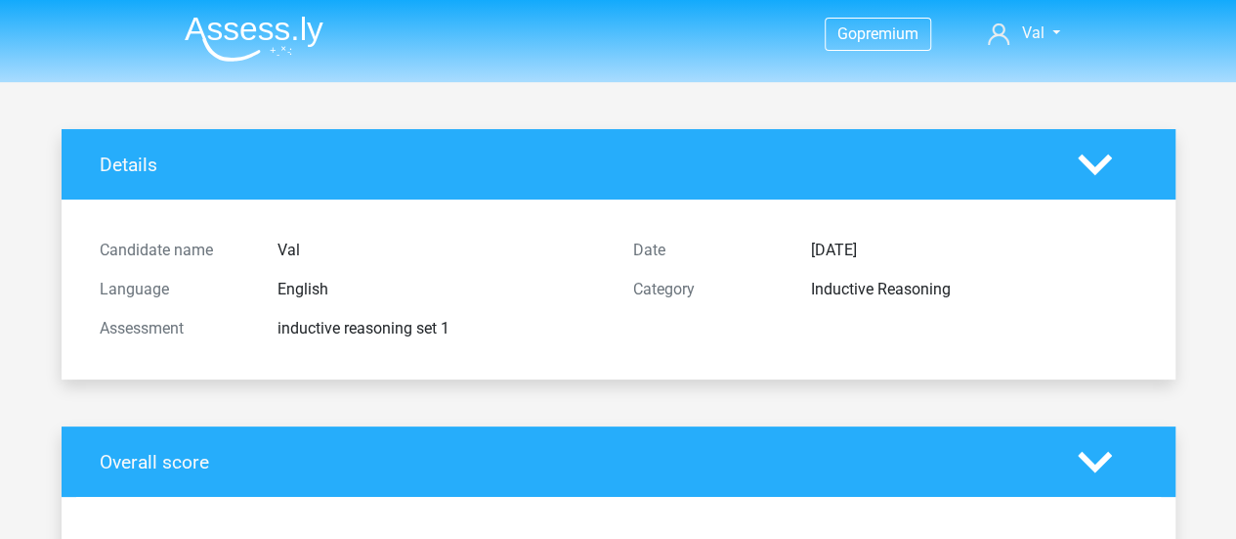
click at [243, 28] on img at bounding box center [254, 39] width 139 height 46
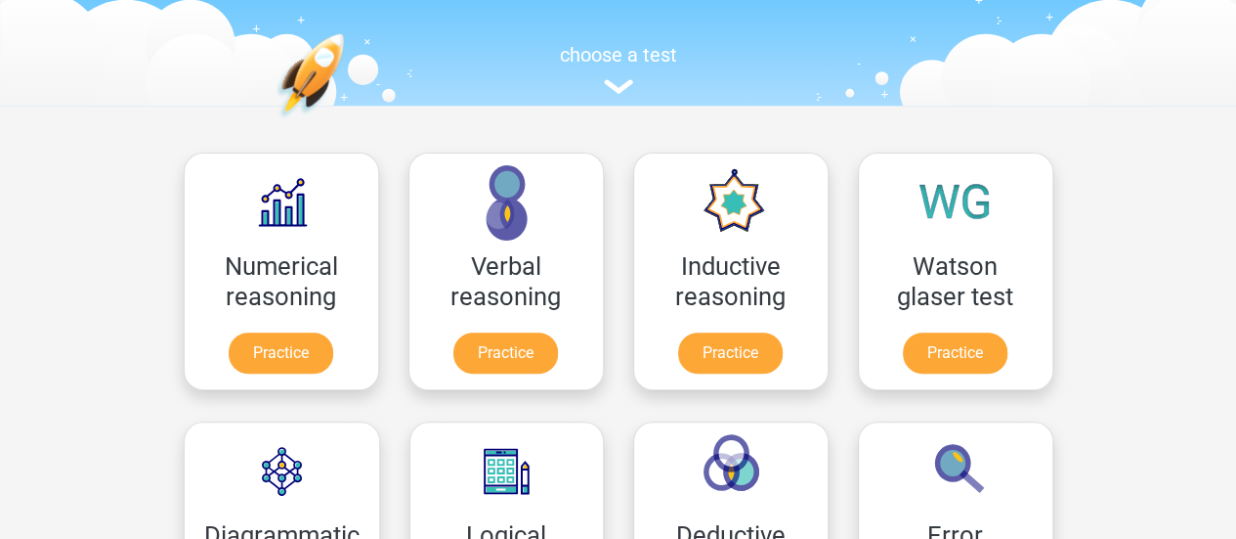
scroll to position [195, 0]
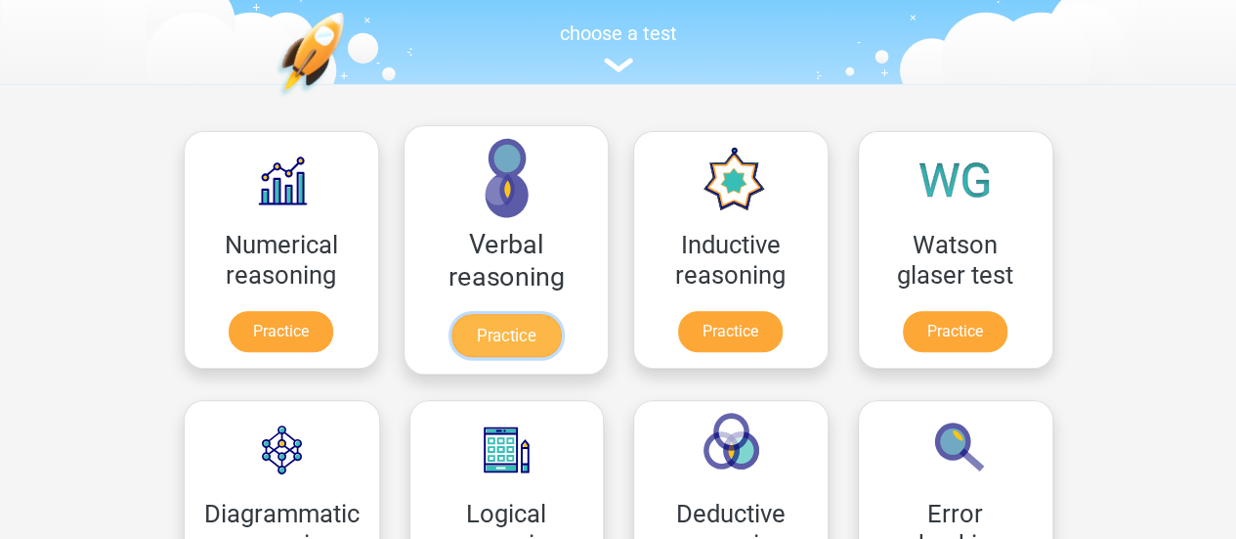
click at [508, 314] on link "Practice" at bounding box center [505, 335] width 109 height 43
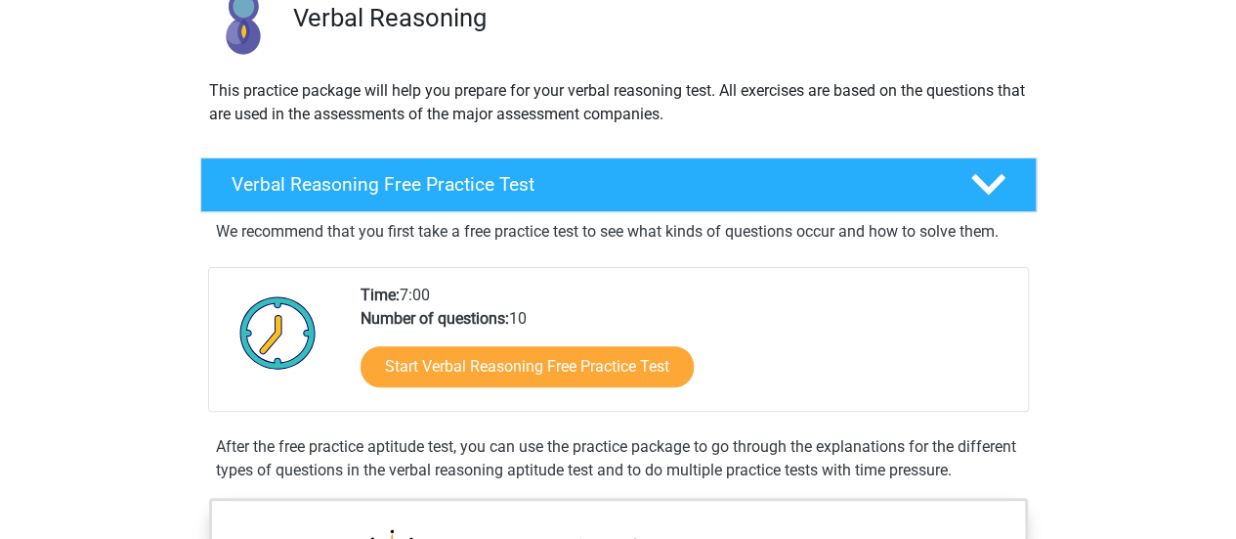
scroll to position [391, 0]
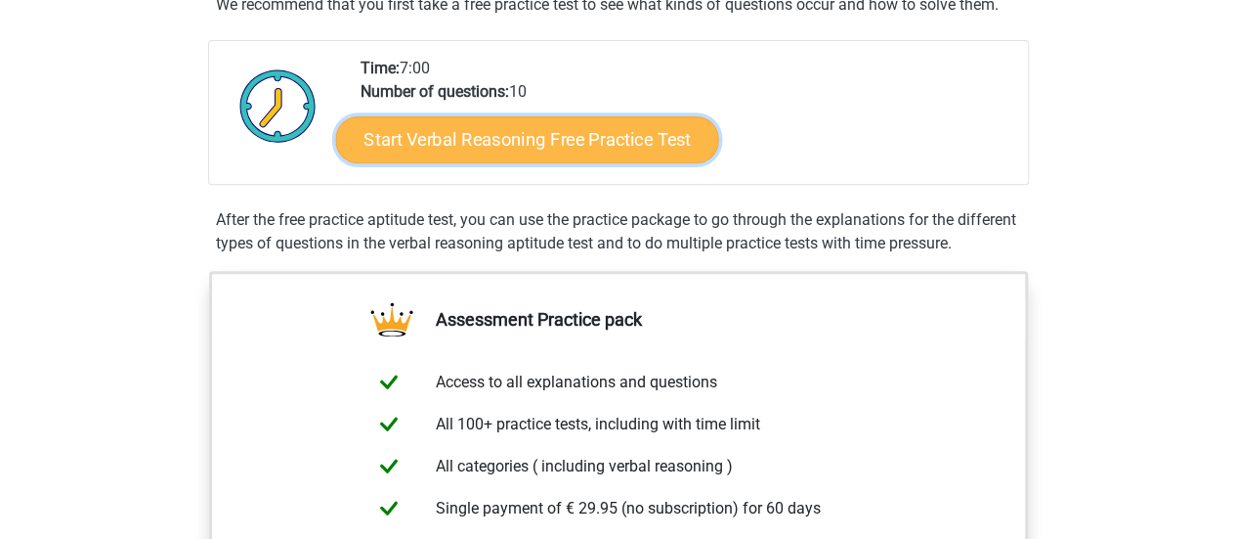
click at [577, 147] on link "Start Verbal Reasoning Free Practice Test" at bounding box center [526, 139] width 383 height 47
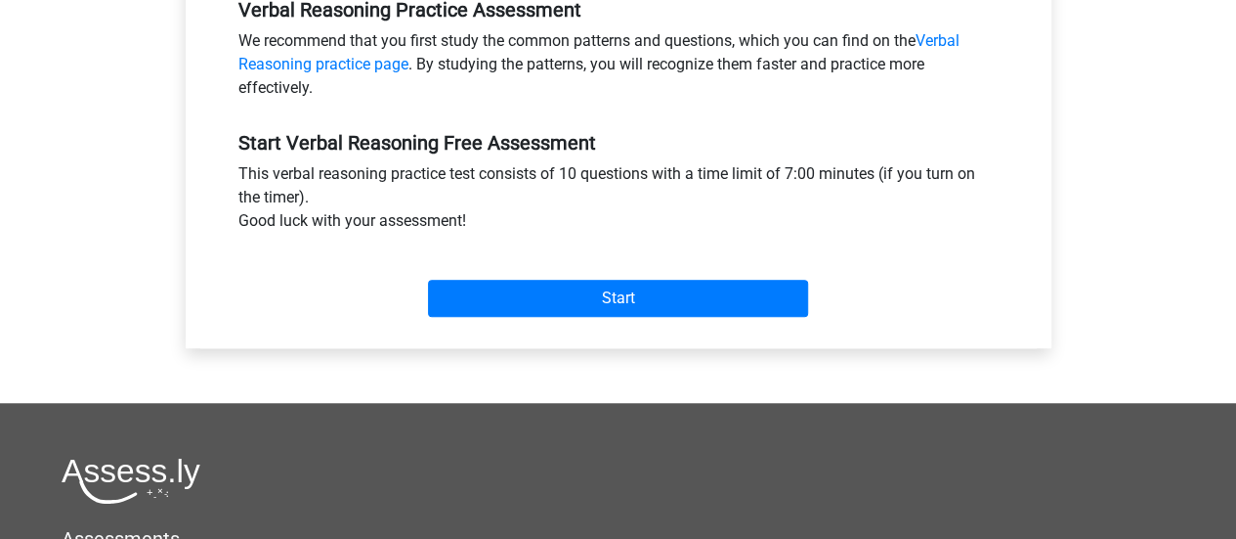
scroll to position [684, 0]
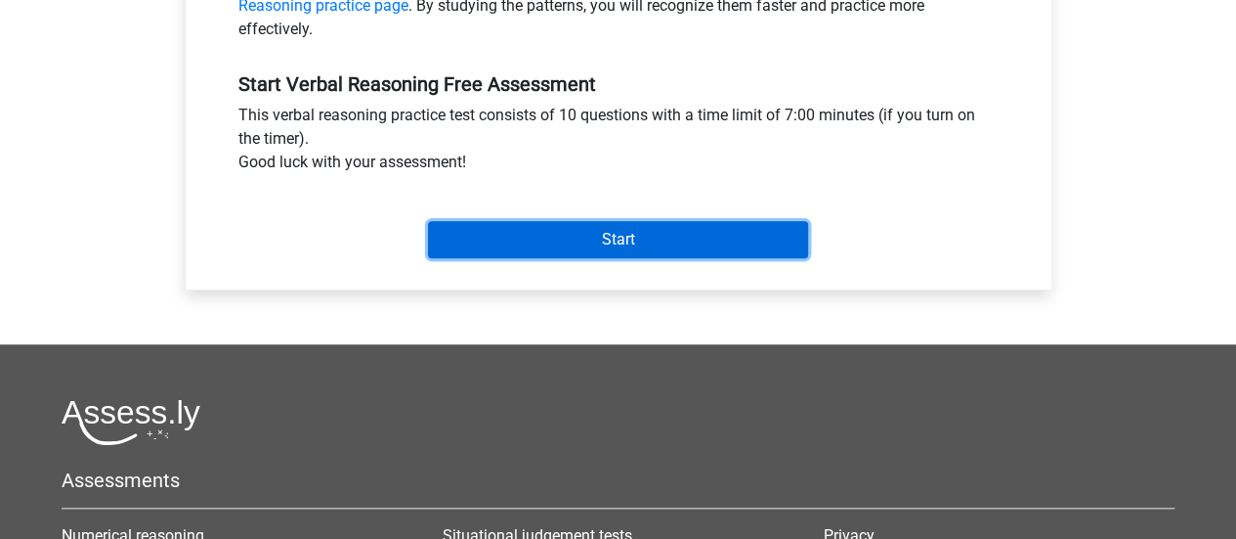
click at [626, 237] on input "Start" at bounding box center [618, 239] width 380 height 37
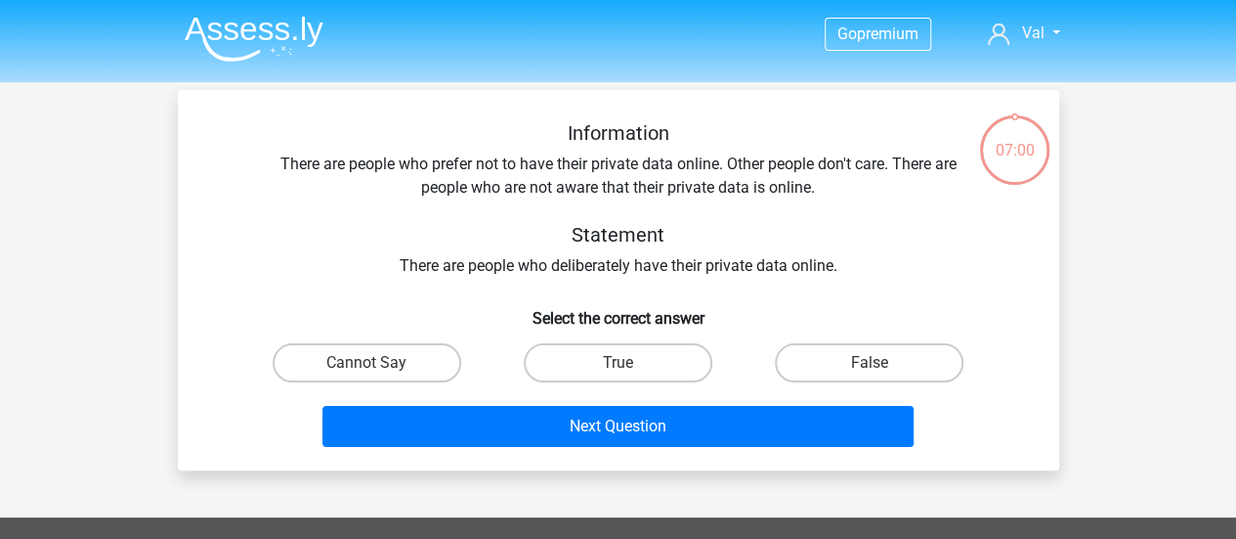
scroll to position [98, 0]
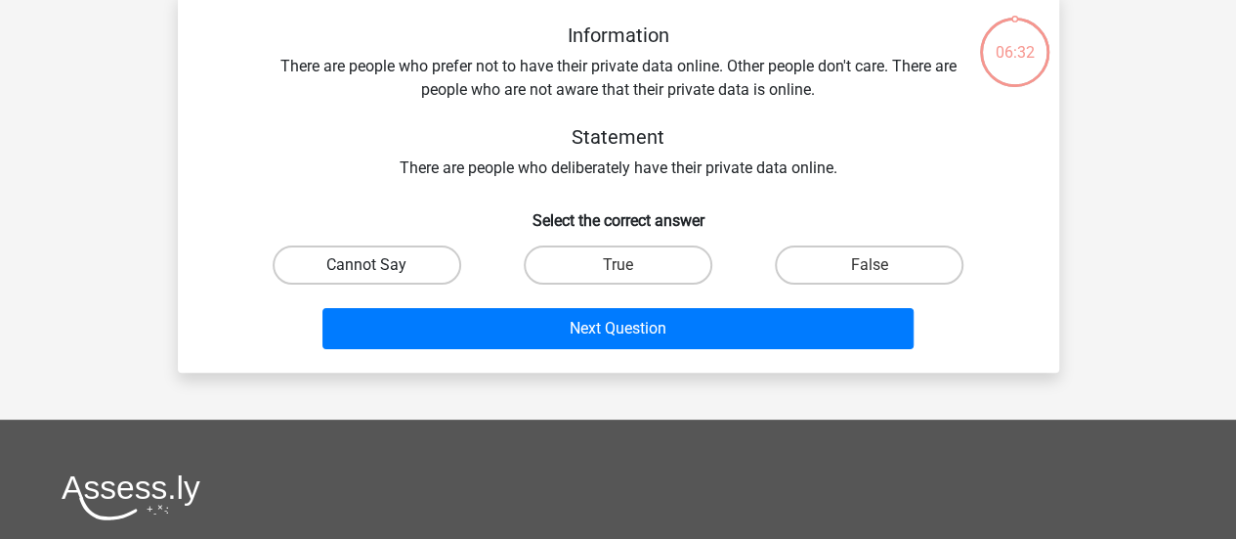
click at [374, 249] on label "Cannot Say" at bounding box center [367, 264] width 189 height 39
click at [374, 265] on input "Cannot Say" at bounding box center [373, 271] width 13 height 13
radio input "true"
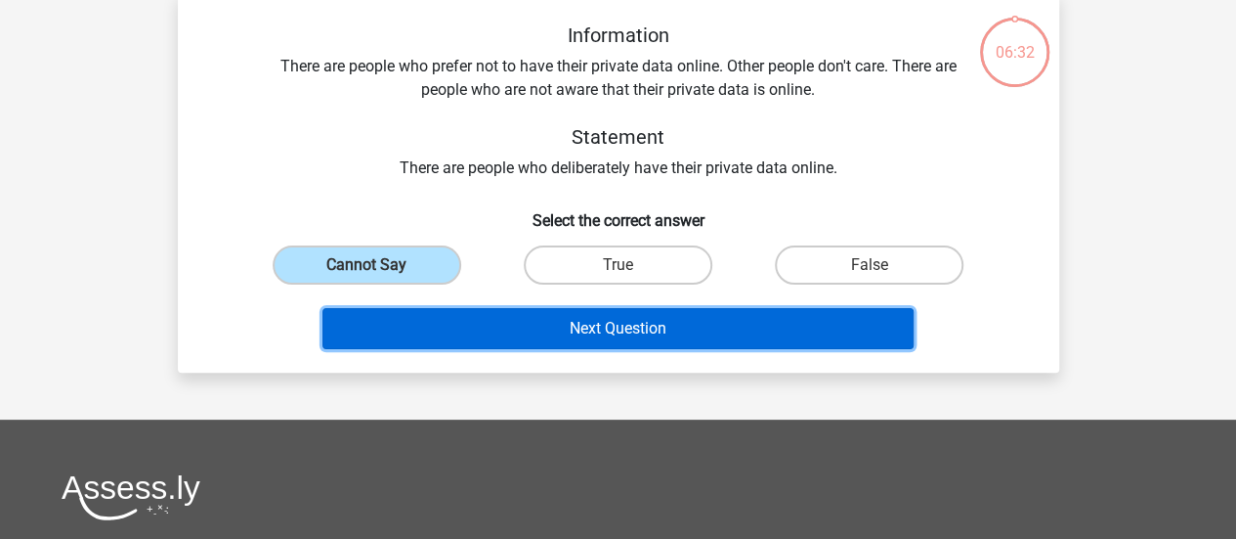
click at [593, 331] on button "Next Question" at bounding box center [618, 328] width 591 height 41
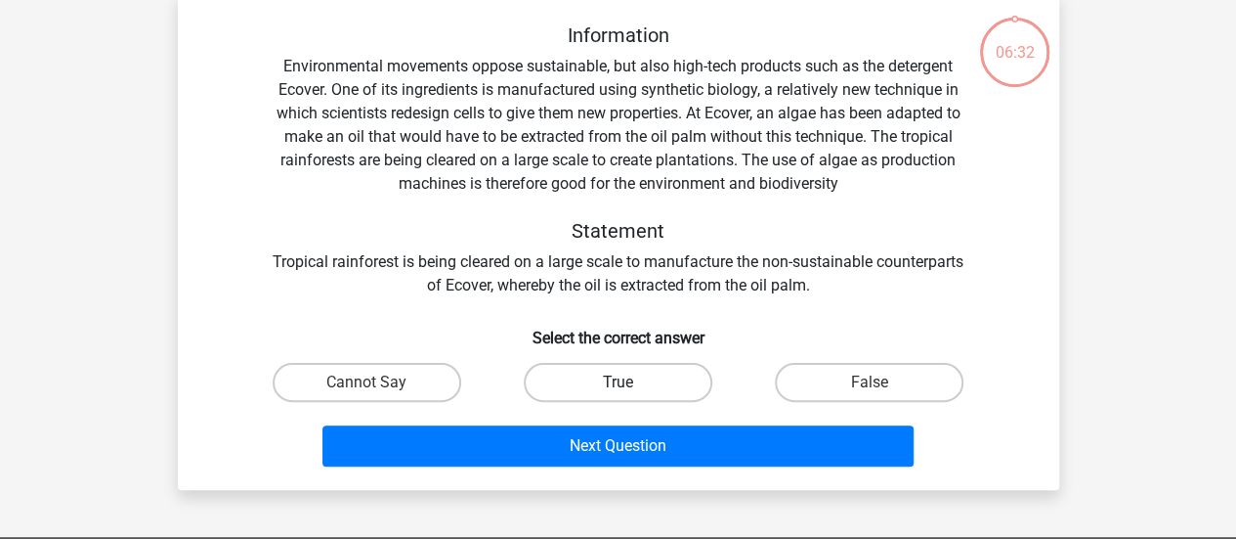
scroll to position [90, 0]
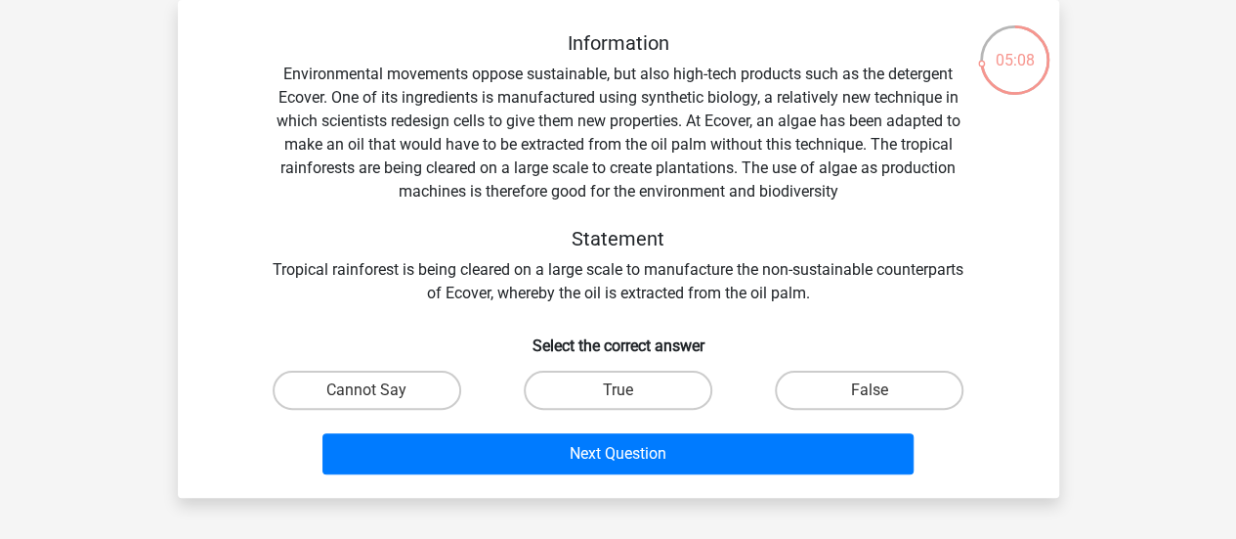
click at [1086, 352] on div "Go premium Val [EMAIL_ADDRESS][DOMAIN_NAME]" at bounding box center [618, 485] width 1236 height 1150
click at [1062, 261] on div "04:59 Question 2 of 10 Question category: verbal reasoning set 1 Information St…" at bounding box center [618, 249] width 913 height 498
